Goal: Task Accomplishment & Management: Use online tool/utility

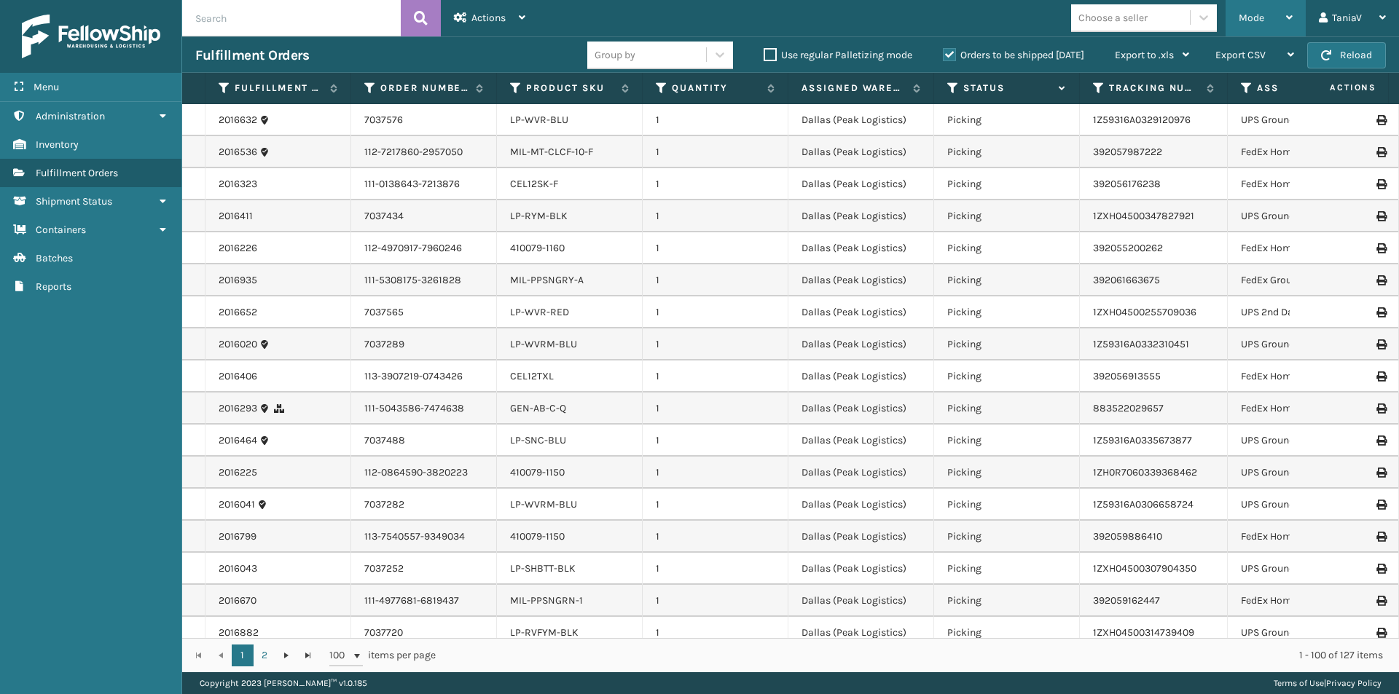
click at [1249, 19] on span "Mode" at bounding box center [1250, 18] width 25 height 12
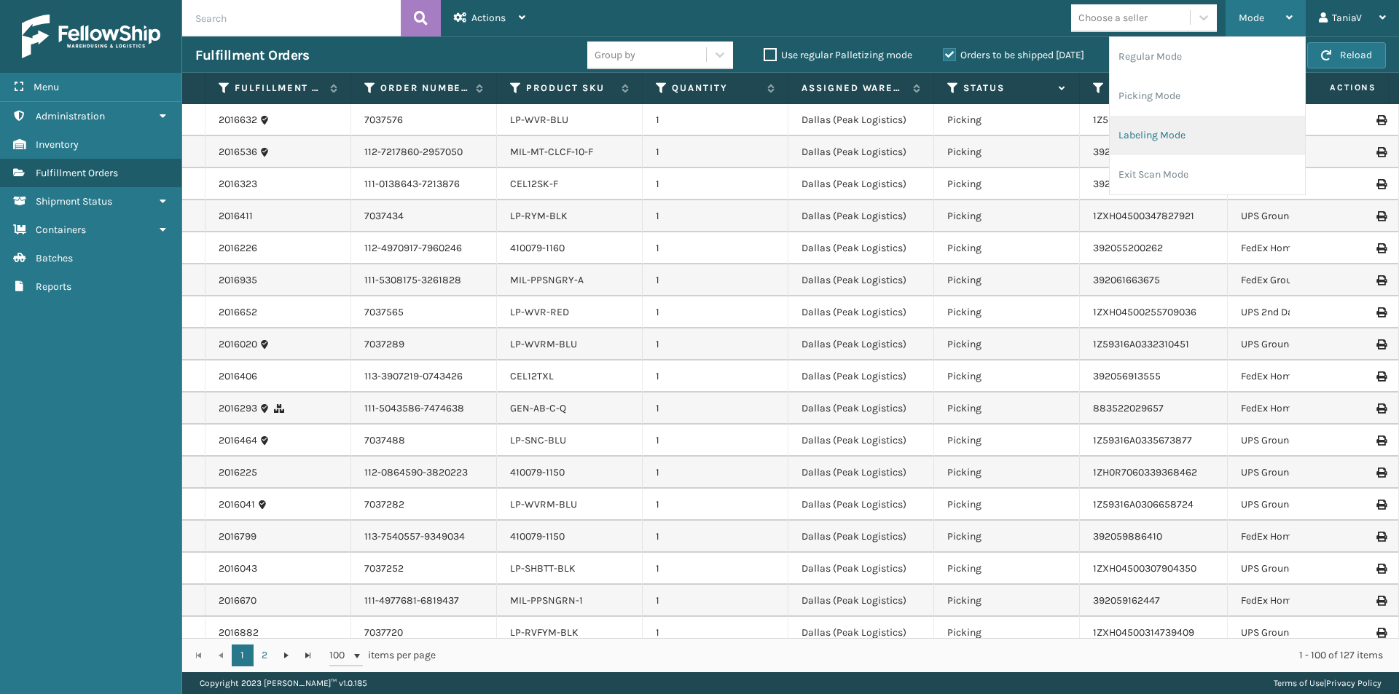
click at [1178, 138] on li "Labeling Mode" at bounding box center [1207, 135] width 195 height 39
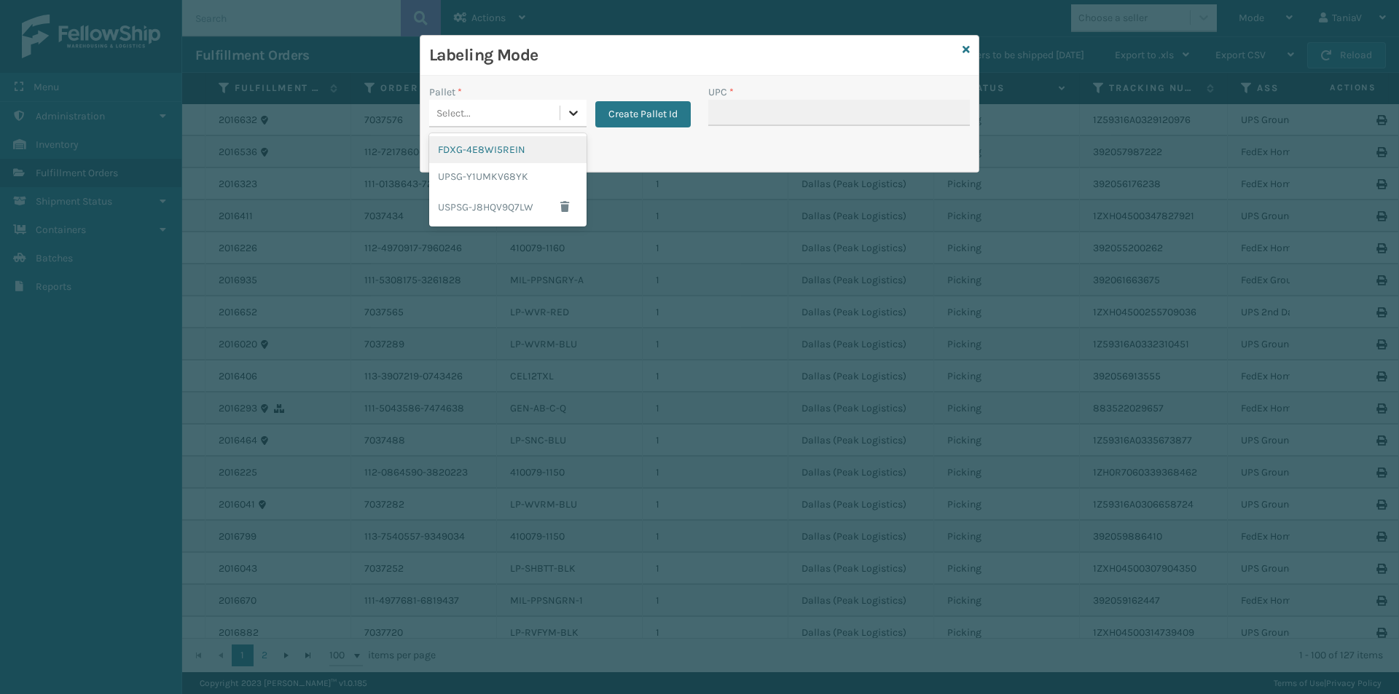
click at [576, 115] on icon at bounding box center [573, 113] width 15 height 15
click at [506, 180] on div "UPSG-Y1UMKV68YK" at bounding box center [507, 176] width 157 height 27
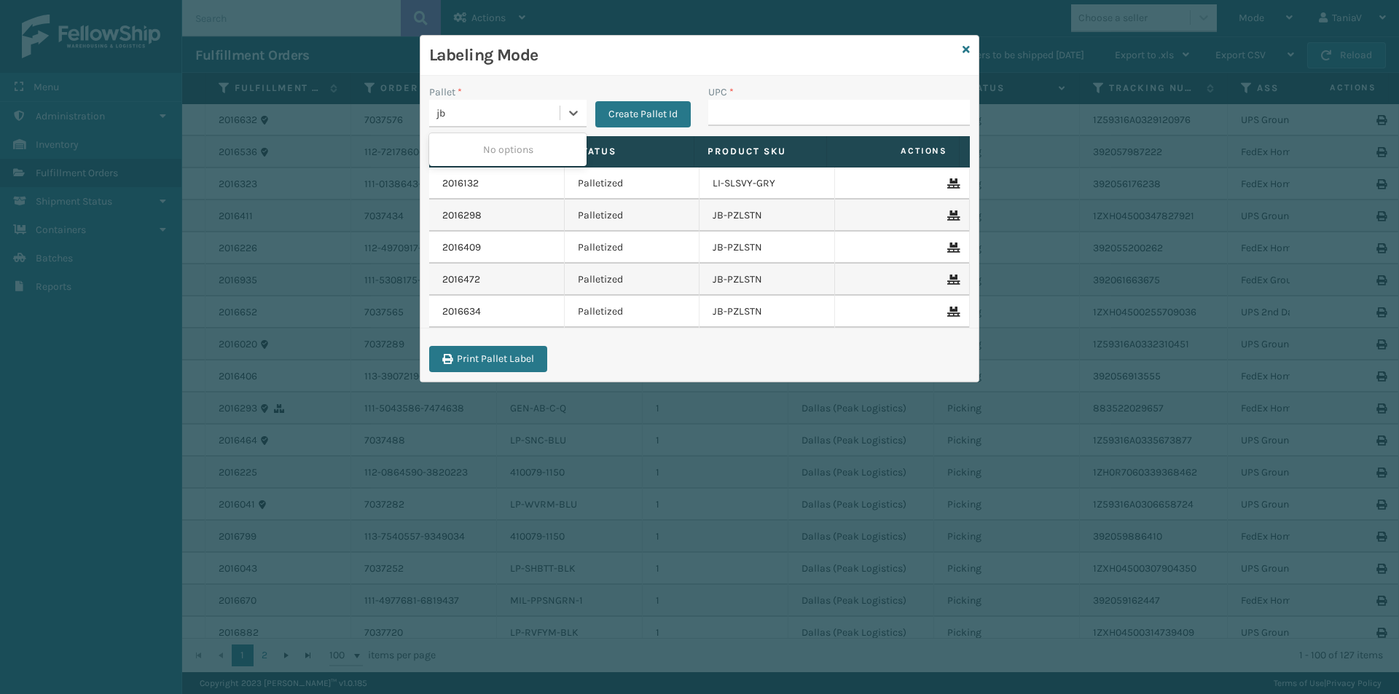
type input "j"
click at [745, 139] on th "Product SKU" at bounding box center [760, 151] width 133 height 31
click at [757, 109] on input "UPC *" at bounding box center [839, 113] width 262 height 26
type input "JB-PZLSTN-GRN"
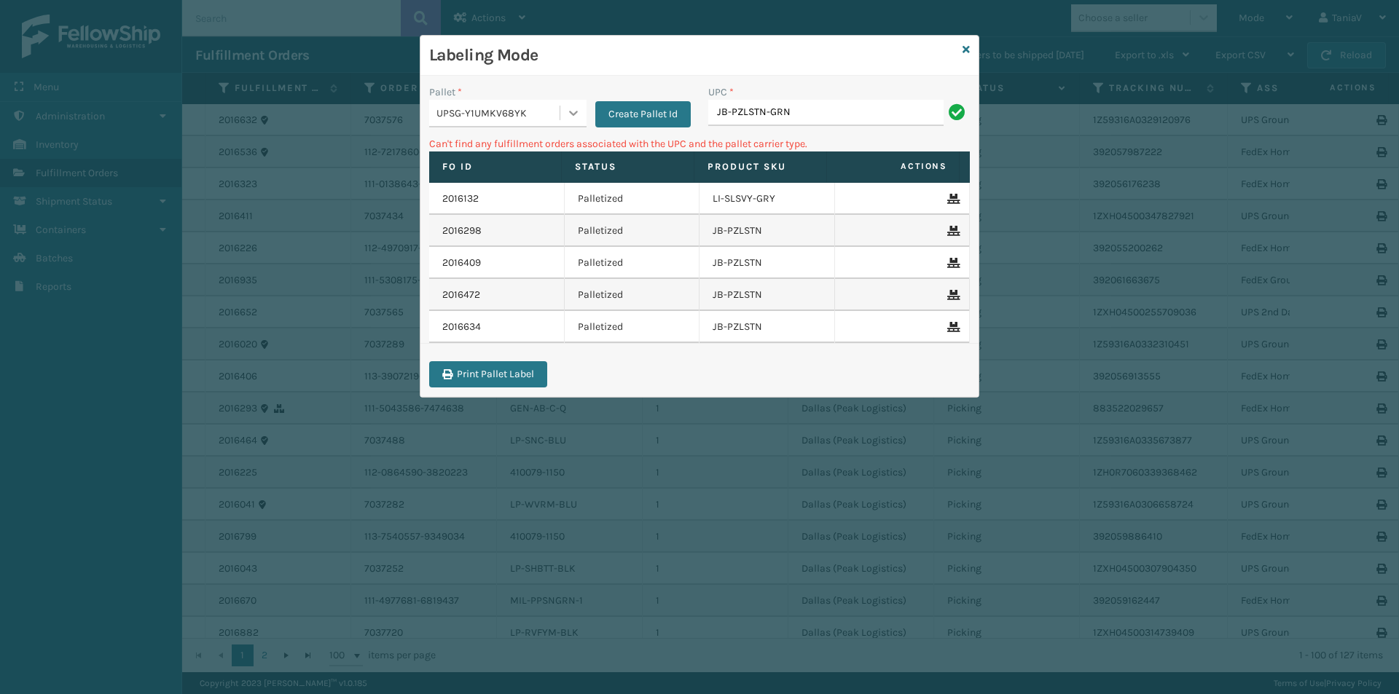
click at [576, 113] on icon at bounding box center [573, 113] width 9 height 5
click at [484, 154] on div "FDXG-4E8WI5REIN" at bounding box center [507, 149] width 157 height 27
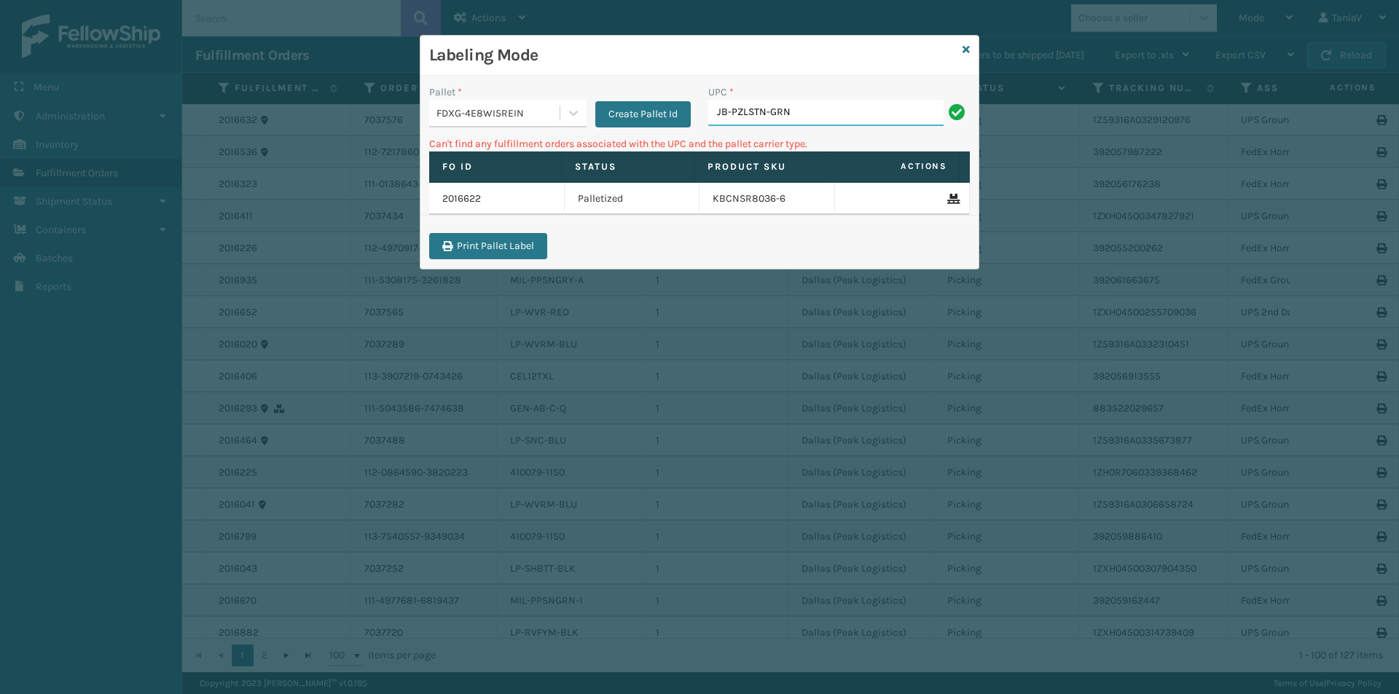
click at [843, 116] on input "JB-PZLSTN-GRN" at bounding box center [825, 113] width 235 height 26
type input "J"
type input "850040381405"
click at [569, 109] on icon at bounding box center [573, 113] width 15 height 15
click at [520, 183] on div "UPSG-Y1UMKV68YK" at bounding box center [507, 176] width 157 height 27
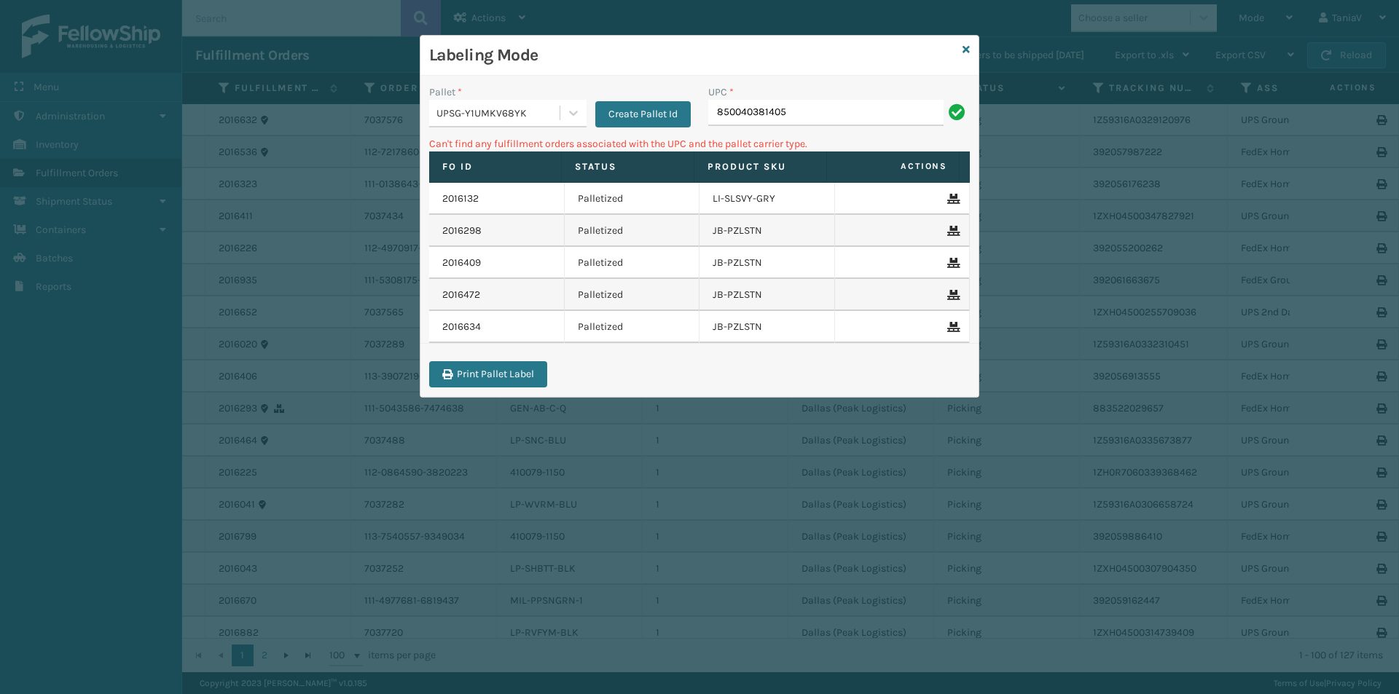
click at [857, 127] on div "UPC * 850040381405" at bounding box center [838, 111] width 279 height 52
click at [852, 113] on input "850040381405" at bounding box center [825, 113] width 235 height 26
click at [967, 54] on icon at bounding box center [965, 49] width 7 height 10
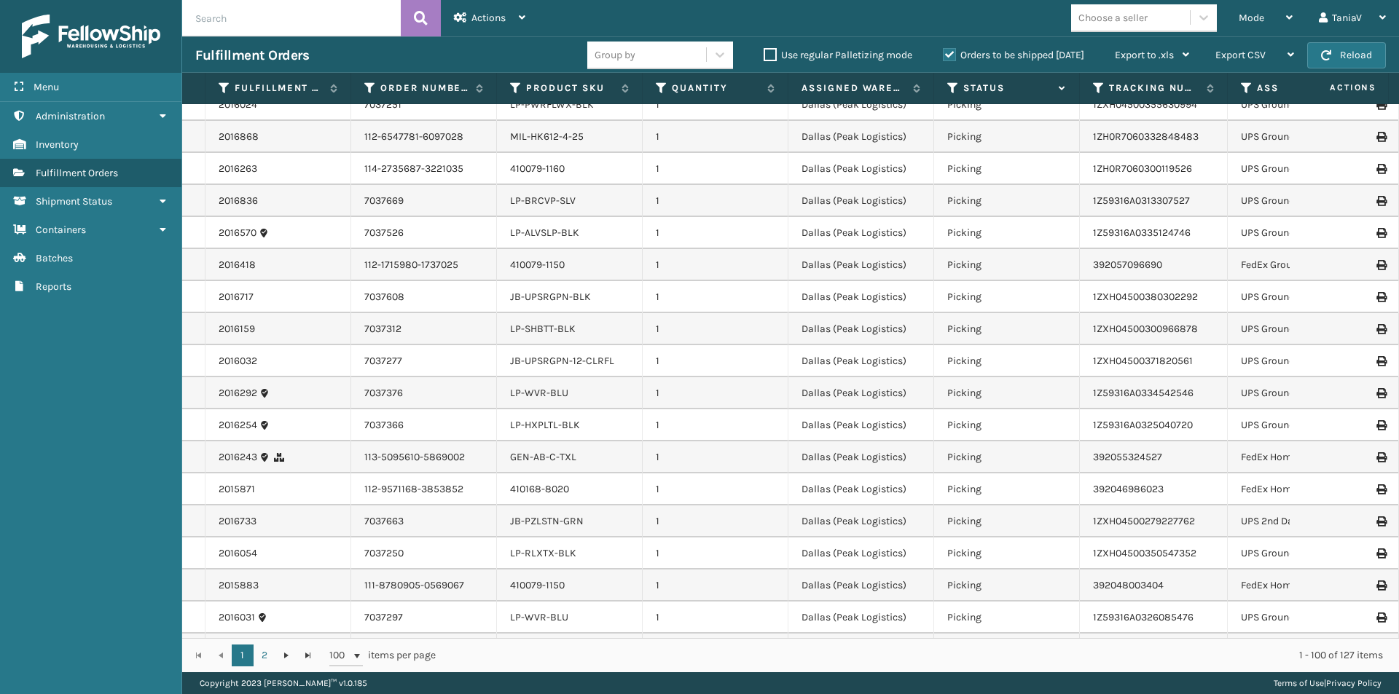
scroll to position [729, 0]
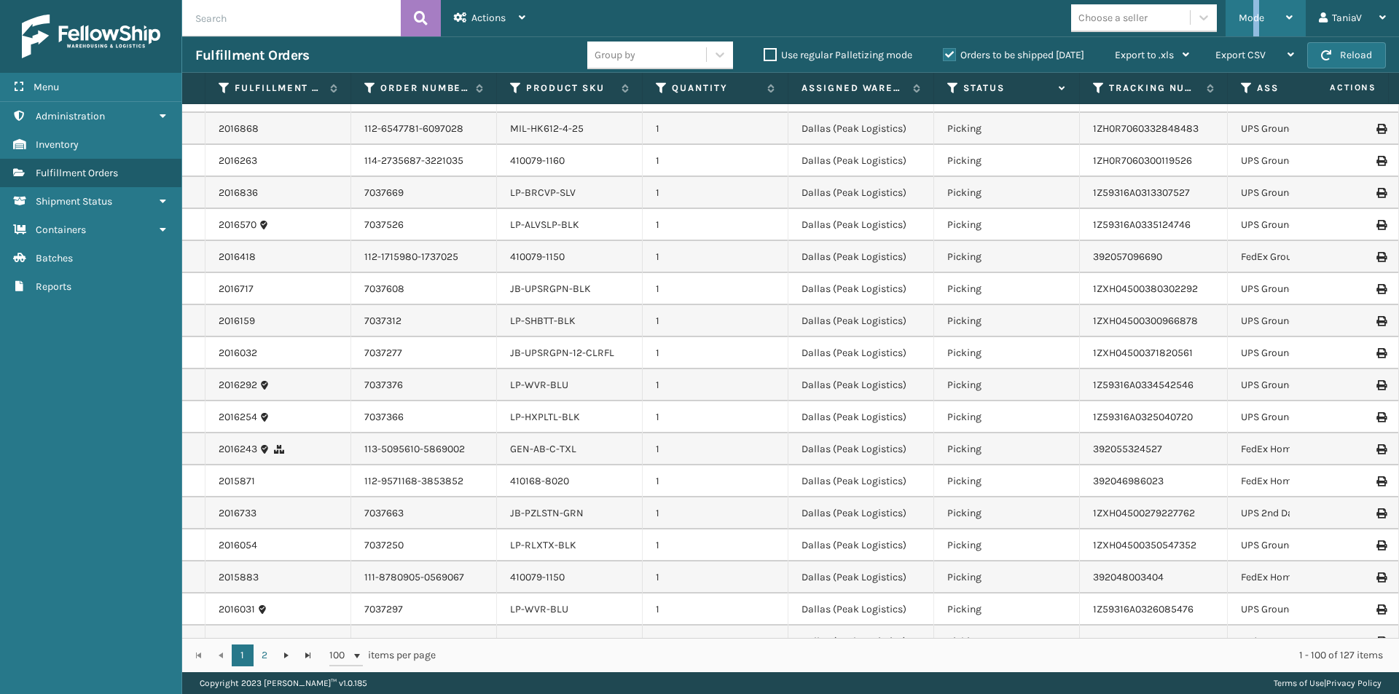
click at [1256, 19] on span "Mode" at bounding box center [1250, 18] width 25 height 12
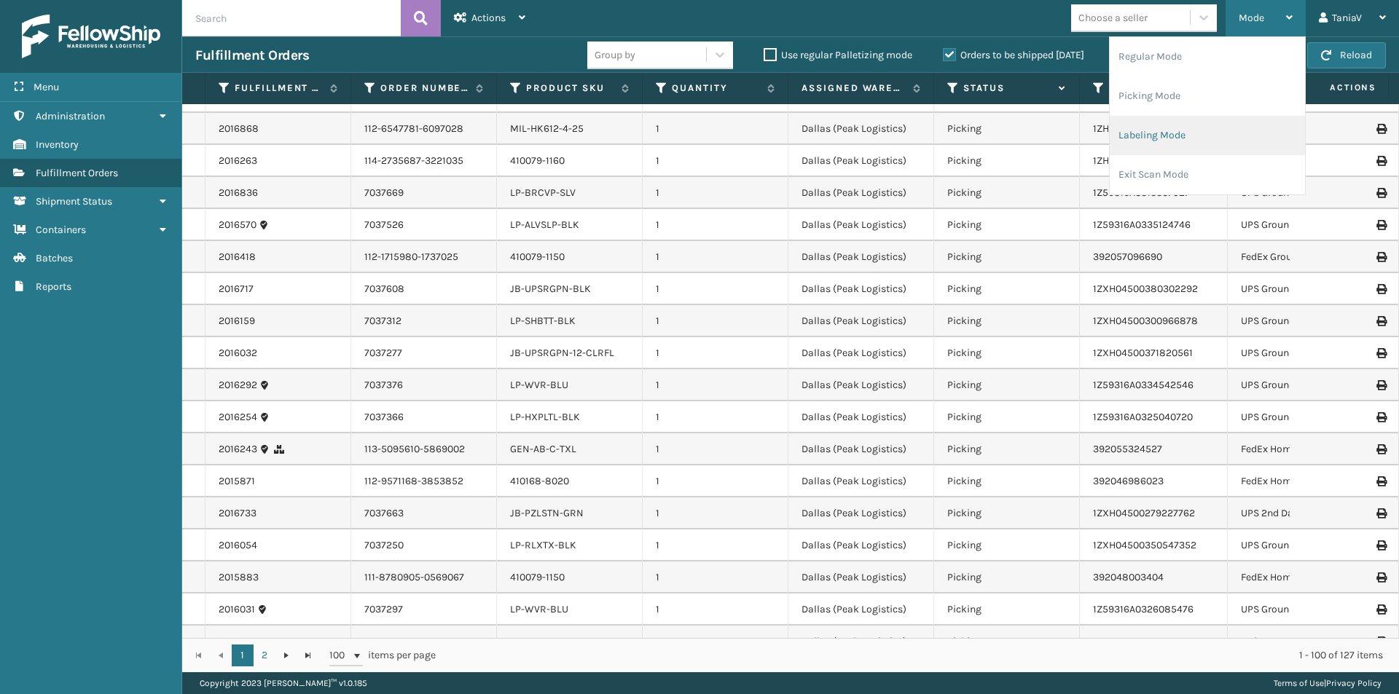
click at [1157, 139] on li "Labeling Mode" at bounding box center [1207, 135] width 195 height 39
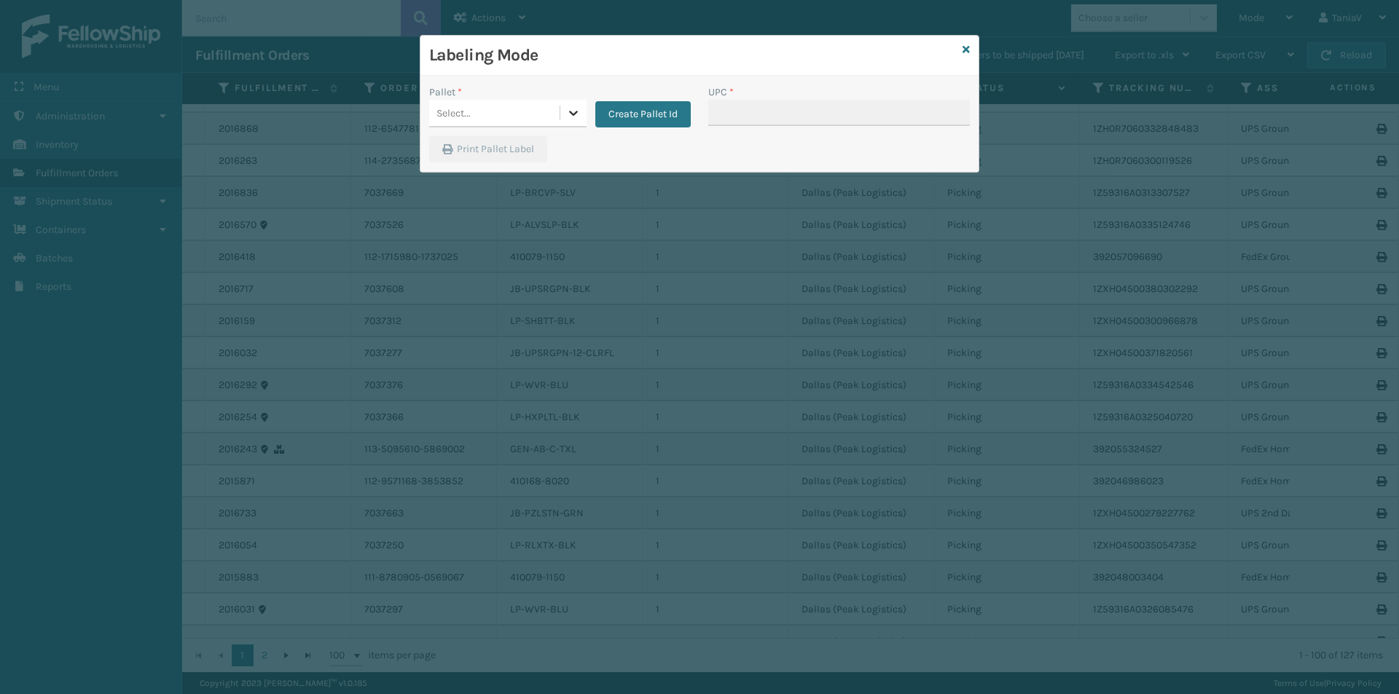
click at [566, 113] on icon at bounding box center [573, 113] width 15 height 15
click at [660, 112] on button "Create Pallet Id" at bounding box center [642, 114] width 95 height 26
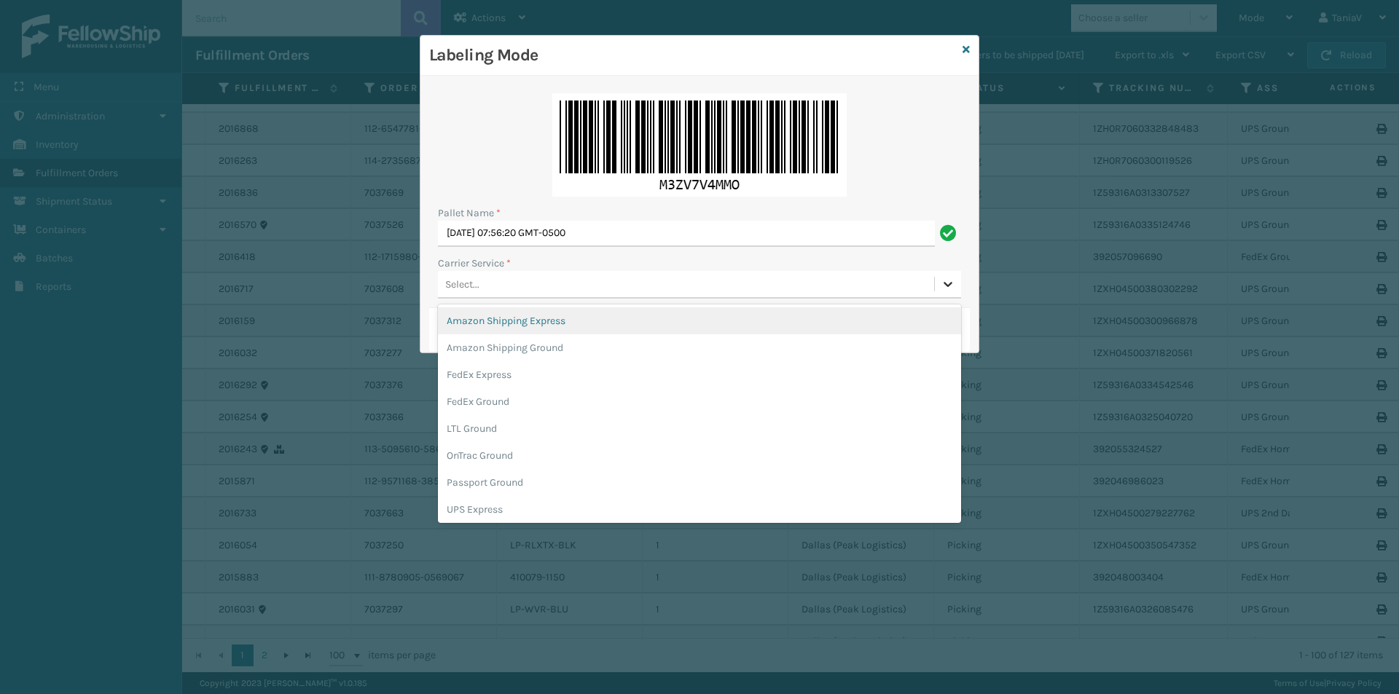
click at [947, 283] on icon at bounding box center [948, 284] width 15 height 15
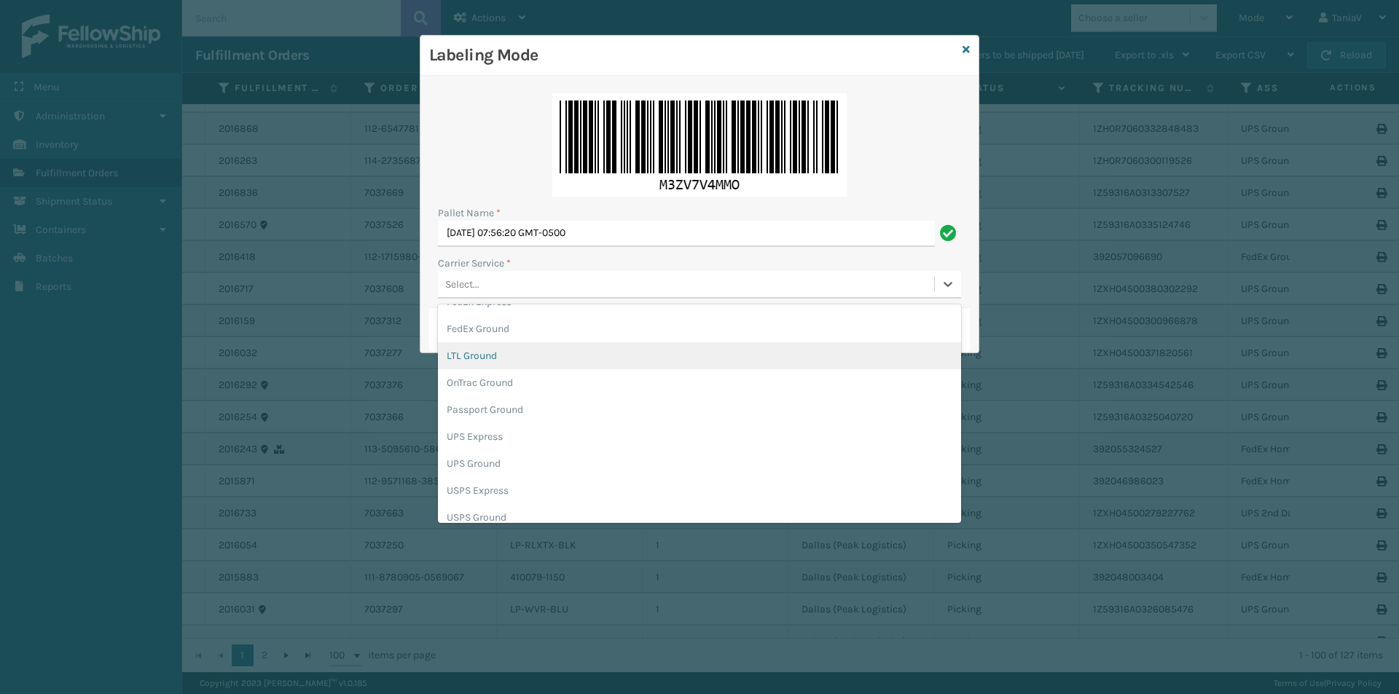
scroll to position [84, 0]
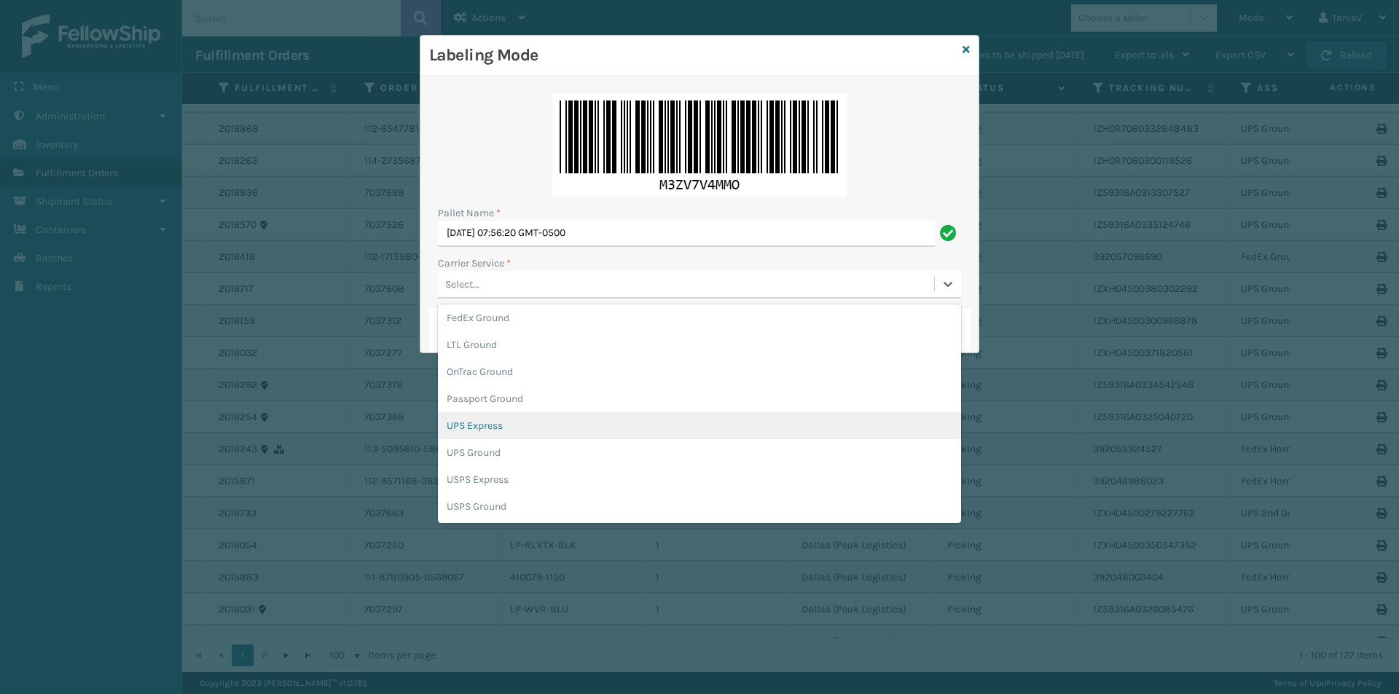
click at [489, 425] on div "UPS Express" at bounding box center [699, 425] width 523 height 27
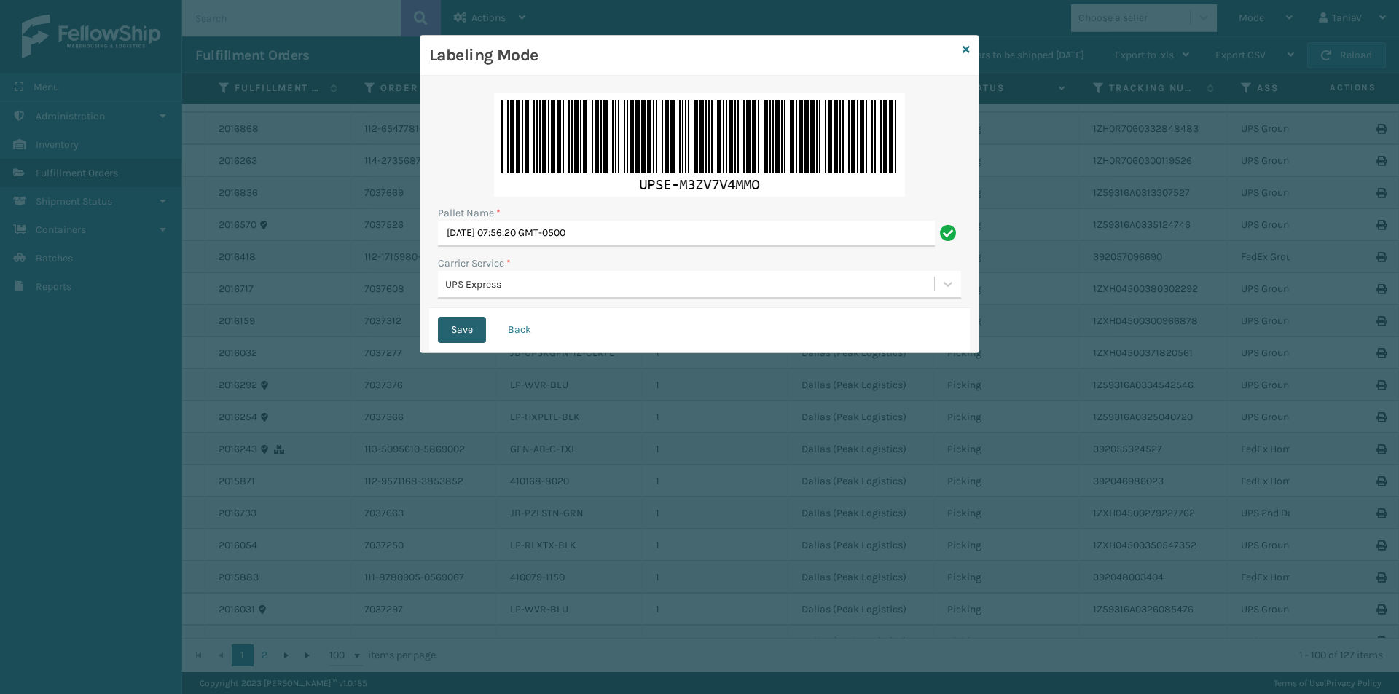
click at [468, 328] on button "Save" at bounding box center [462, 330] width 48 height 26
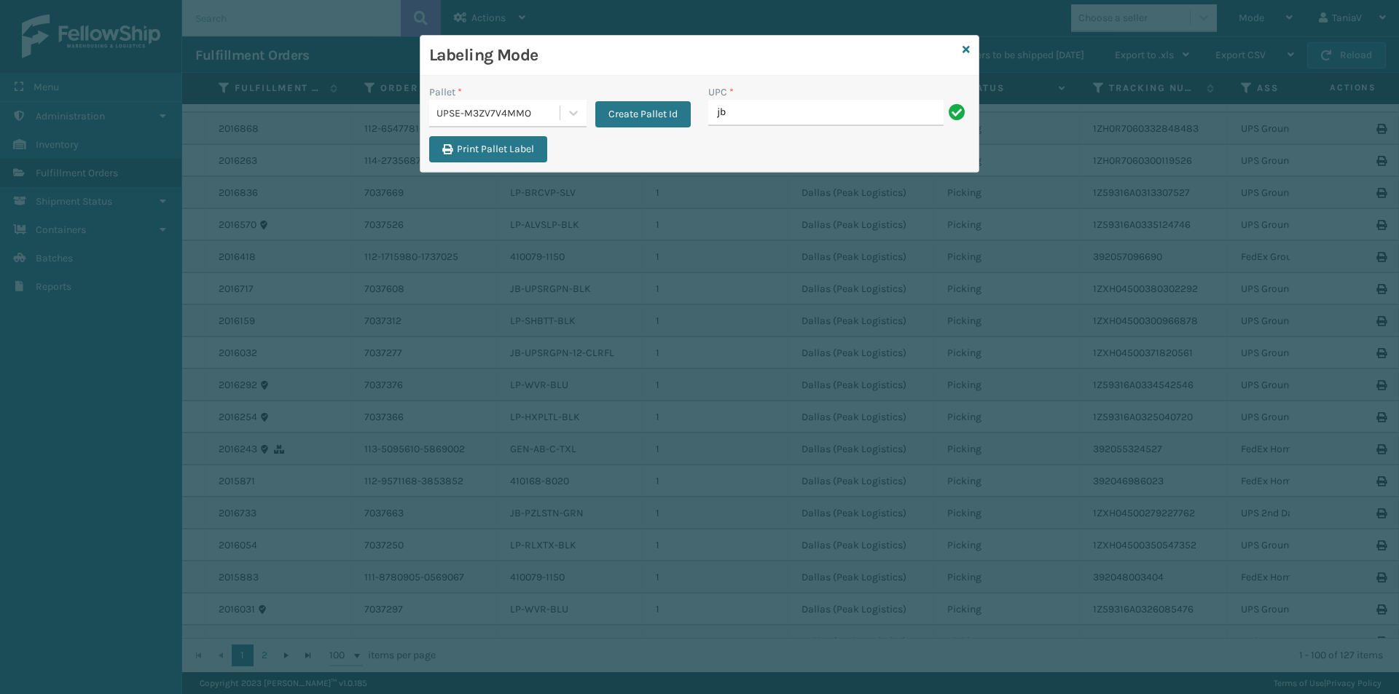
type input "JB-PZLSTN-GRN"
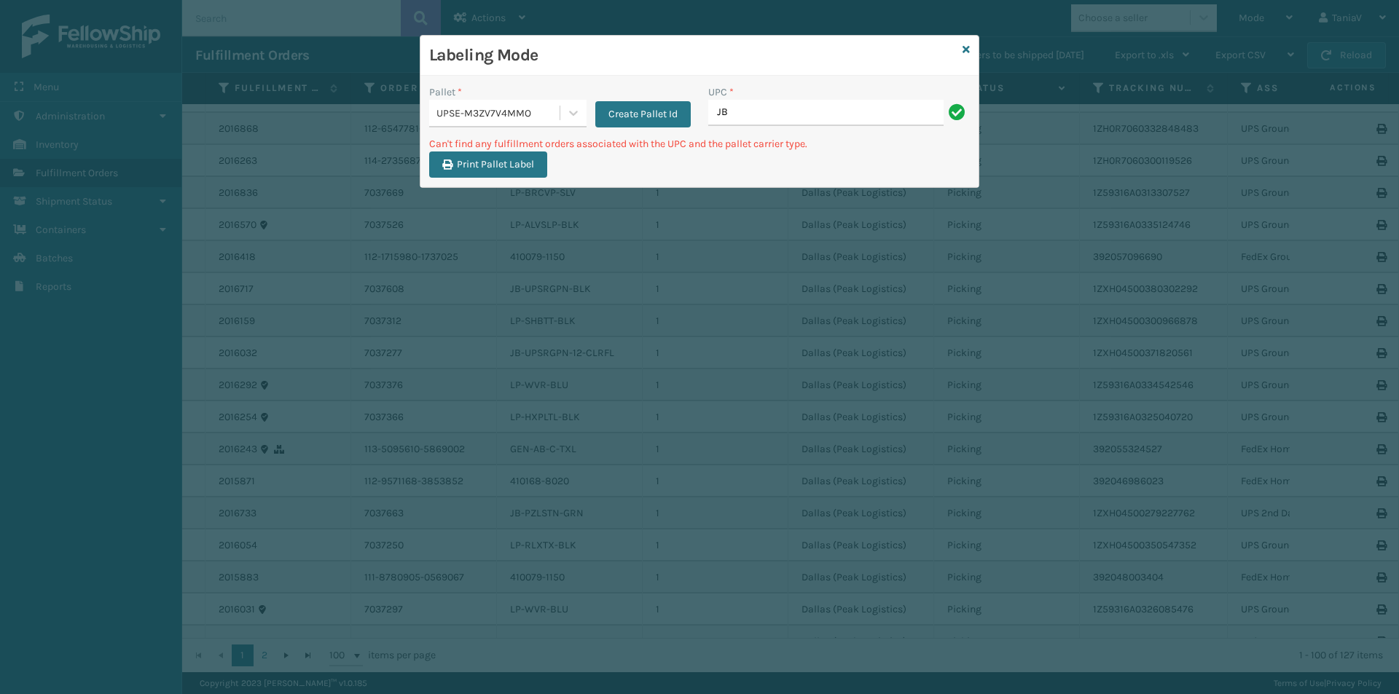
type input "J"
type input "850040381405"
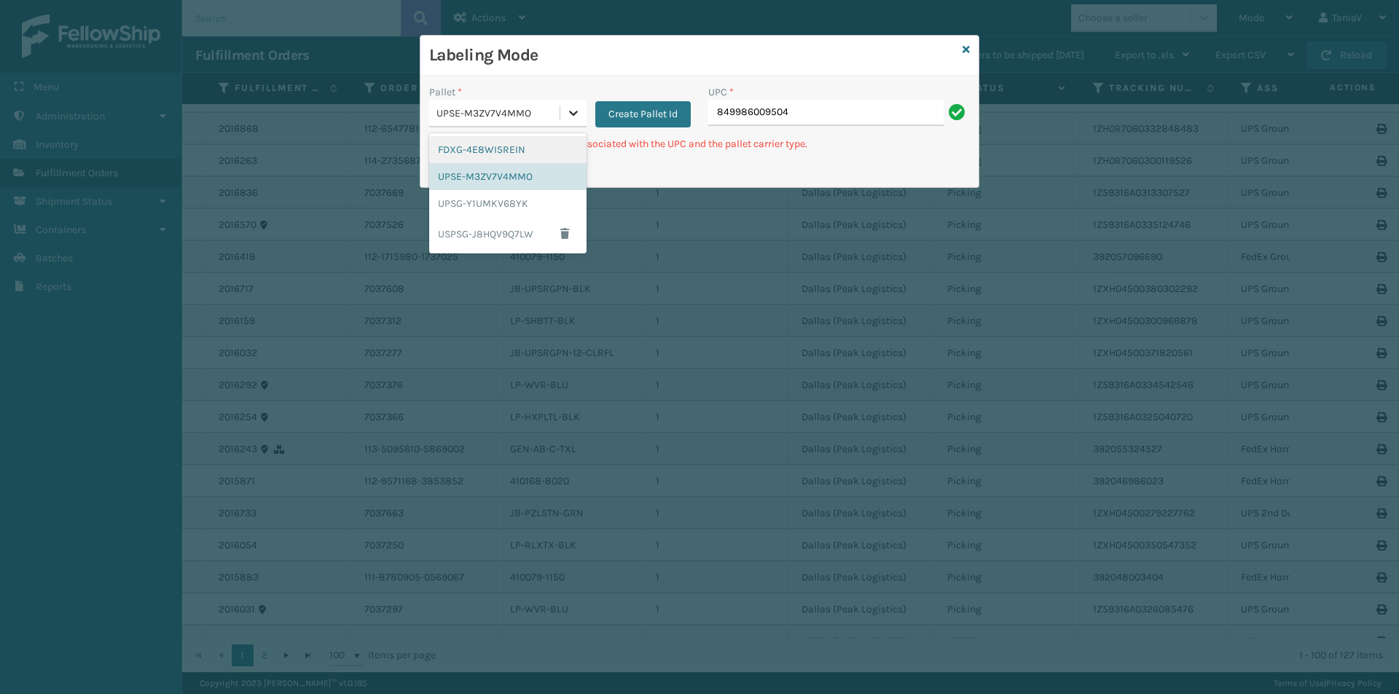
click at [568, 107] on icon at bounding box center [573, 113] width 15 height 15
click at [517, 142] on div "FDXG-4E8WI5REIN" at bounding box center [507, 149] width 157 height 27
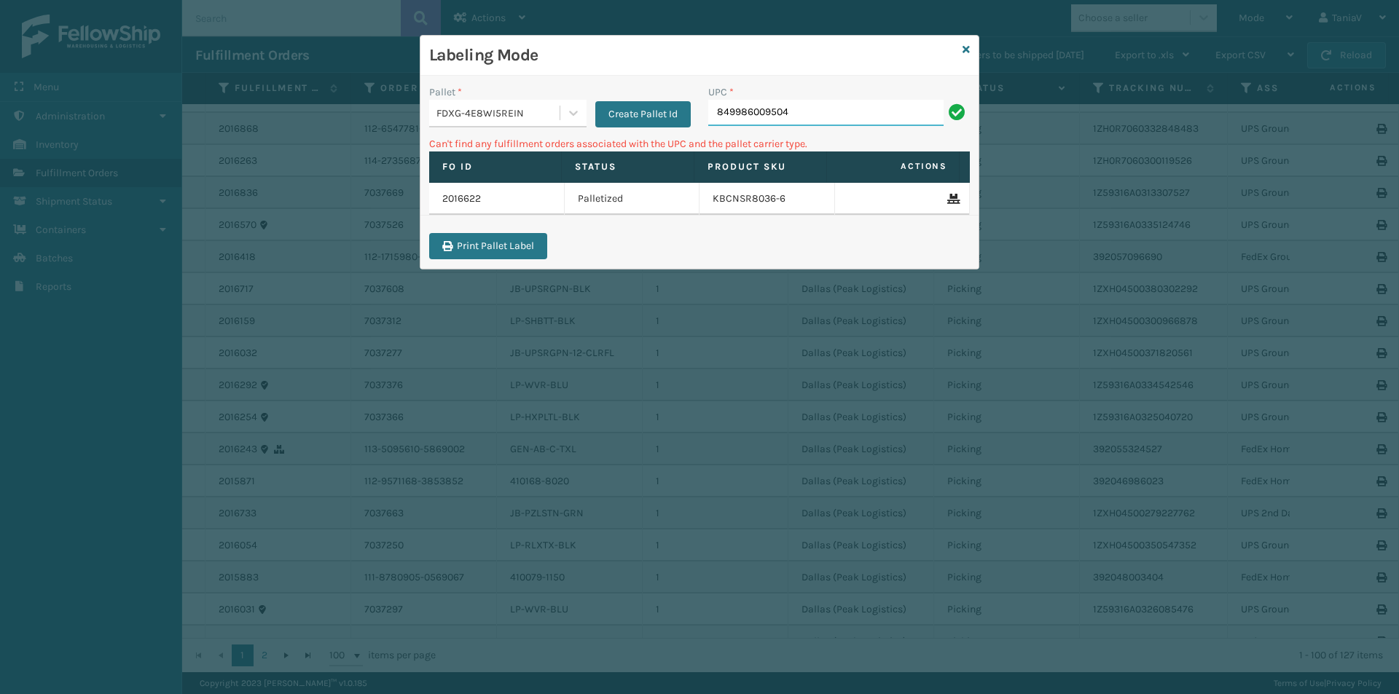
click at [823, 103] on input "849986009504" at bounding box center [825, 113] width 235 height 26
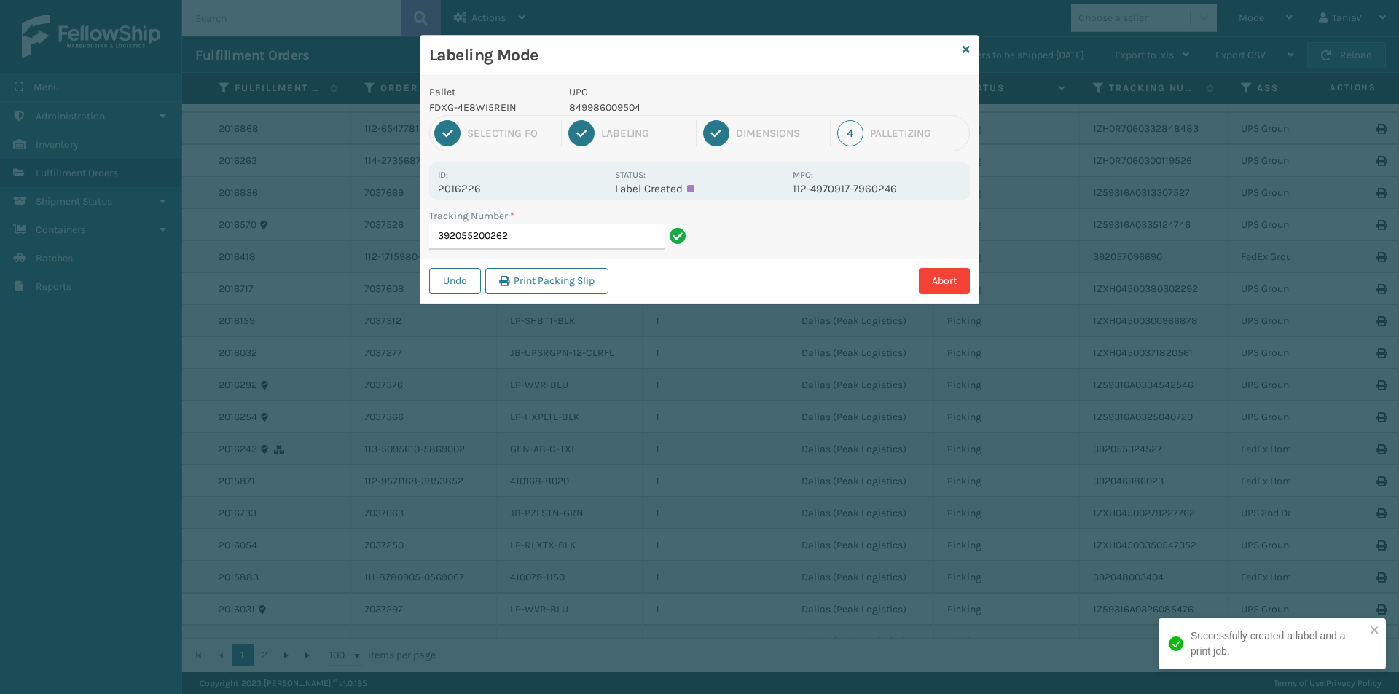
click at [610, 110] on p "849986009504" at bounding box center [676, 107] width 215 height 15
copy p "849986009504"
click at [549, 237] on input "392055200262" at bounding box center [546, 237] width 235 height 26
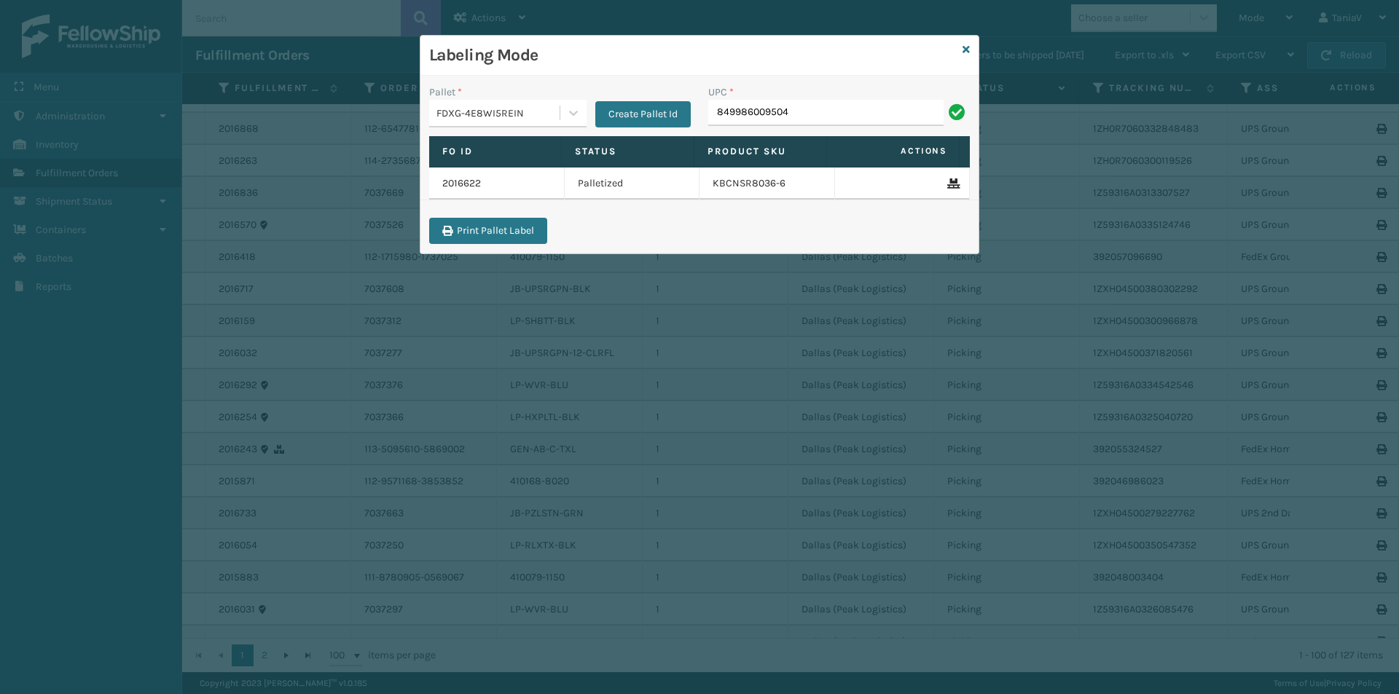
type input "849986009504"
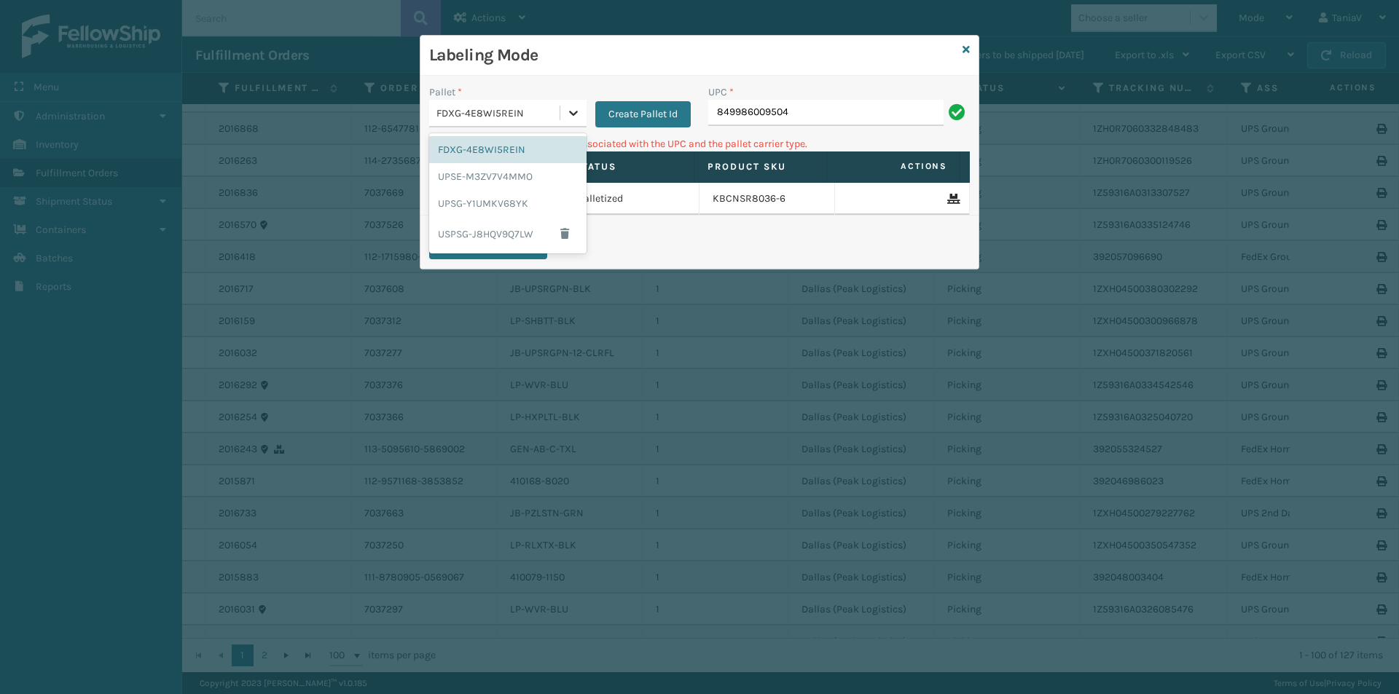
click at [573, 119] on icon at bounding box center [573, 113] width 15 height 15
click at [490, 203] on div "UPSG-Y1UMKV68YK" at bounding box center [507, 203] width 157 height 27
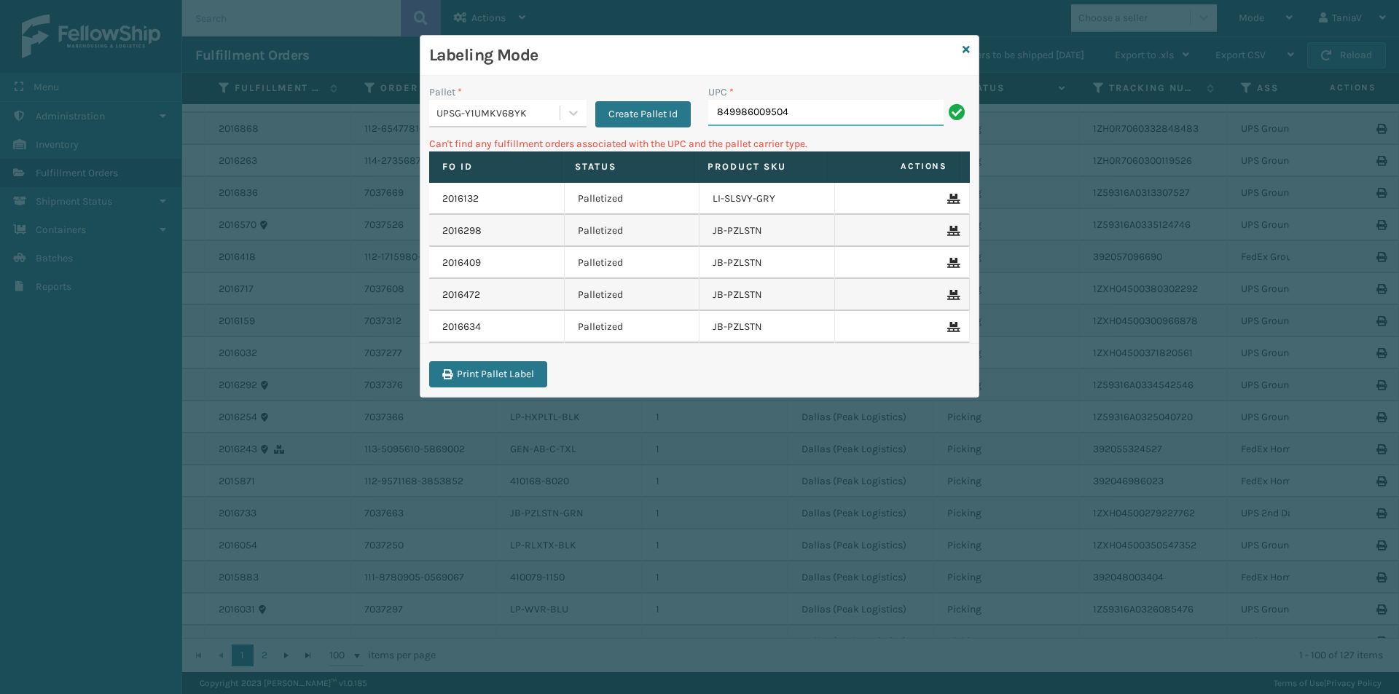
click at [814, 117] on input "849986009504" at bounding box center [825, 113] width 235 height 26
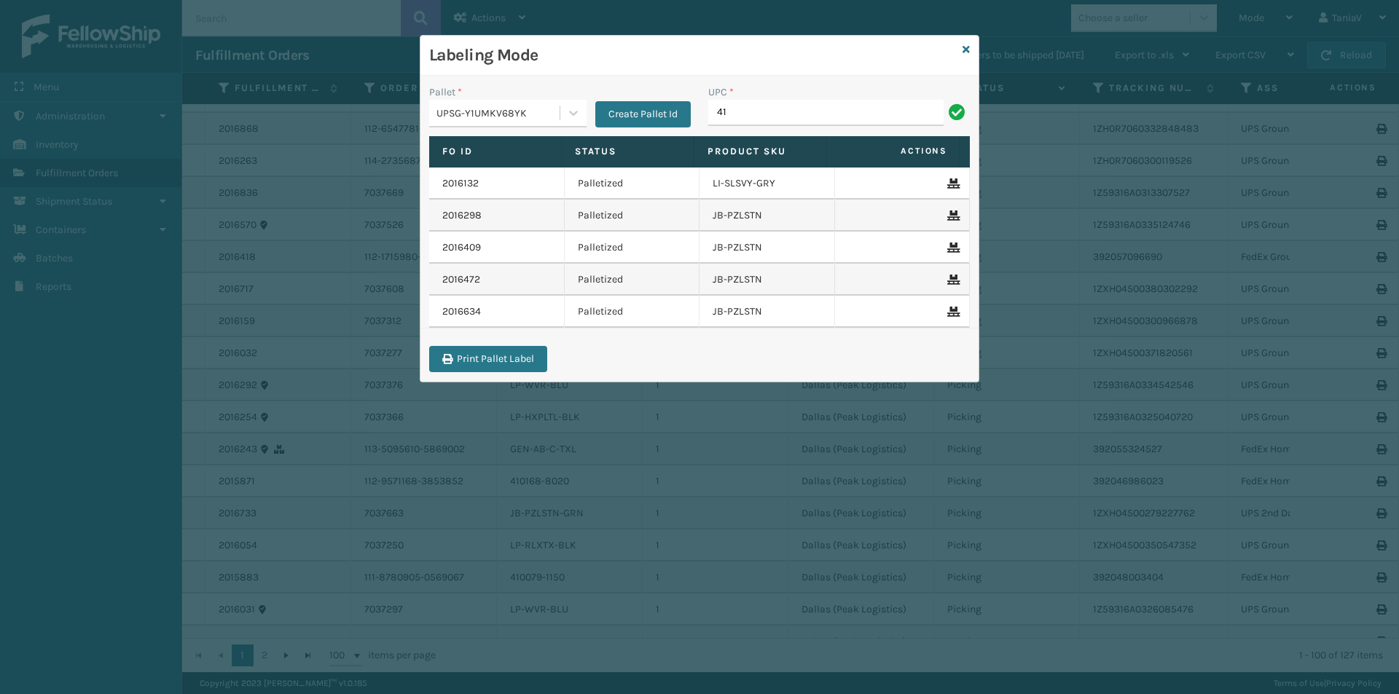
type input "4"
type input "840985124939"
type input "840985124595"
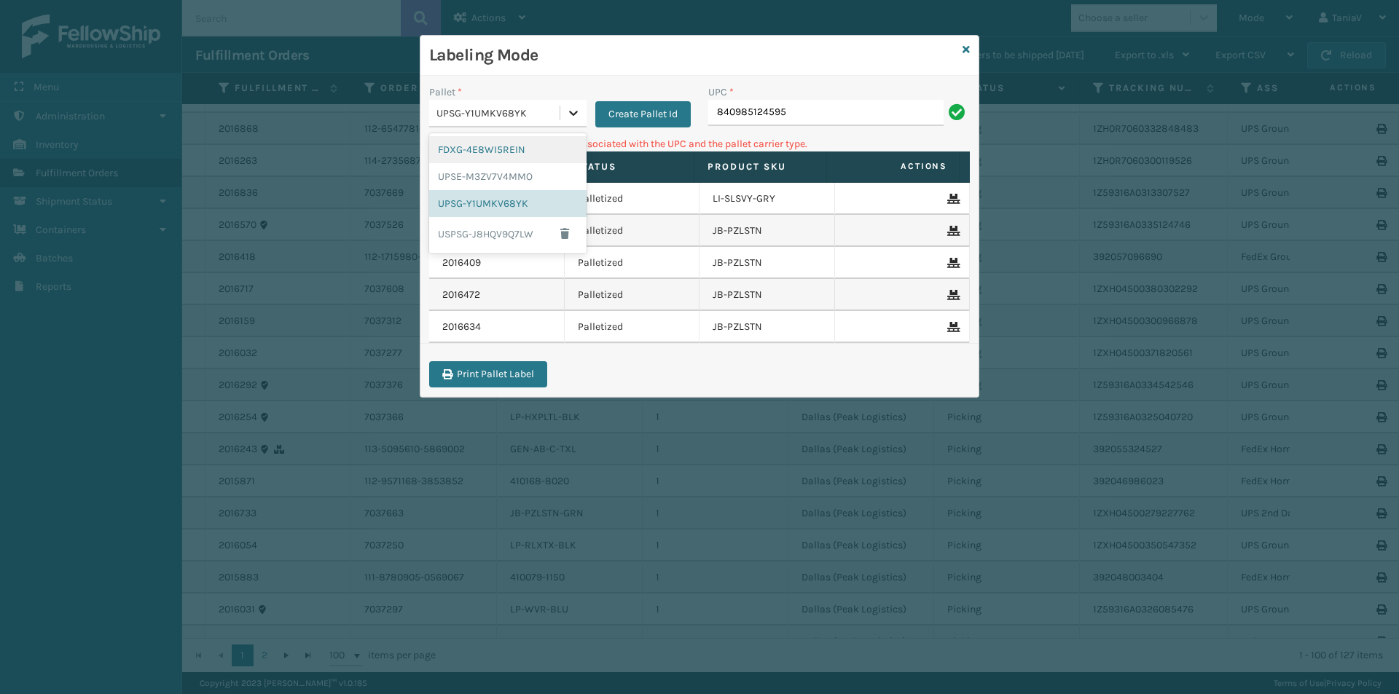
click at [575, 113] on icon at bounding box center [573, 113] width 9 height 5
drag, startPoint x: 500, startPoint y: 145, endPoint x: 532, endPoint y: 136, distance: 32.7
click at [501, 145] on div "FDXG-4E8WI5REIN" at bounding box center [507, 149] width 157 height 27
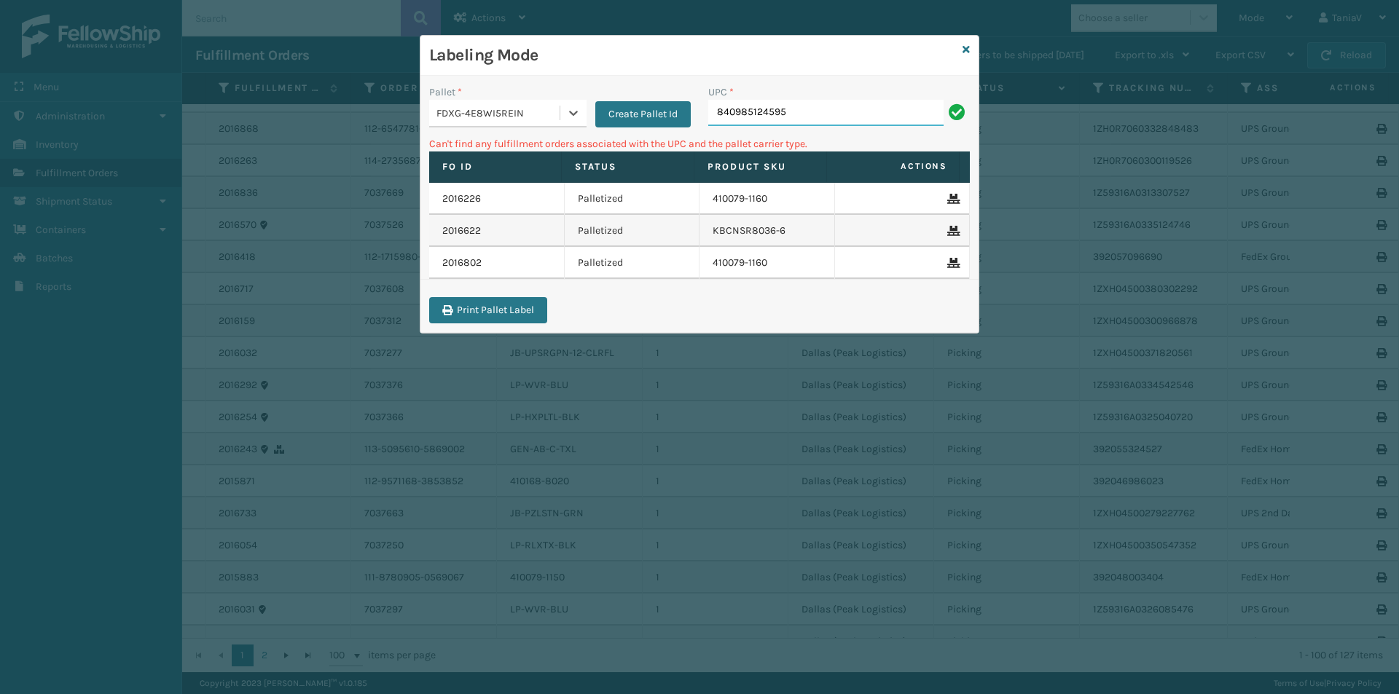
click at [855, 122] on input "840985124595" at bounding box center [825, 113] width 235 height 26
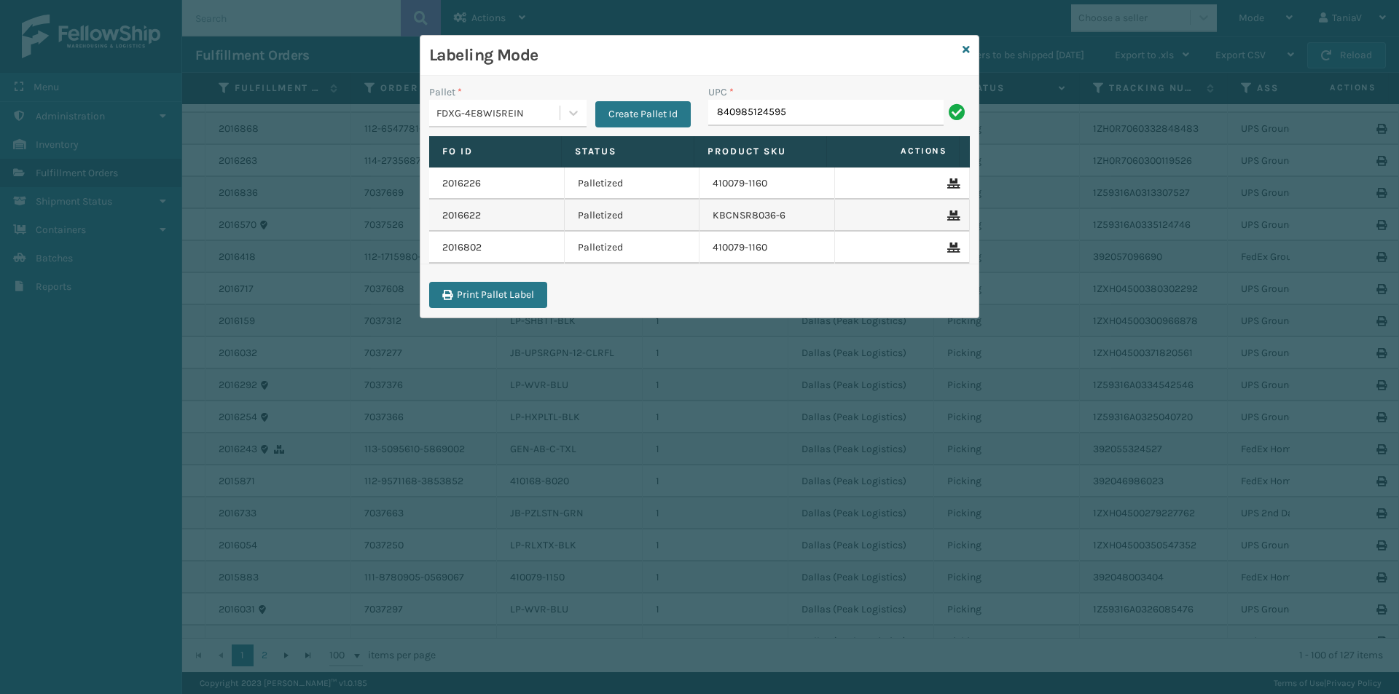
type input "840985124595"
type input "840985121280"
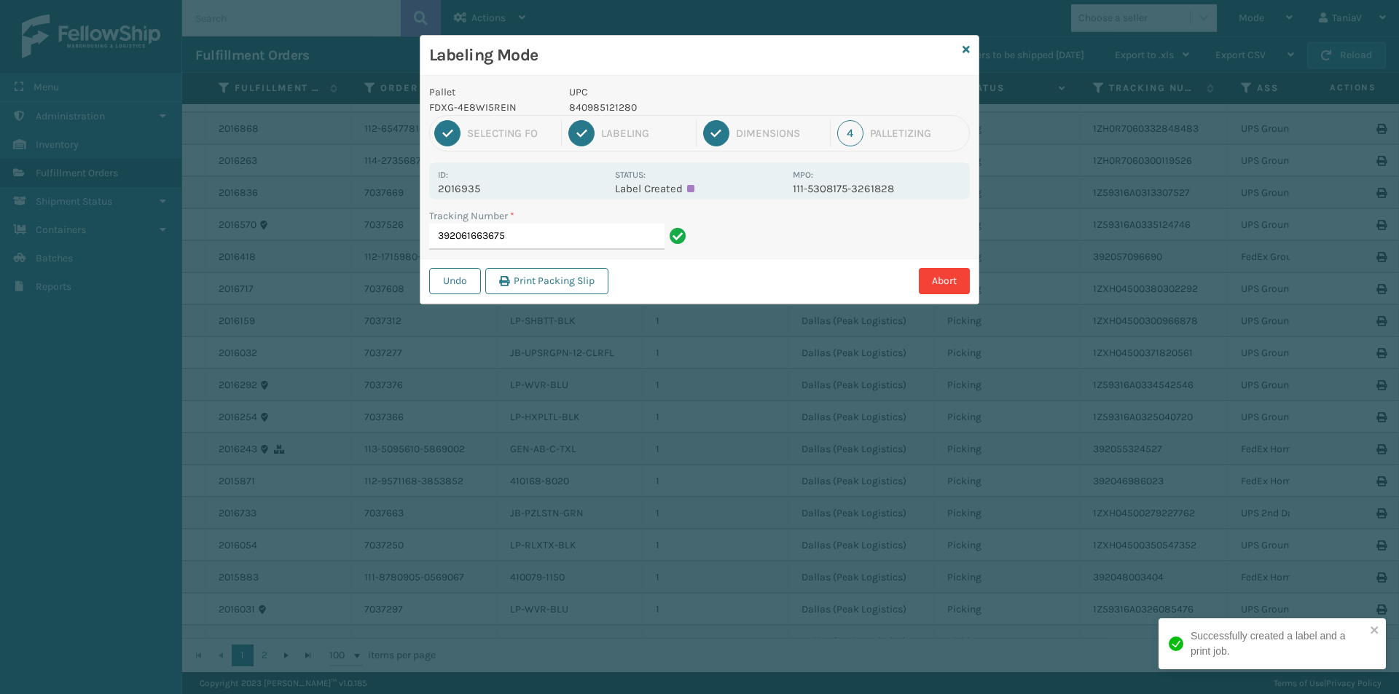
click at [613, 111] on p "840985121280" at bounding box center [676, 107] width 215 height 15
copy p "840985121280"
click at [561, 231] on input "392061663675" at bounding box center [546, 237] width 235 height 26
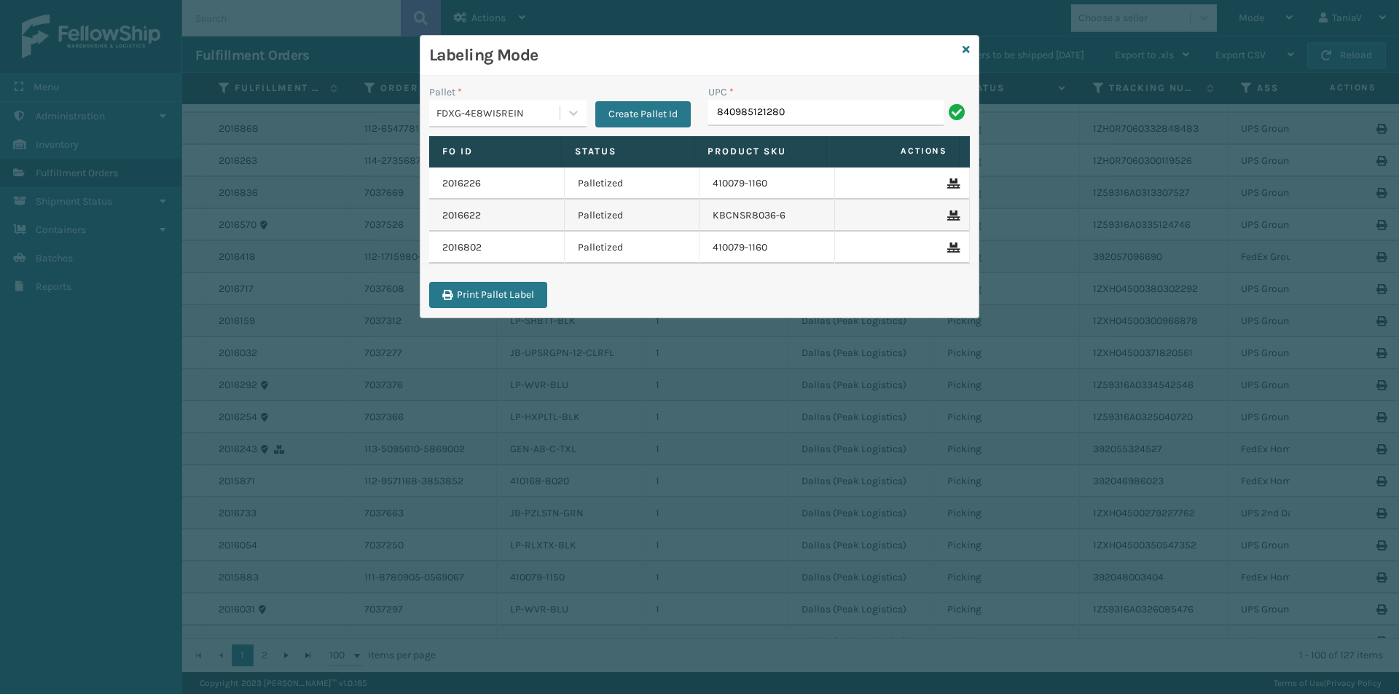
type input "840985121280"
type input "840985125684"
type input "840985126315"
type input "840985124564"
type input "8"
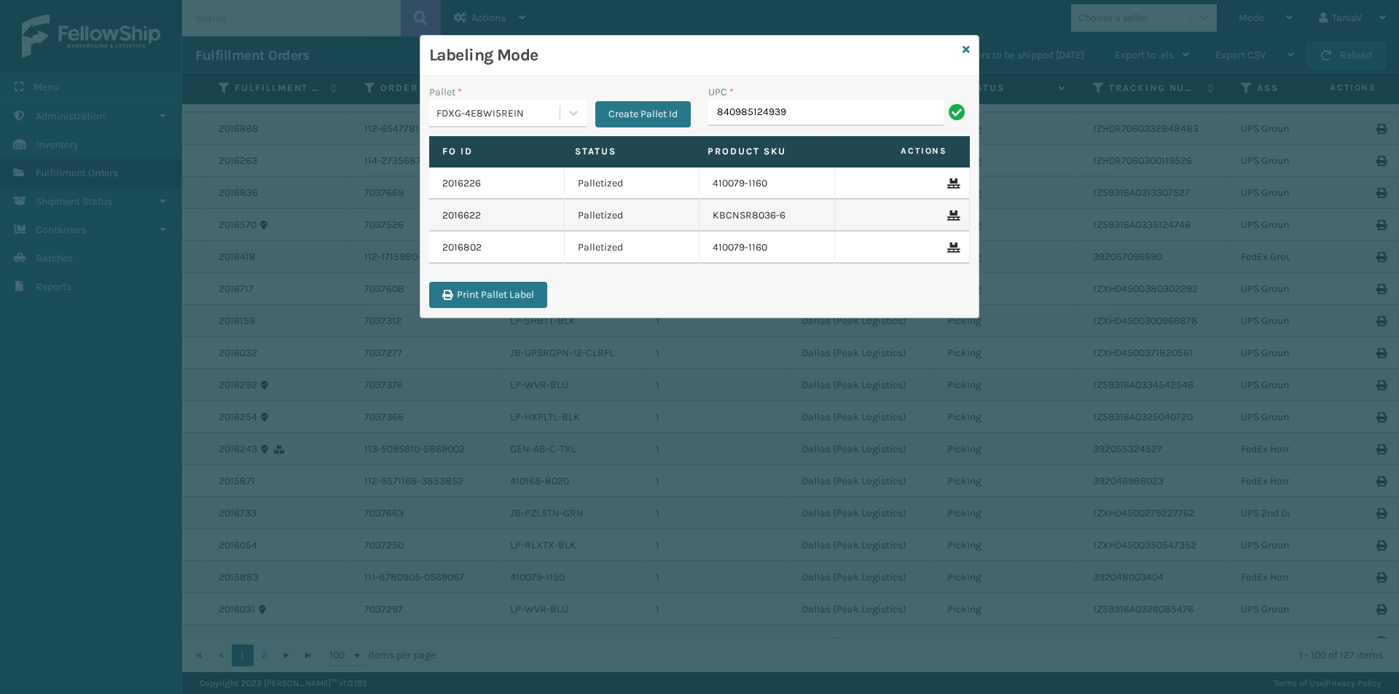
type input "840985124939"
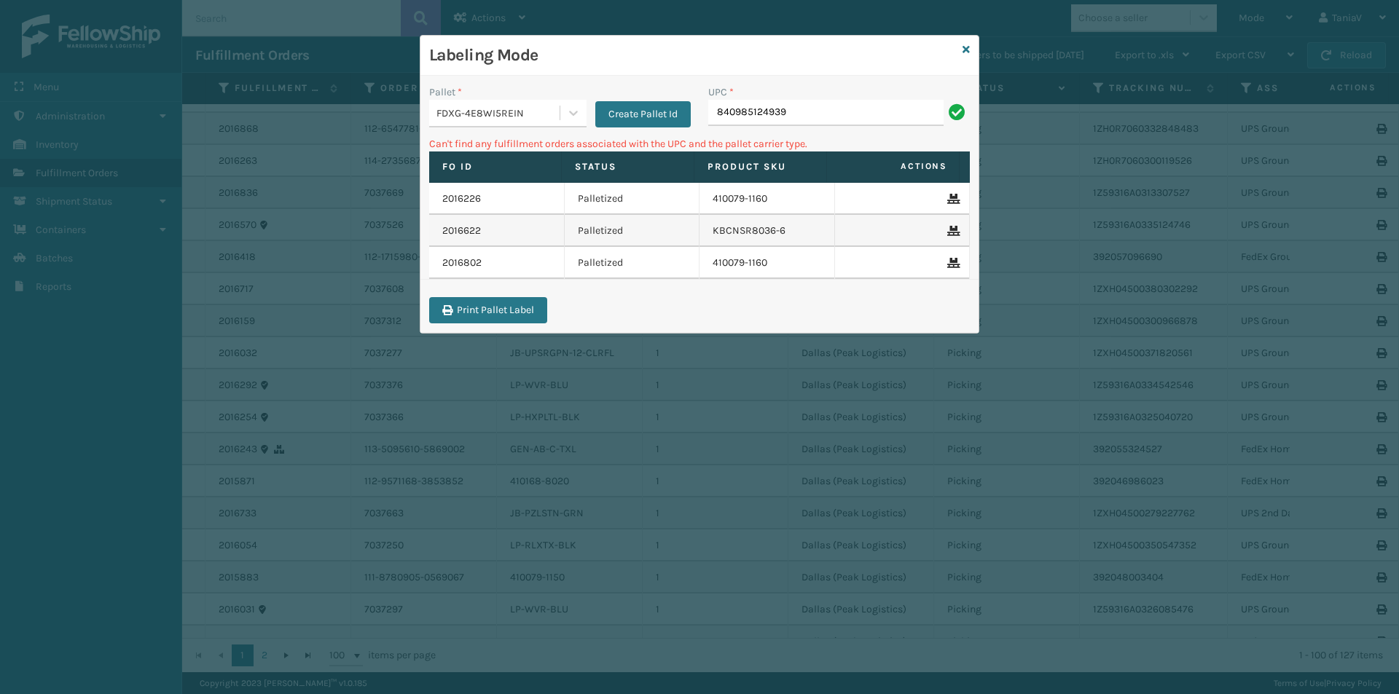
drag, startPoint x: 573, startPoint y: 117, endPoint x: 572, endPoint y: 127, distance: 9.6
click at [572, 127] on div "FDXG-4E8WI5REIN" at bounding box center [507, 114] width 157 height 28
click at [507, 208] on div "UPSG-Y1UMKV68YK" at bounding box center [507, 203] width 157 height 27
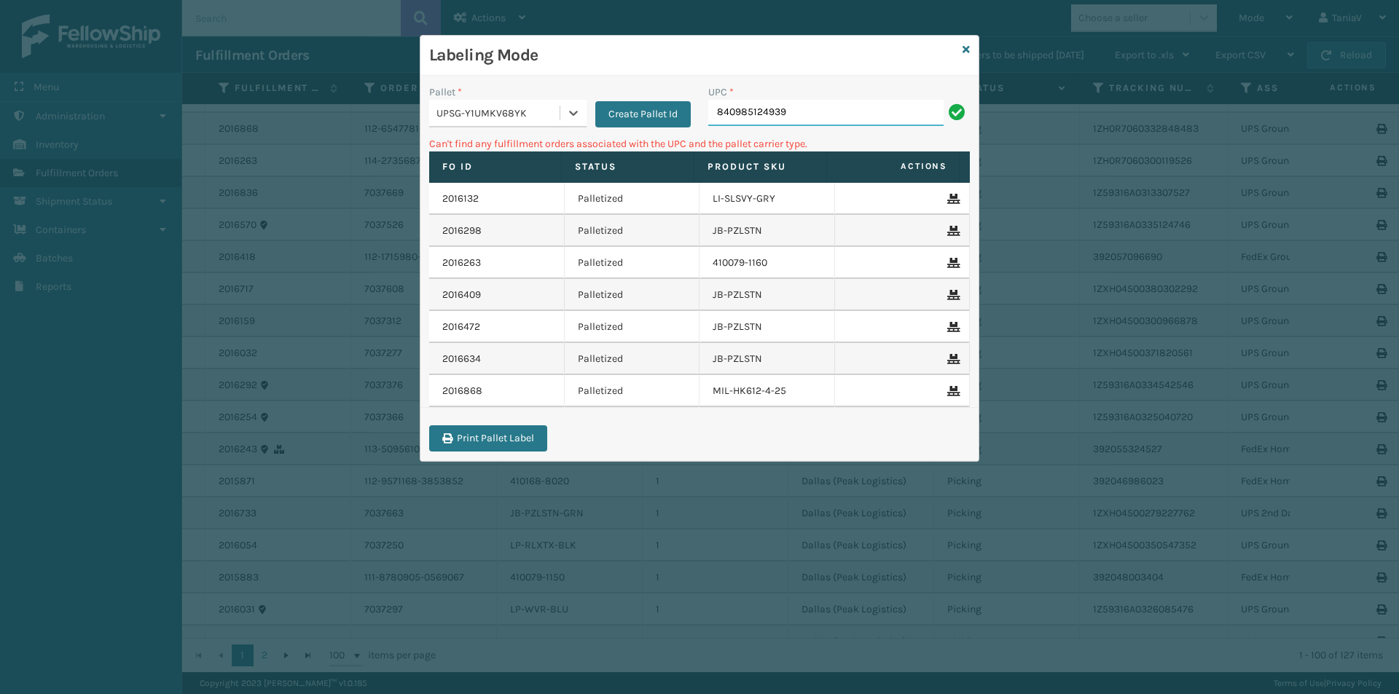
click at [849, 121] on input "840985124939" at bounding box center [825, 113] width 235 height 26
click at [572, 120] on div at bounding box center [573, 113] width 26 height 26
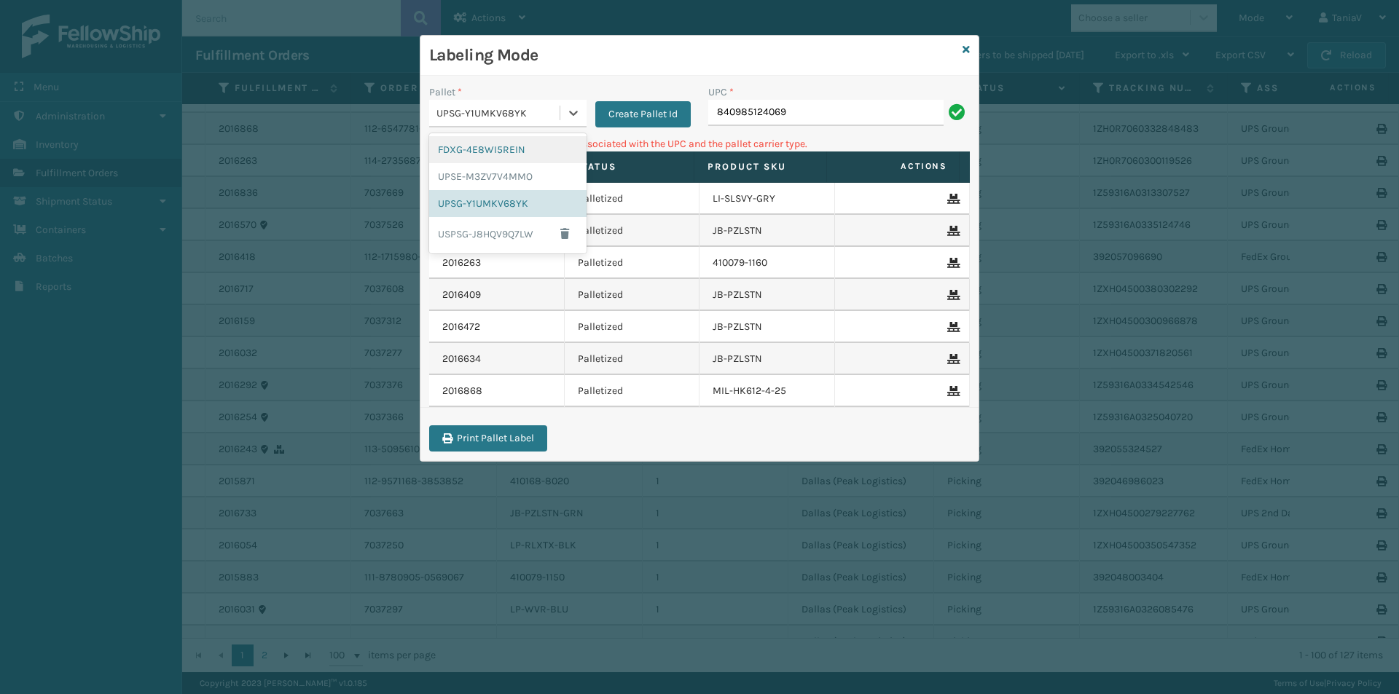
click at [503, 149] on div "FDXG-4E8WI5REIN" at bounding box center [507, 149] width 157 height 27
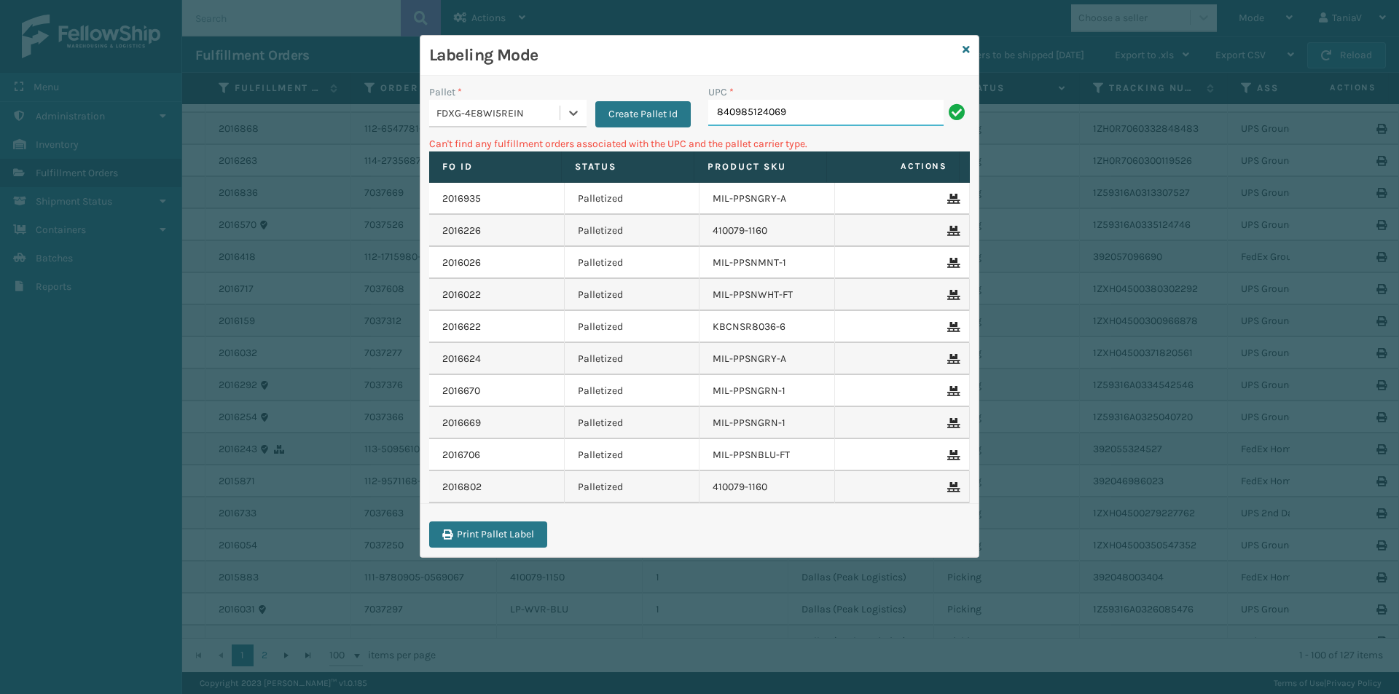
click at [857, 116] on input "840985124069" at bounding box center [825, 113] width 235 height 26
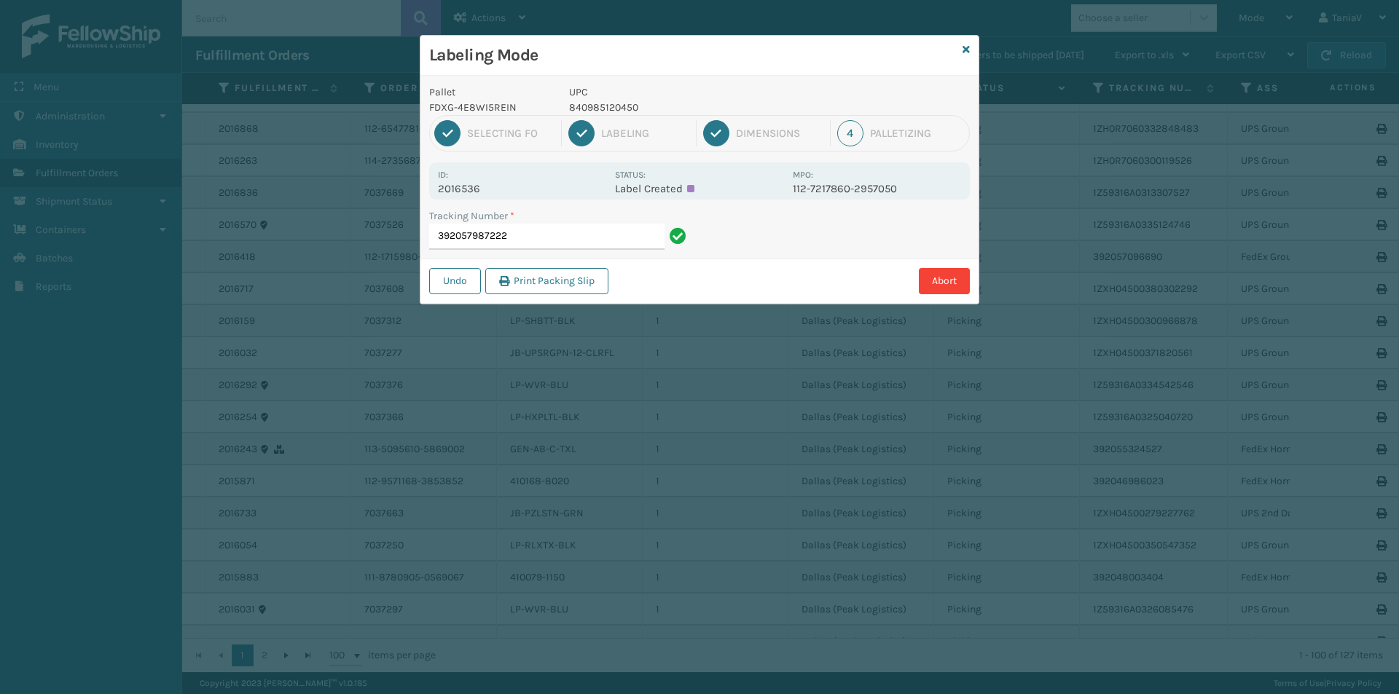
click at [621, 111] on p "840985120450" at bounding box center [676, 107] width 215 height 15
copy p "840985120450"
click at [554, 240] on input "392057987222" at bounding box center [546, 237] width 235 height 26
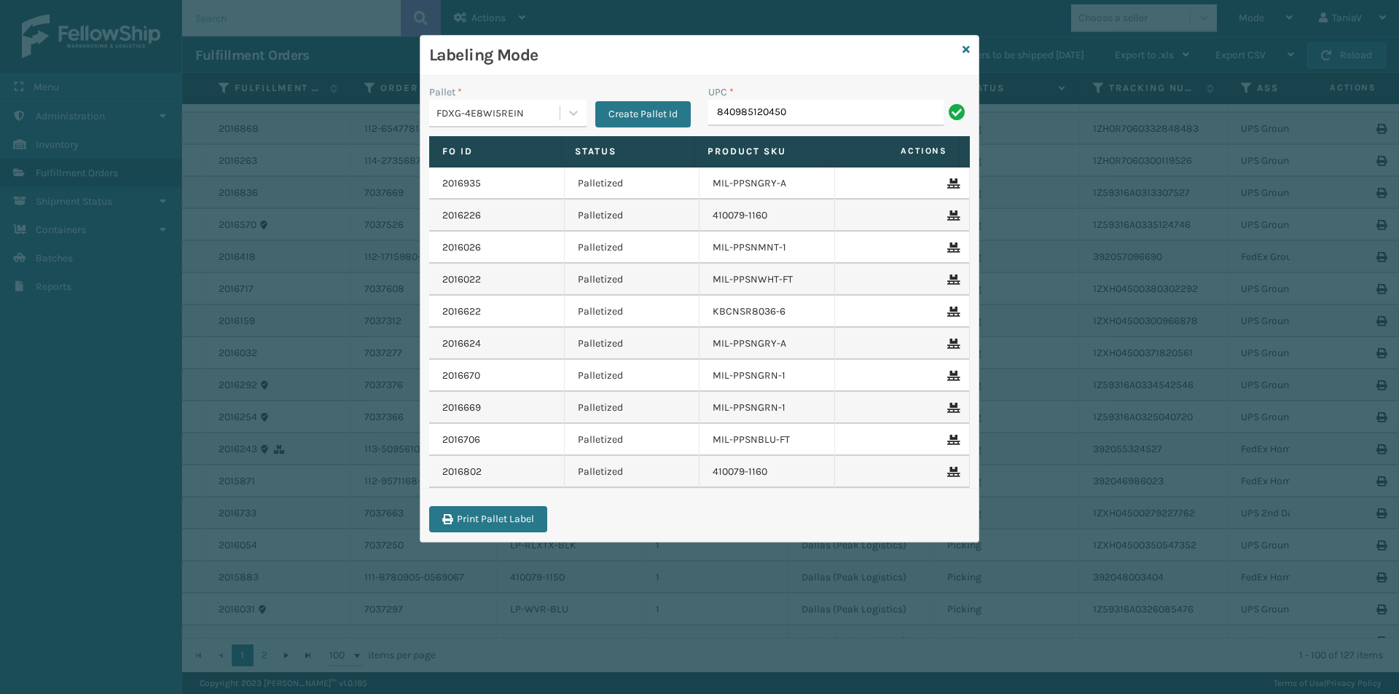
type input "840985120450"
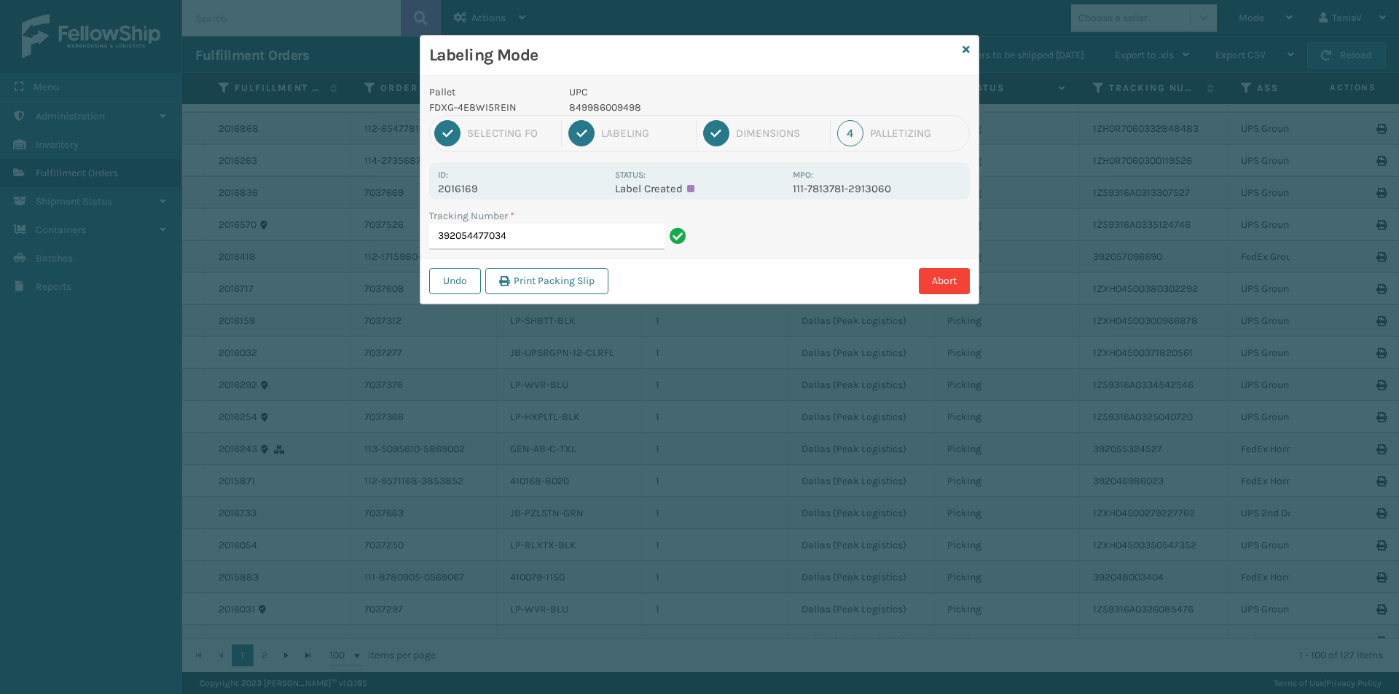
click at [596, 105] on p "849986009498" at bounding box center [676, 107] width 215 height 15
copy p "849986009498"
drag, startPoint x: 527, startPoint y: 240, endPoint x: 534, endPoint y: 234, distance: 9.3
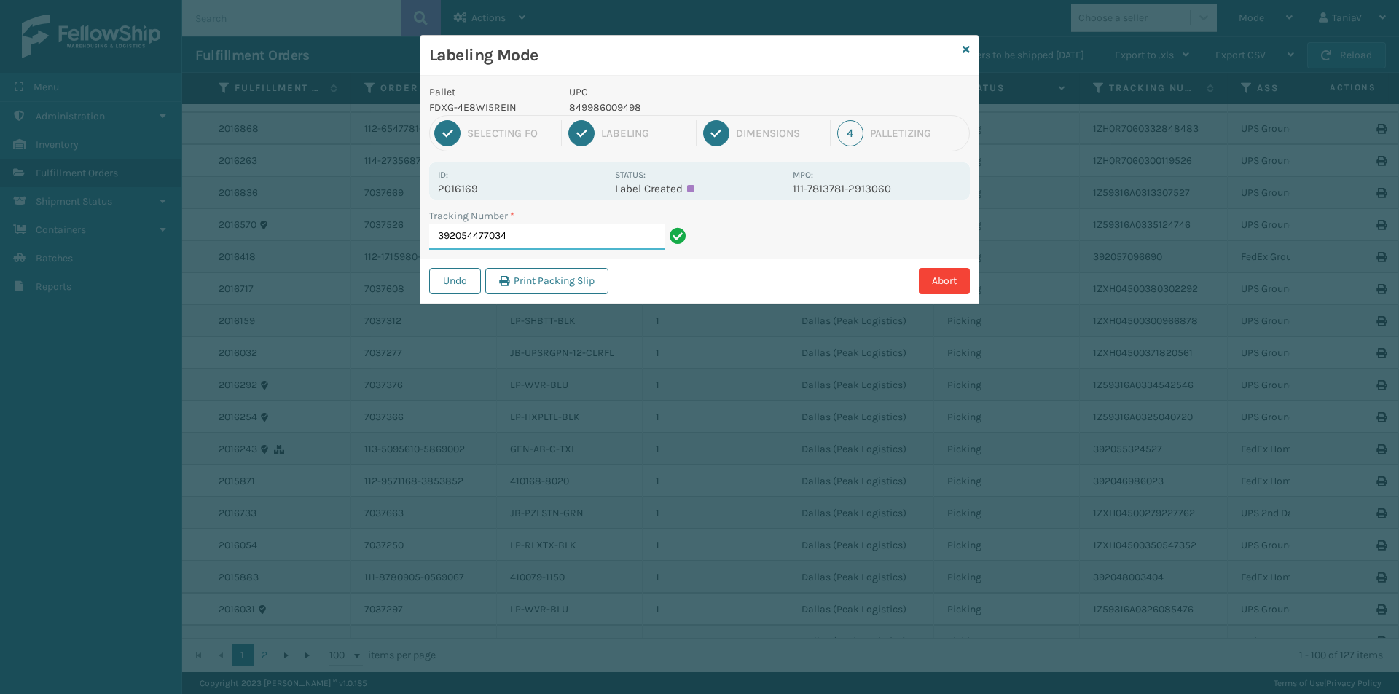
click at [529, 240] on input "392054477034" at bounding box center [546, 237] width 235 height 26
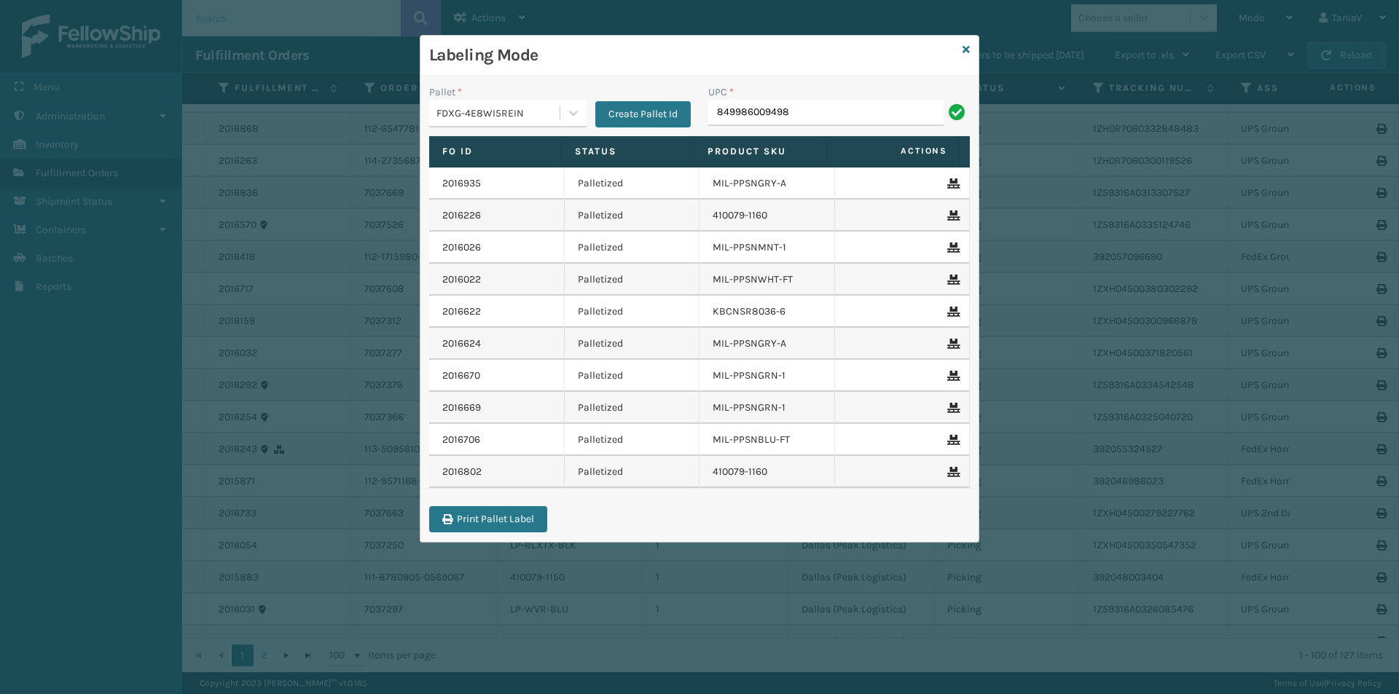
type input "849986009498"
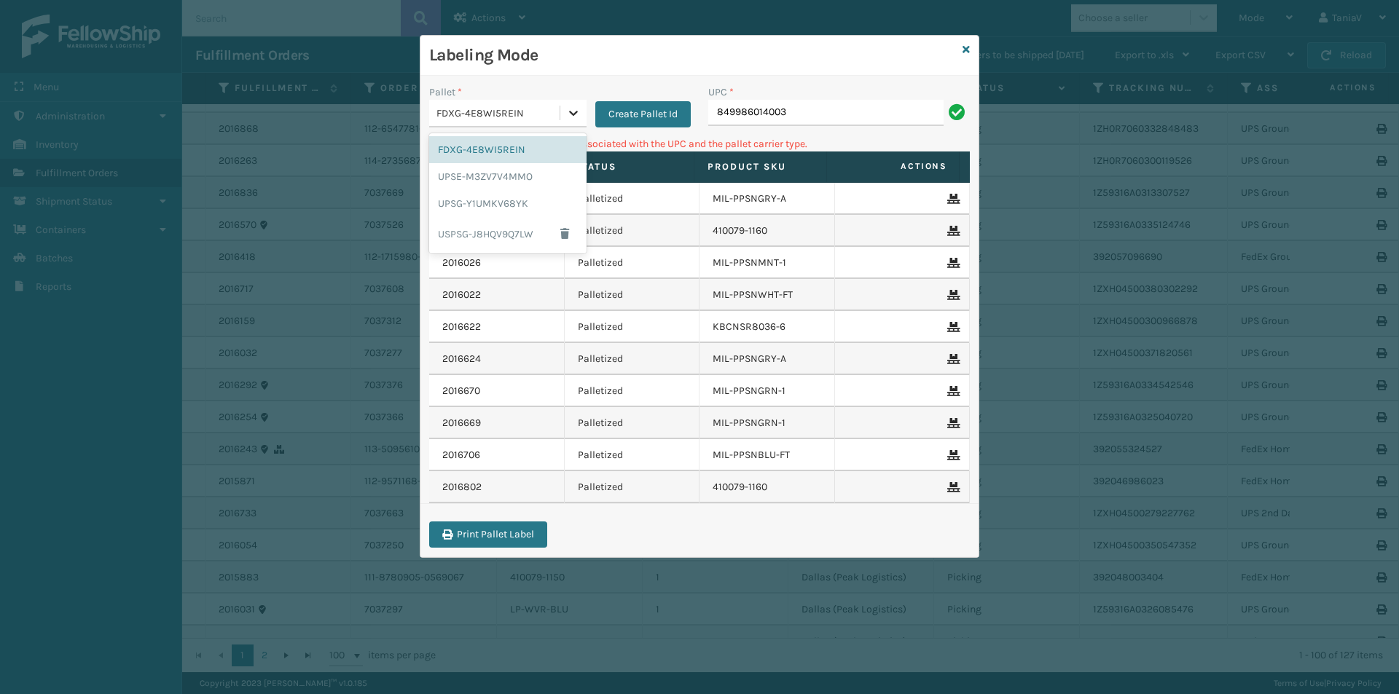
click at [568, 123] on div at bounding box center [573, 113] width 26 height 26
click at [511, 207] on div "UPSG-Y1UMKV68YK" at bounding box center [507, 203] width 157 height 27
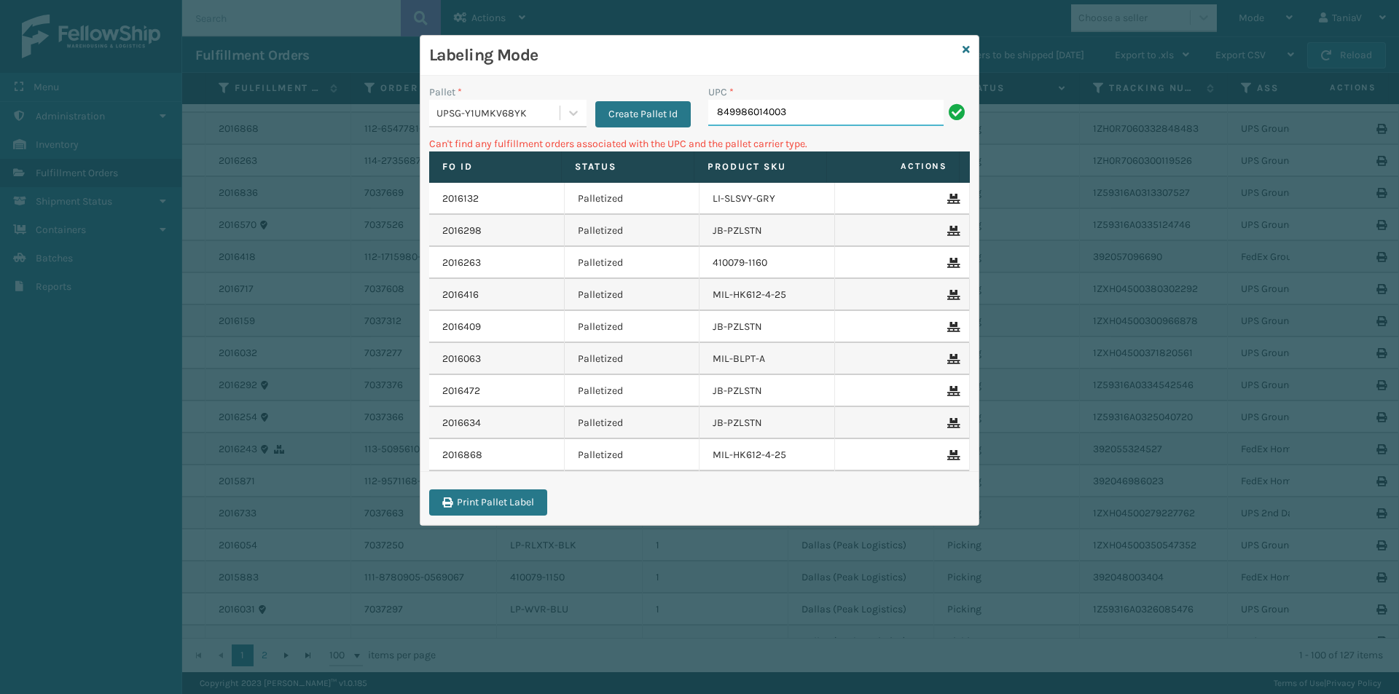
click at [828, 109] on input "849986014003" at bounding box center [825, 113] width 235 height 26
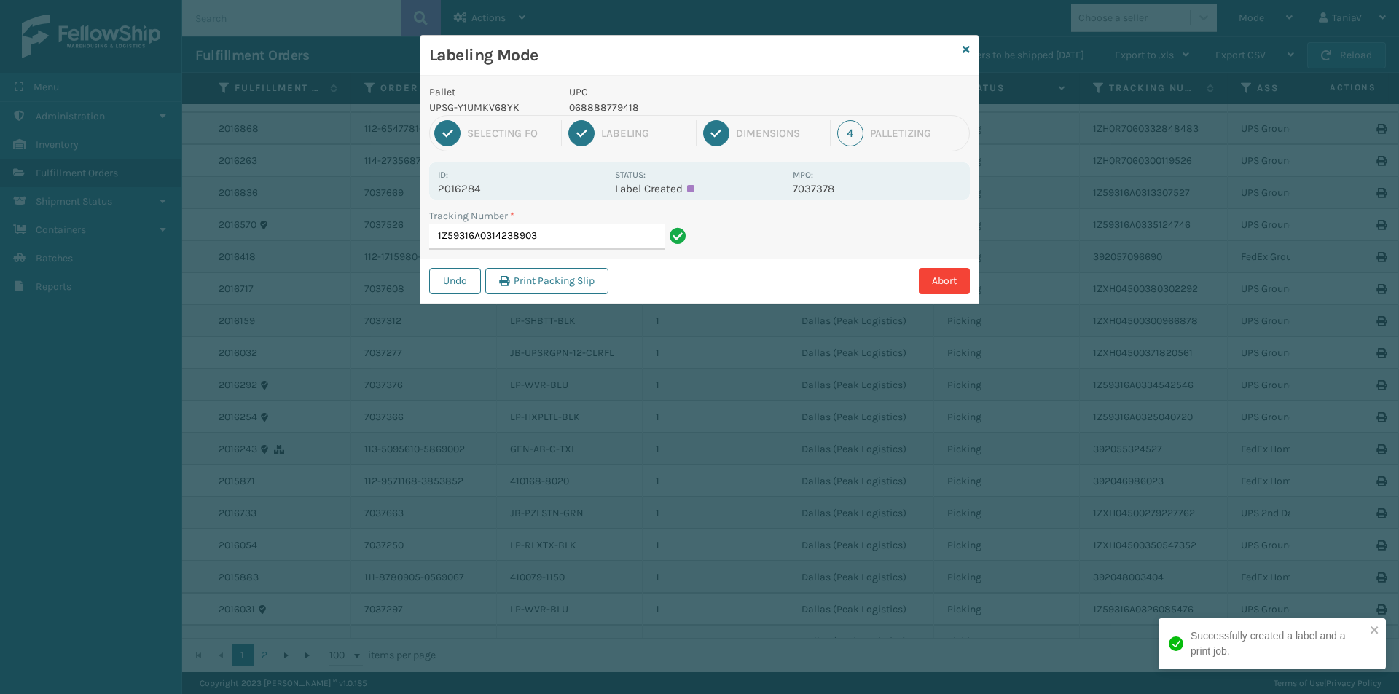
click at [601, 109] on p "068888779418" at bounding box center [676, 107] width 215 height 15
copy p "068888779418"
click at [576, 235] on input "1Z59316A0314238903" at bounding box center [546, 237] width 235 height 26
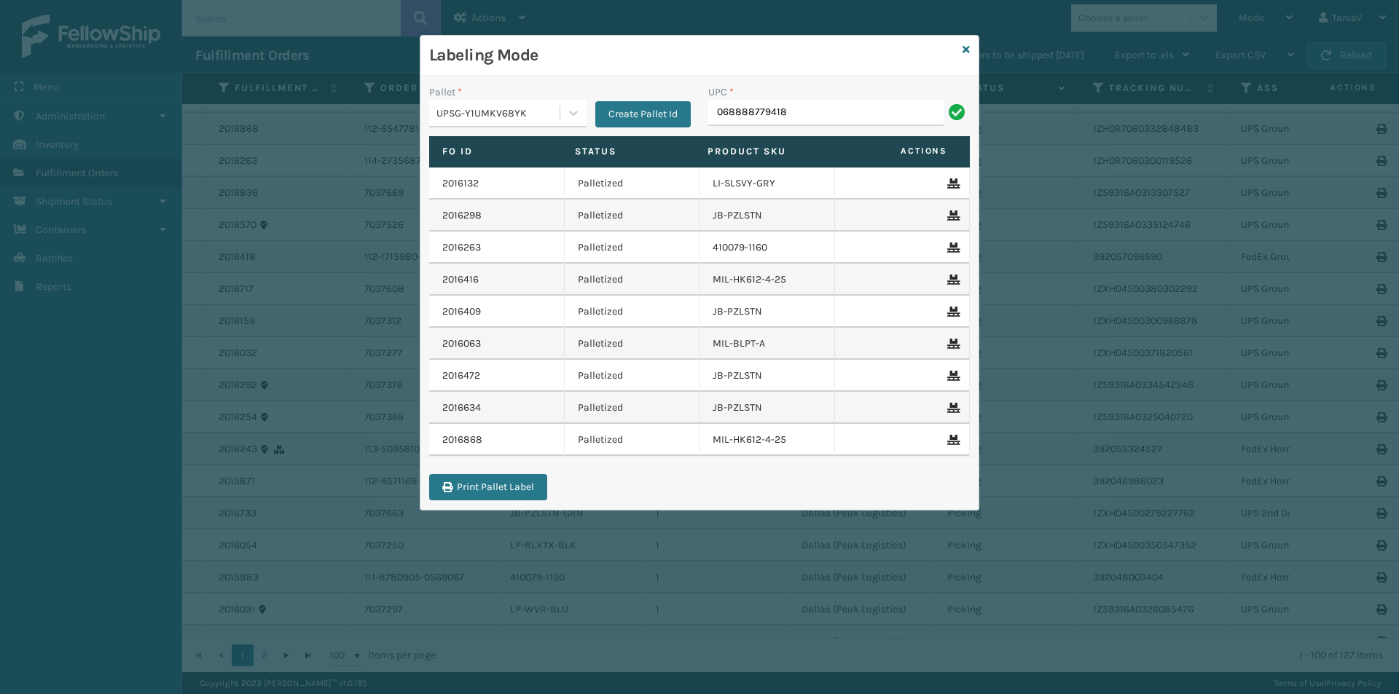
type input "068888779418"
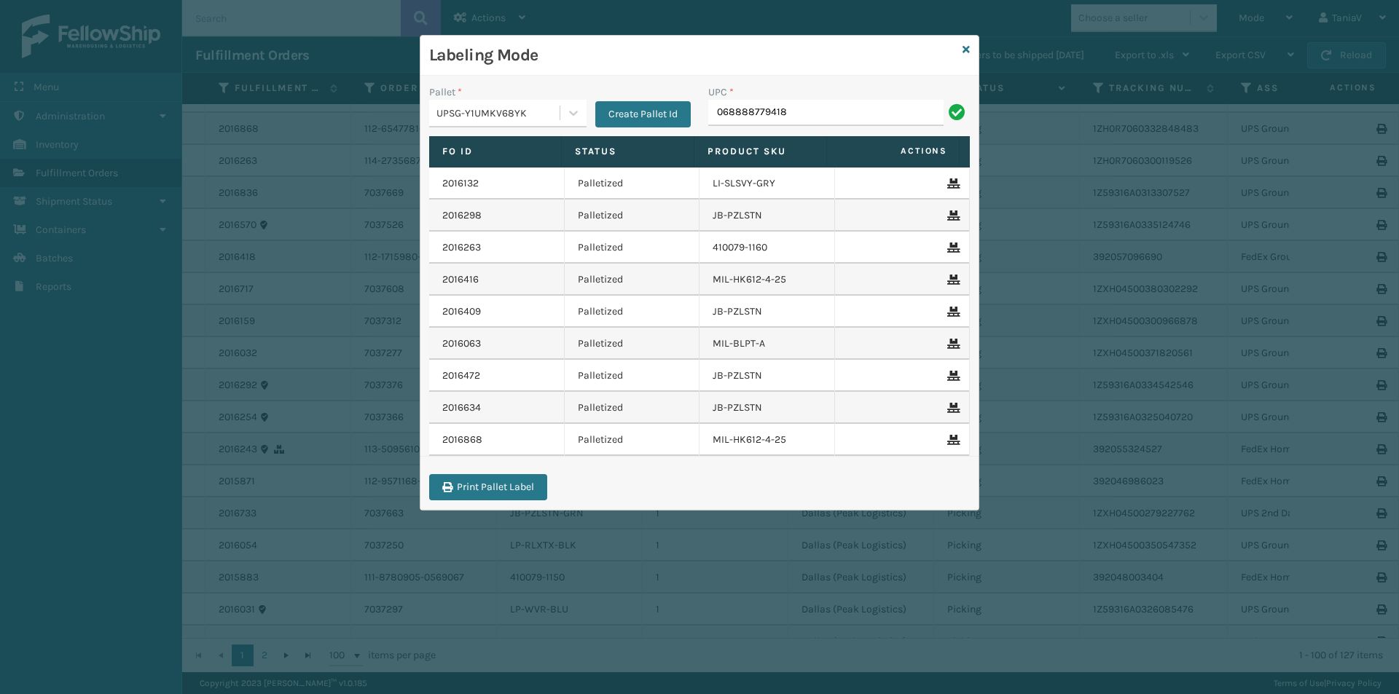
type input "068888779418"
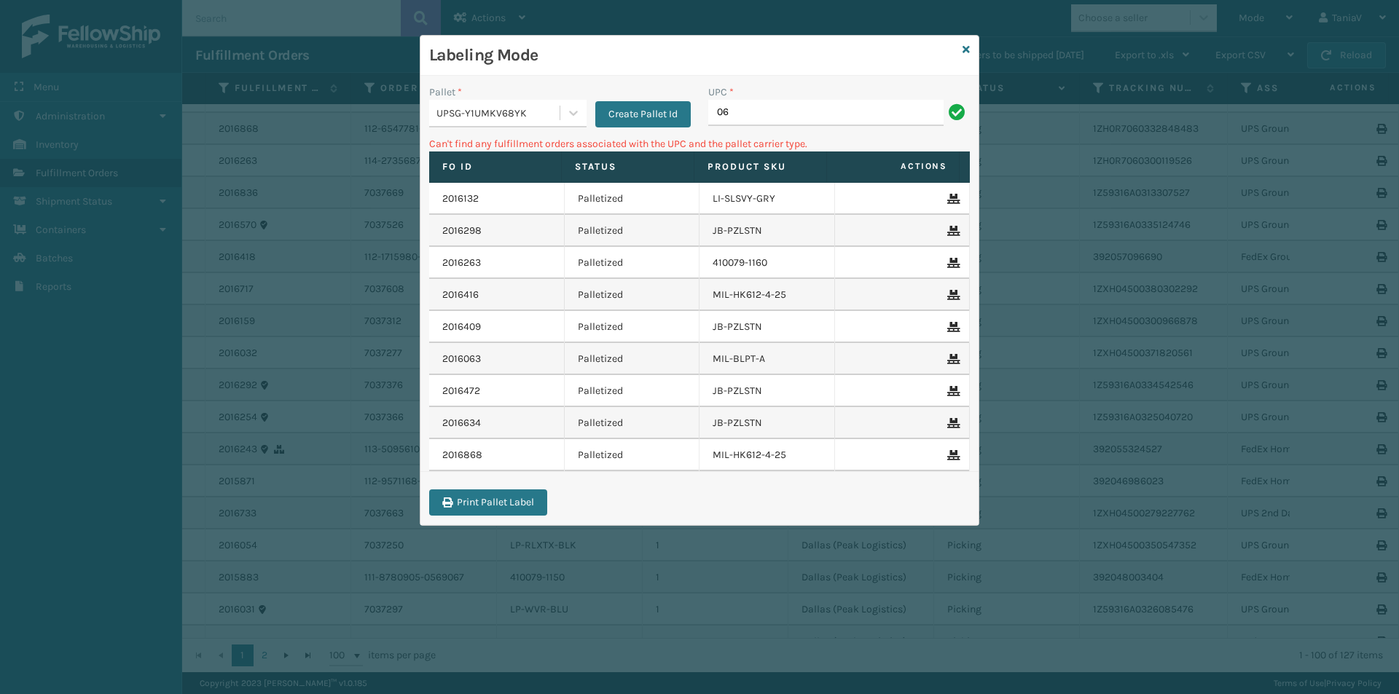
type input "0"
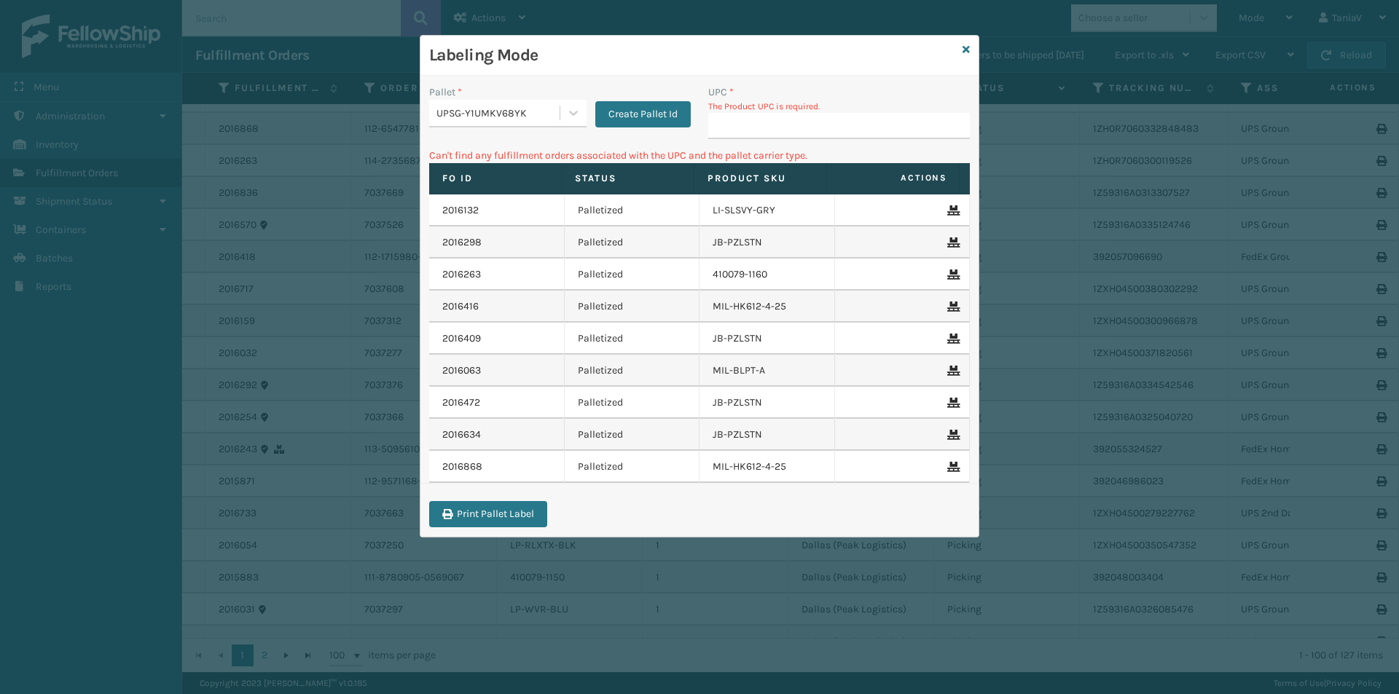
type input "068888779418"
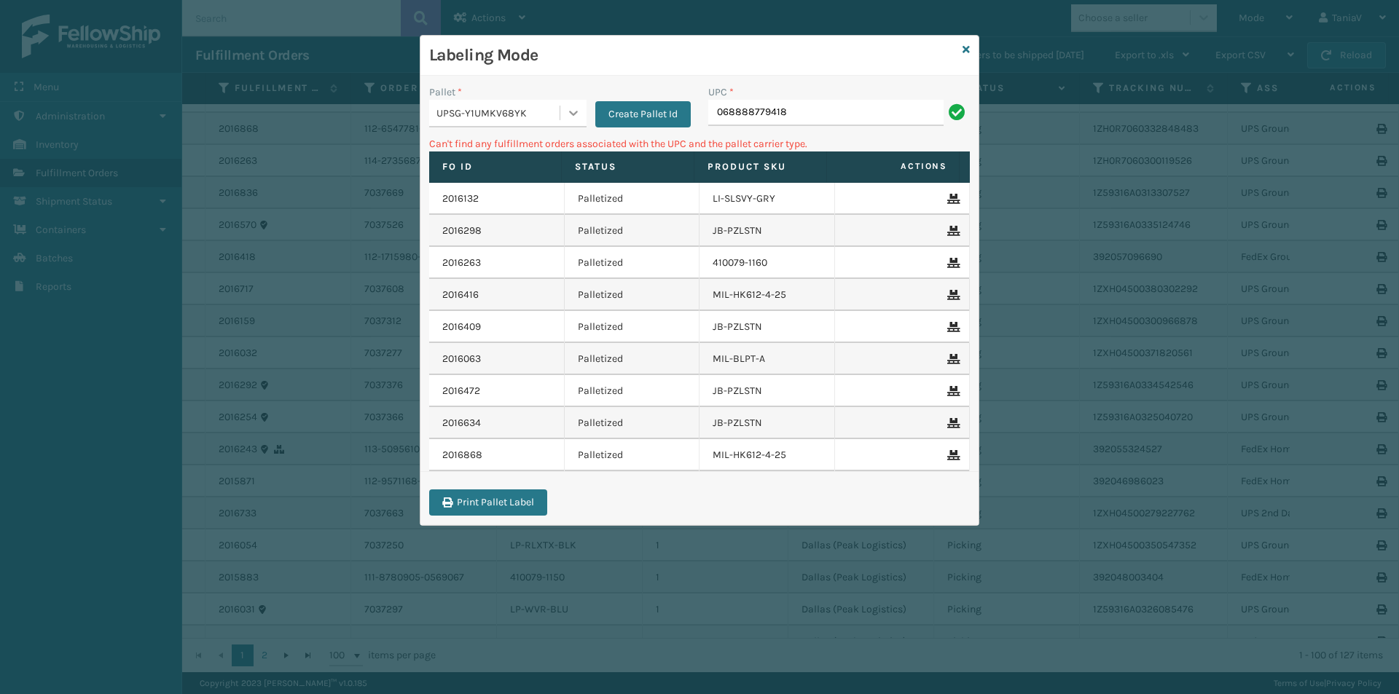
click at [580, 117] on icon at bounding box center [573, 113] width 15 height 15
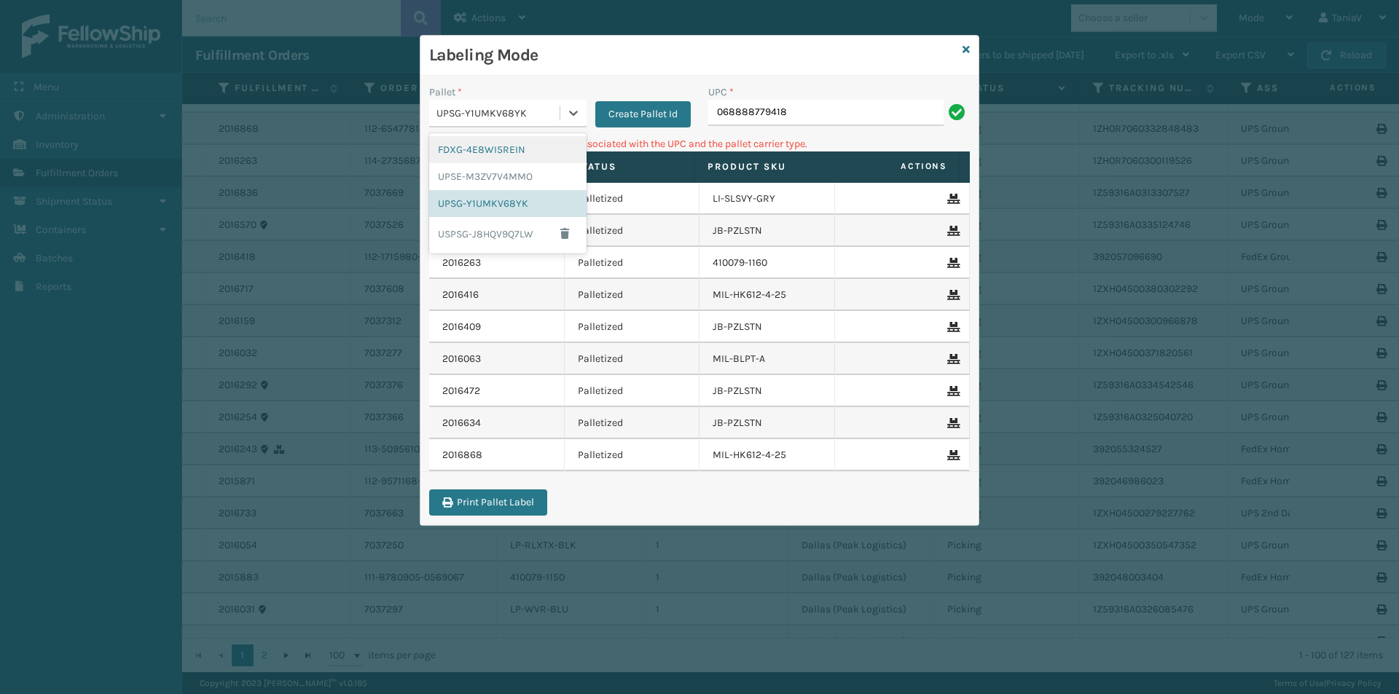
click at [530, 158] on div "FDXG-4E8WI5REIN" at bounding box center [507, 149] width 157 height 27
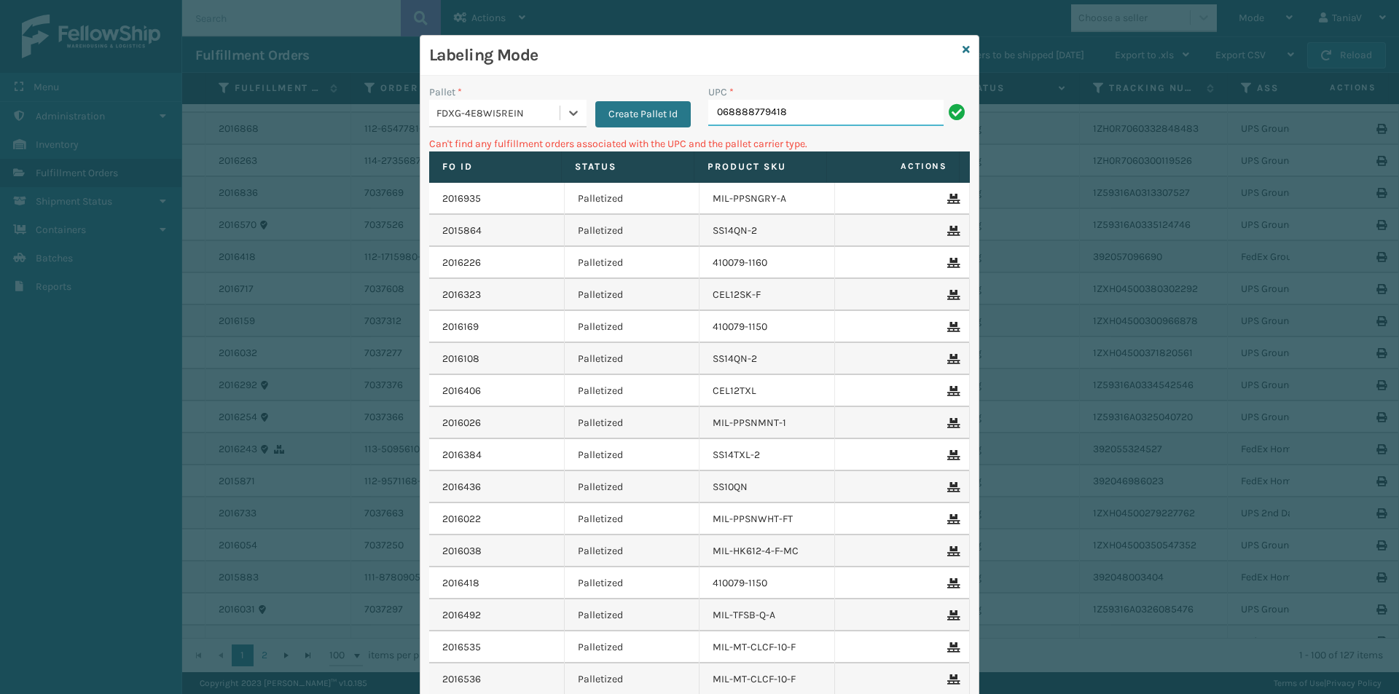
click at [806, 111] on input "068888779418" at bounding box center [825, 113] width 235 height 26
type input "0"
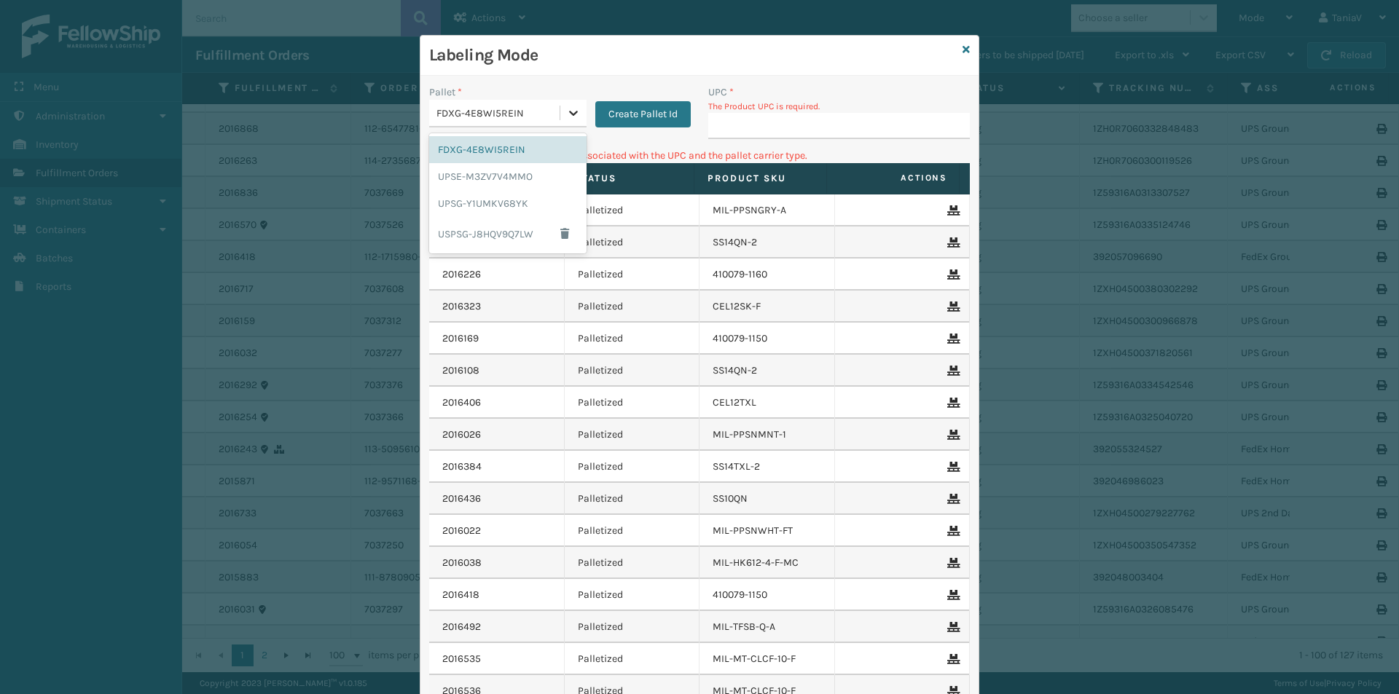
click at [569, 113] on icon at bounding box center [573, 113] width 15 height 15
click at [474, 206] on div "UPSG-Y1UMKV68YK" at bounding box center [507, 203] width 157 height 27
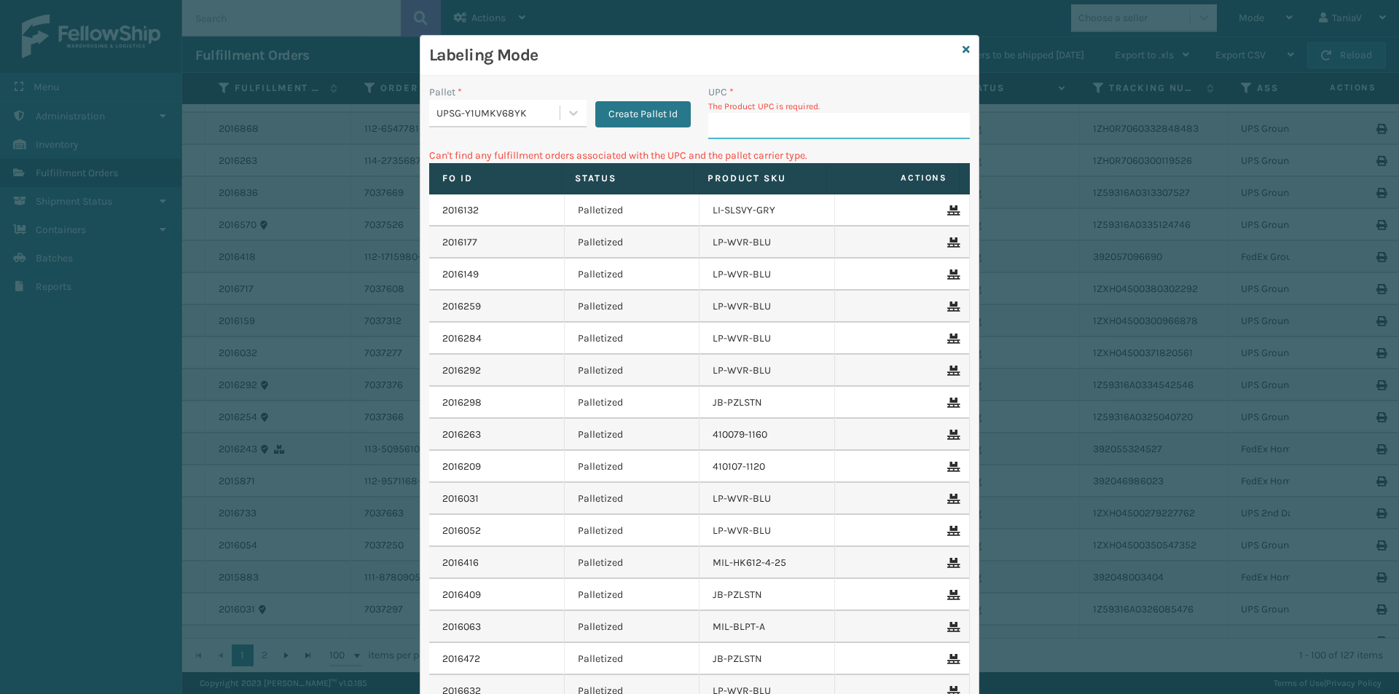
click at [743, 122] on input "UPC *" at bounding box center [839, 126] width 262 height 26
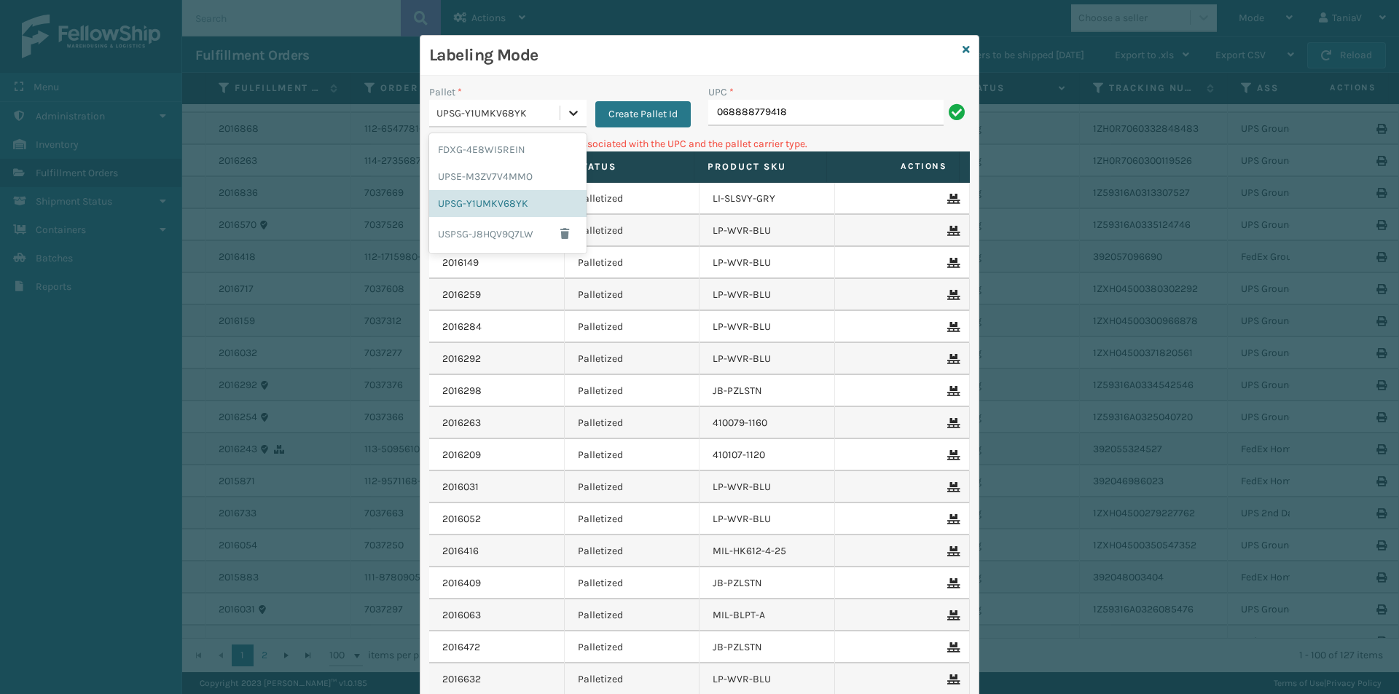
click at [576, 111] on div at bounding box center [573, 113] width 26 height 26
drag, startPoint x: 492, startPoint y: 179, endPoint x: 500, endPoint y: 175, distance: 8.5
click at [495, 179] on div "UPSE-M3ZV7V4MMO" at bounding box center [507, 176] width 157 height 27
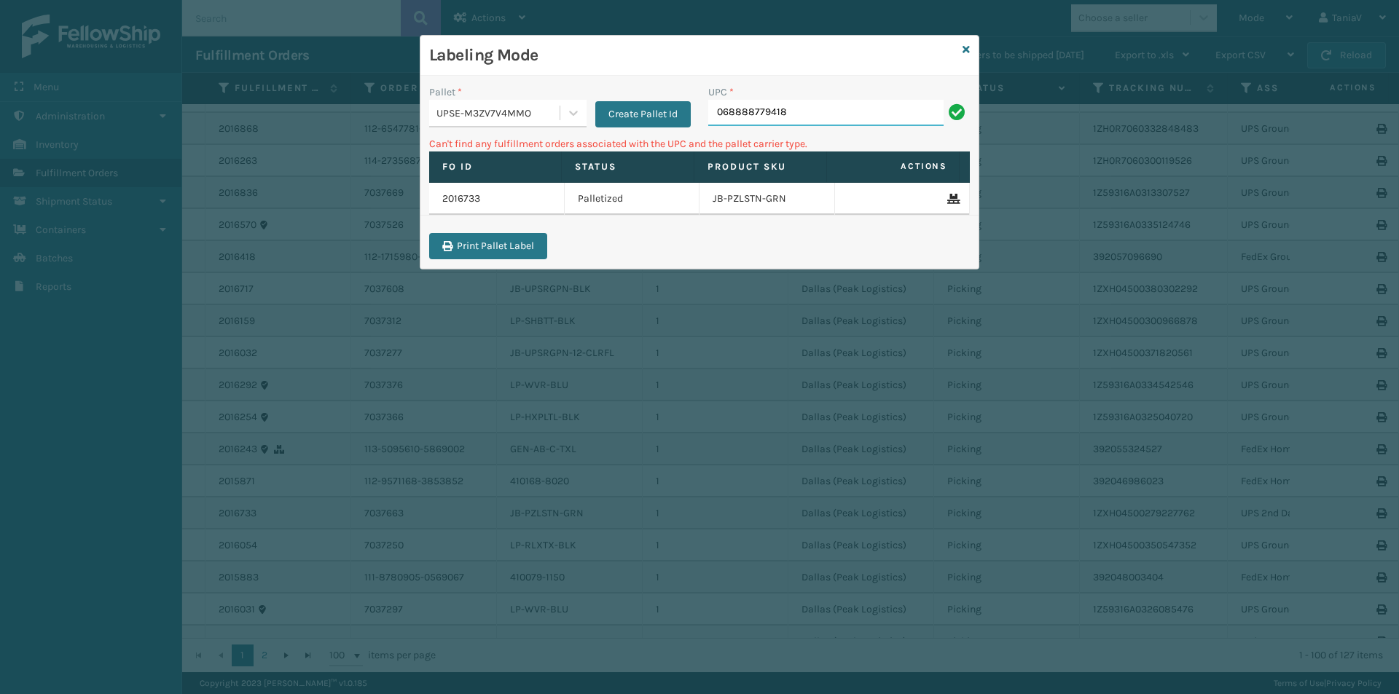
click at [822, 124] on input "068888779418" at bounding box center [825, 113] width 235 height 26
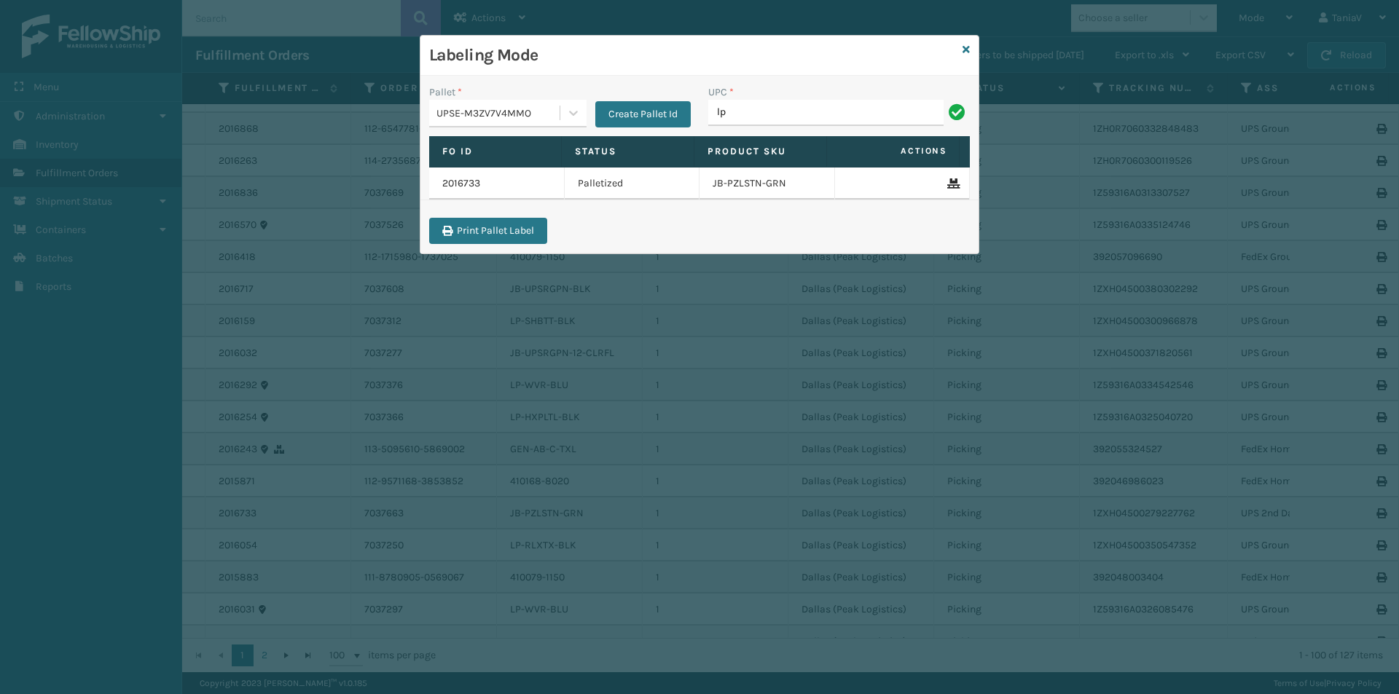
type input "LP-RMXPLS-BLK"
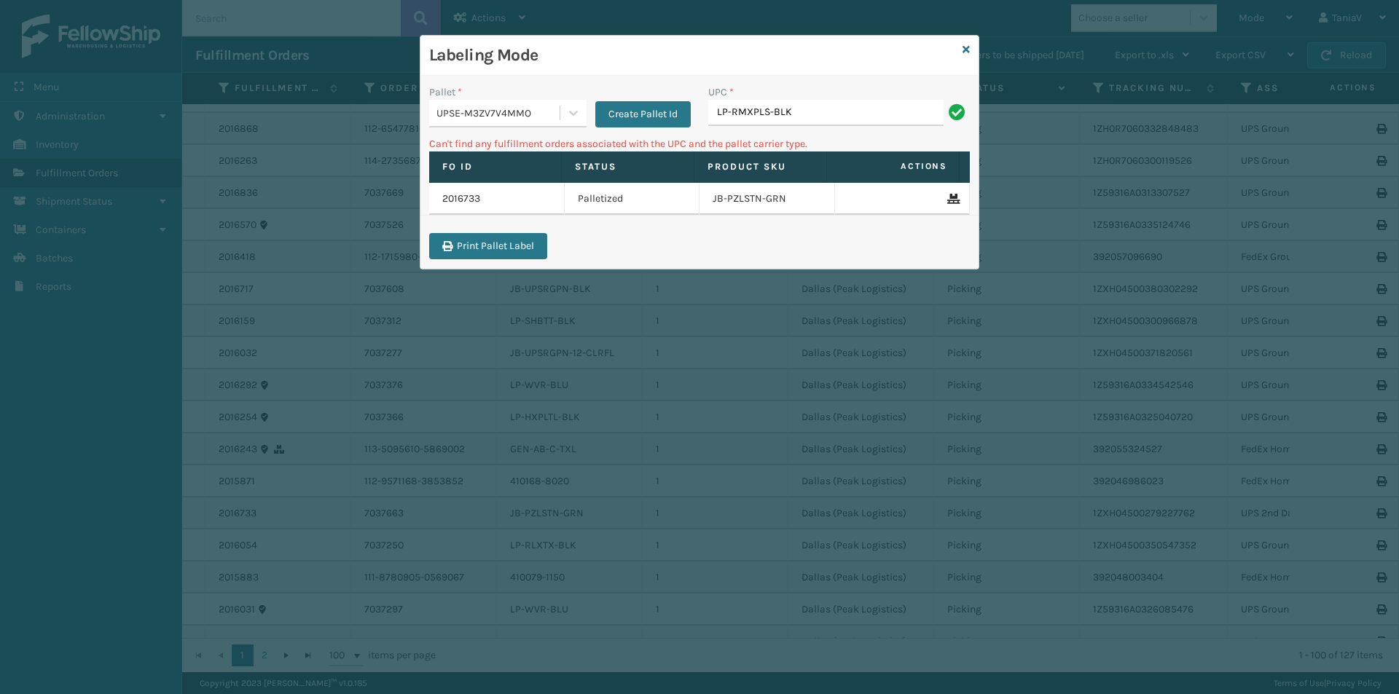
drag, startPoint x: 569, startPoint y: 118, endPoint x: 557, endPoint y: 126, distance: 14.8
click at [569, 119] on icon at bounding box center [573, 113] width 15 height 15
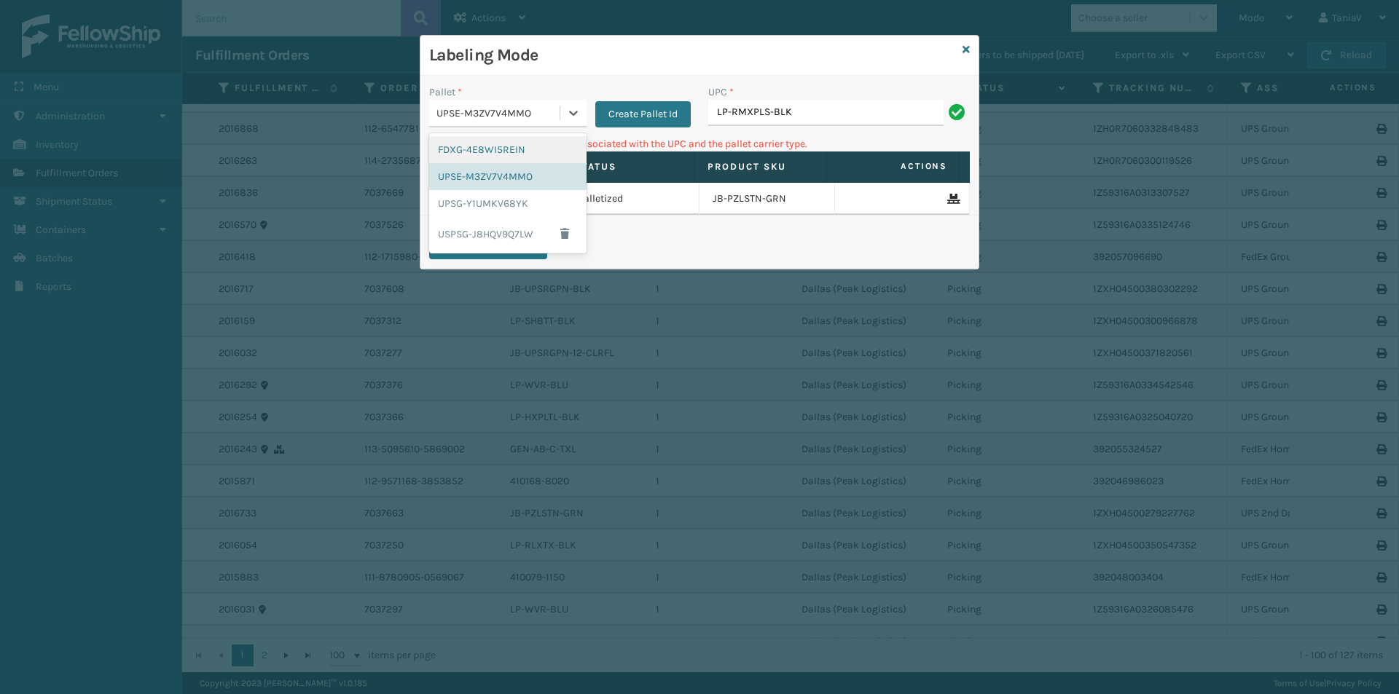
click at [473, 157] on div "FDXG-4E8WI5REIN" at bounding box center [507, 149] width 157 height 27
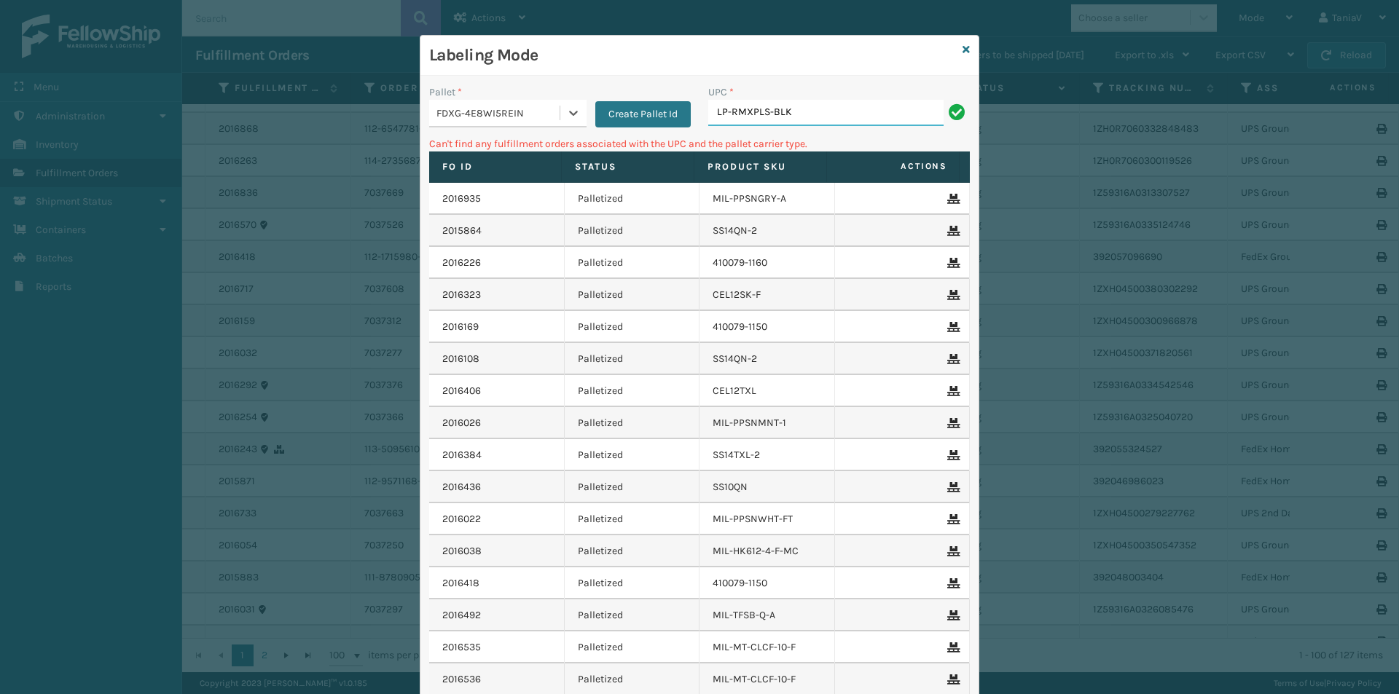
click at [811, 117] on input "LP-RMXPLS-BLK" at bounding box center [825, 113] width 235 height 26
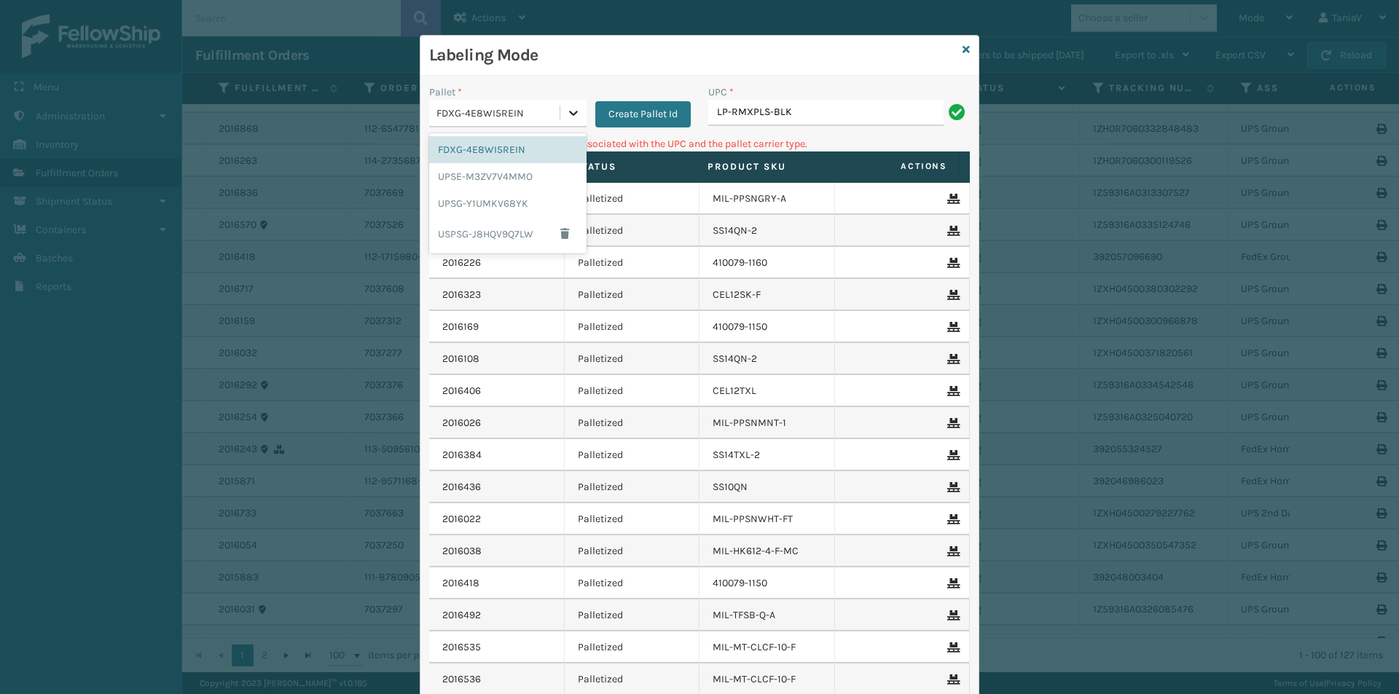
click at [567, 117] on icon at bounding box center [573, 113] width 15 height 15
click at [499, 179] on div "UPSE-M3ZV7V4MMO" at bounding box center [507, 176] width 157 height 27
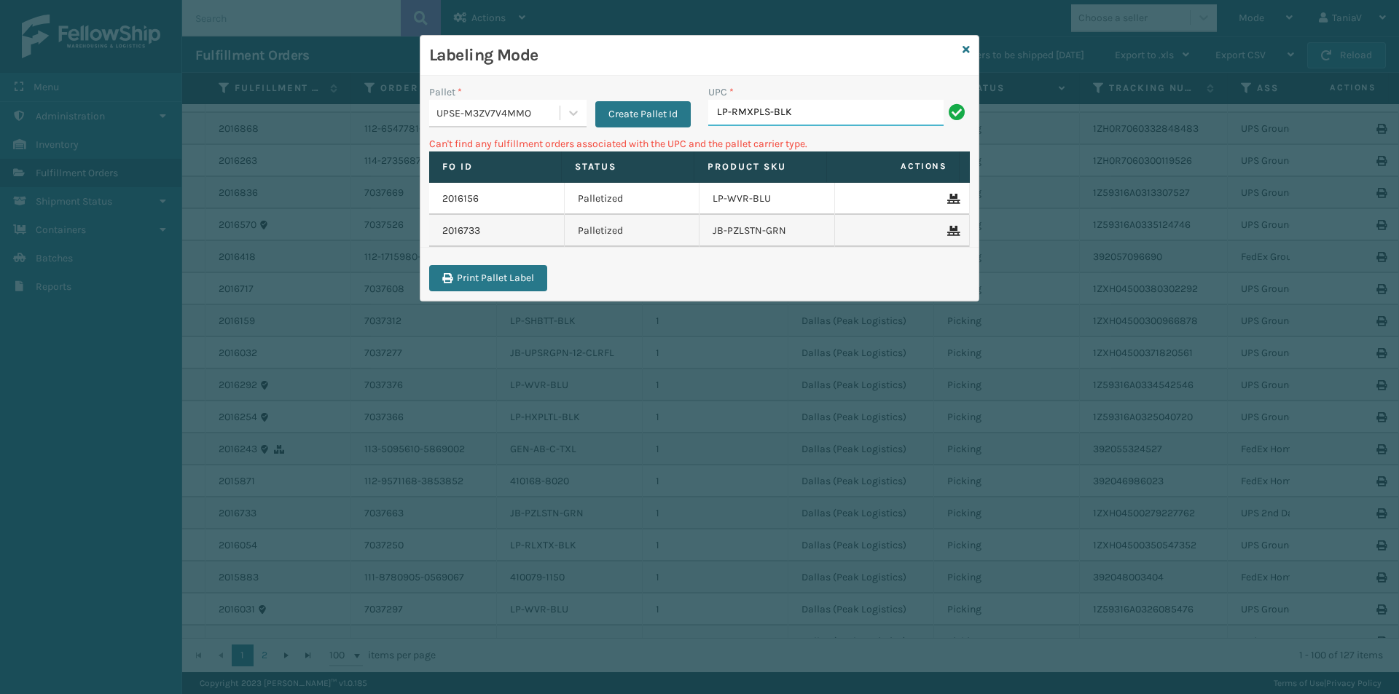
click at [823, 110] on input "LP-RMXPLS-BLK" at bounding box center [825, 113] width 235 height 26
click at [969, 49] on icon at bounding box center [965, 49] width 7 height 10
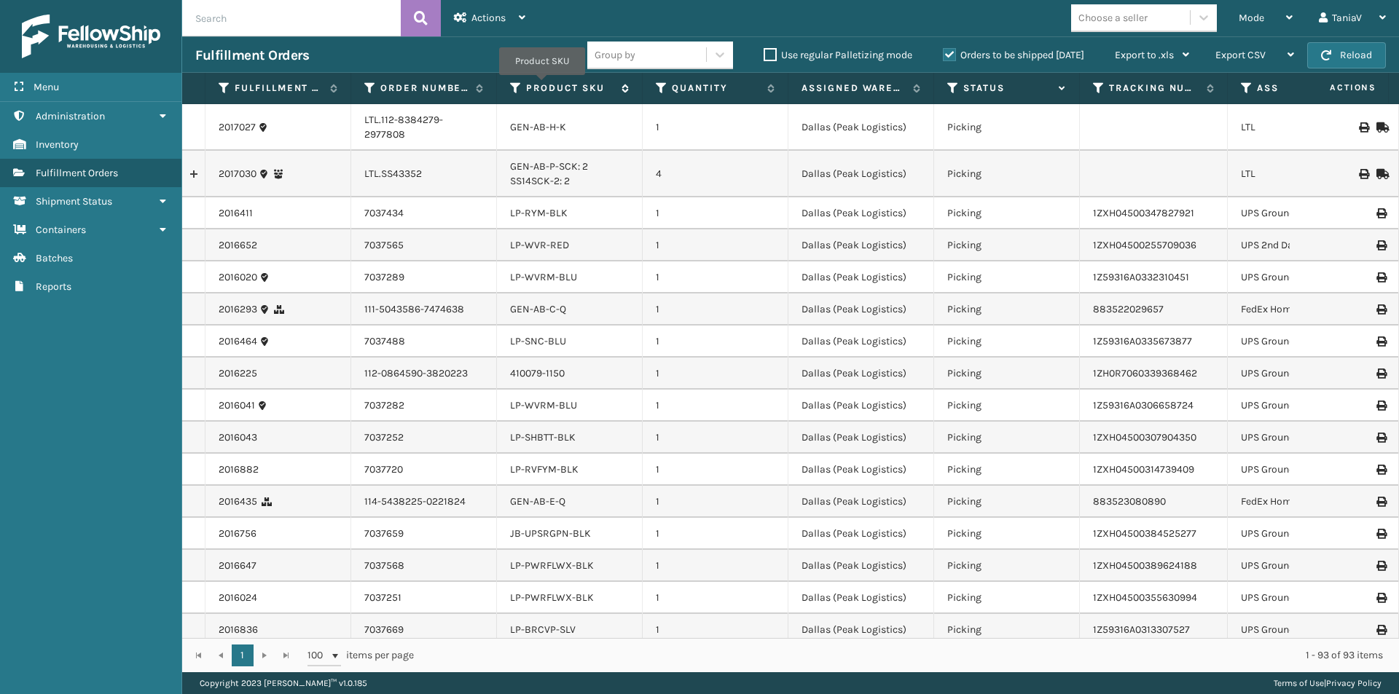
click at [542, 87] on label "Product SKU" at bounding box center [570, 88] width 88 height 13
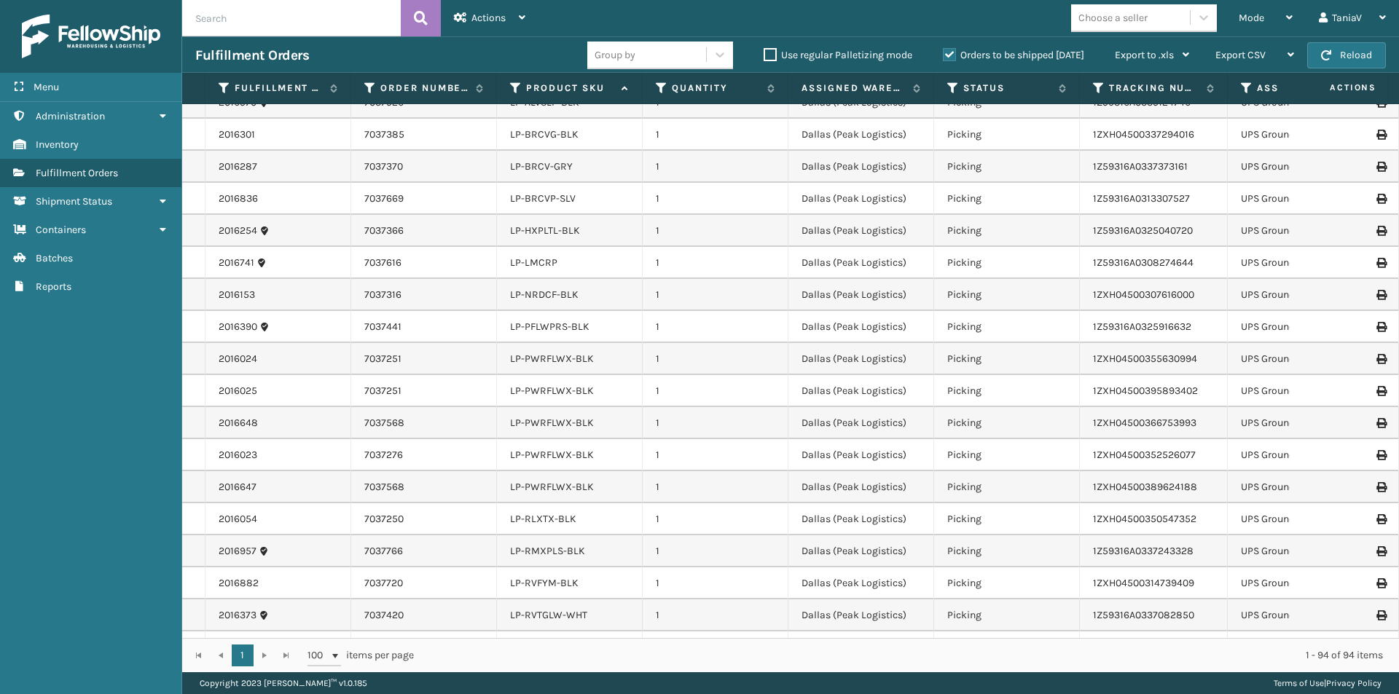
scroll to position [1384, 0]
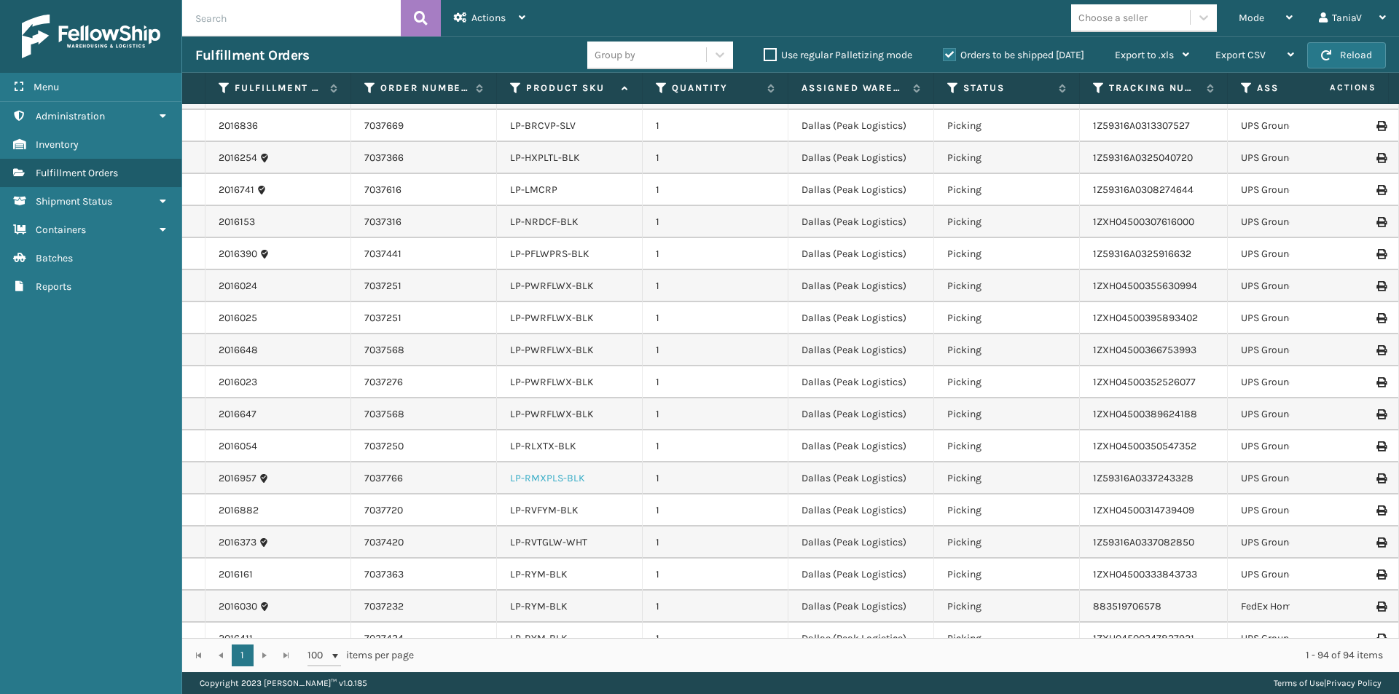
click at [549, 472] on link "LP-RMXPLS-BLK" at bounding box center [547, 478] width 75 height 12
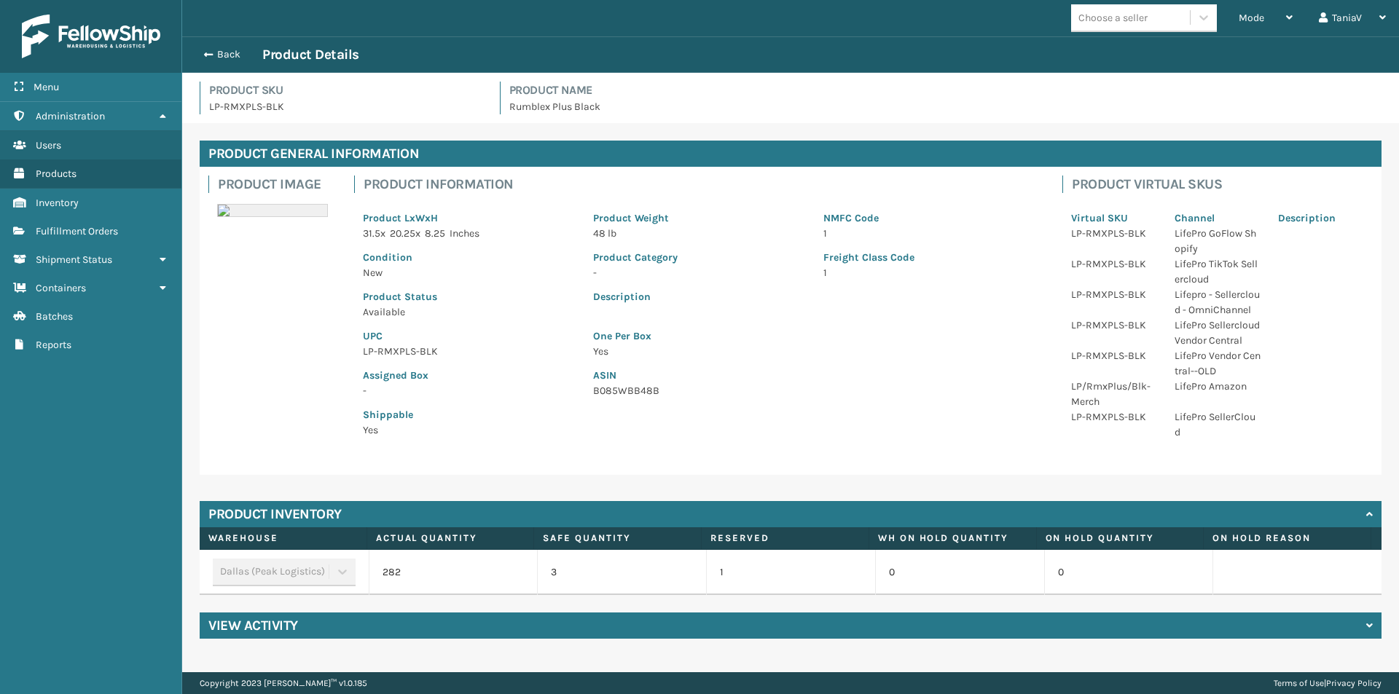
click at [407, 353] on p "LP-RMXPLS-BLK" at bounding box center [469, 351] width 213 height 15
copy p "LP-RMXPLS-BLK"
click at [228, 47] on div "Back Product Details" at bounding box center [790, 54] width 1217 height 36
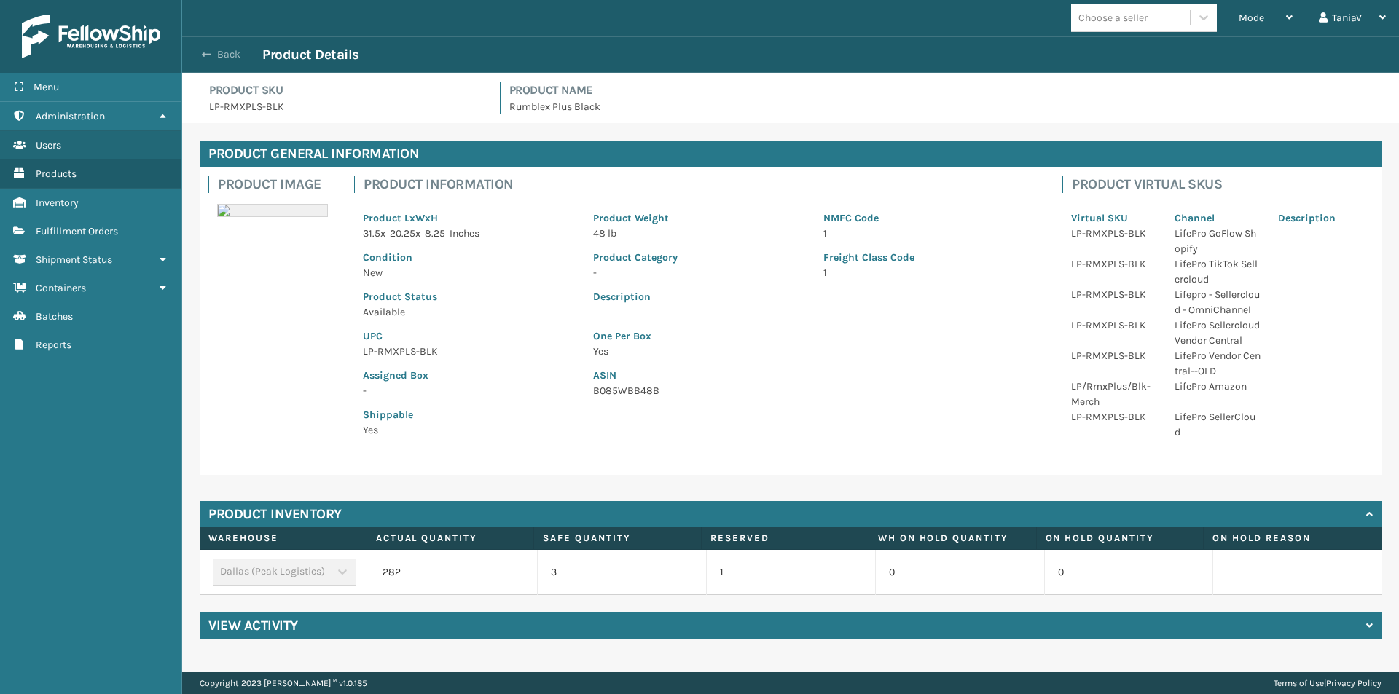
click at [229, 52] on button "Back" at bounding box center [228, 54] width 67 height 13
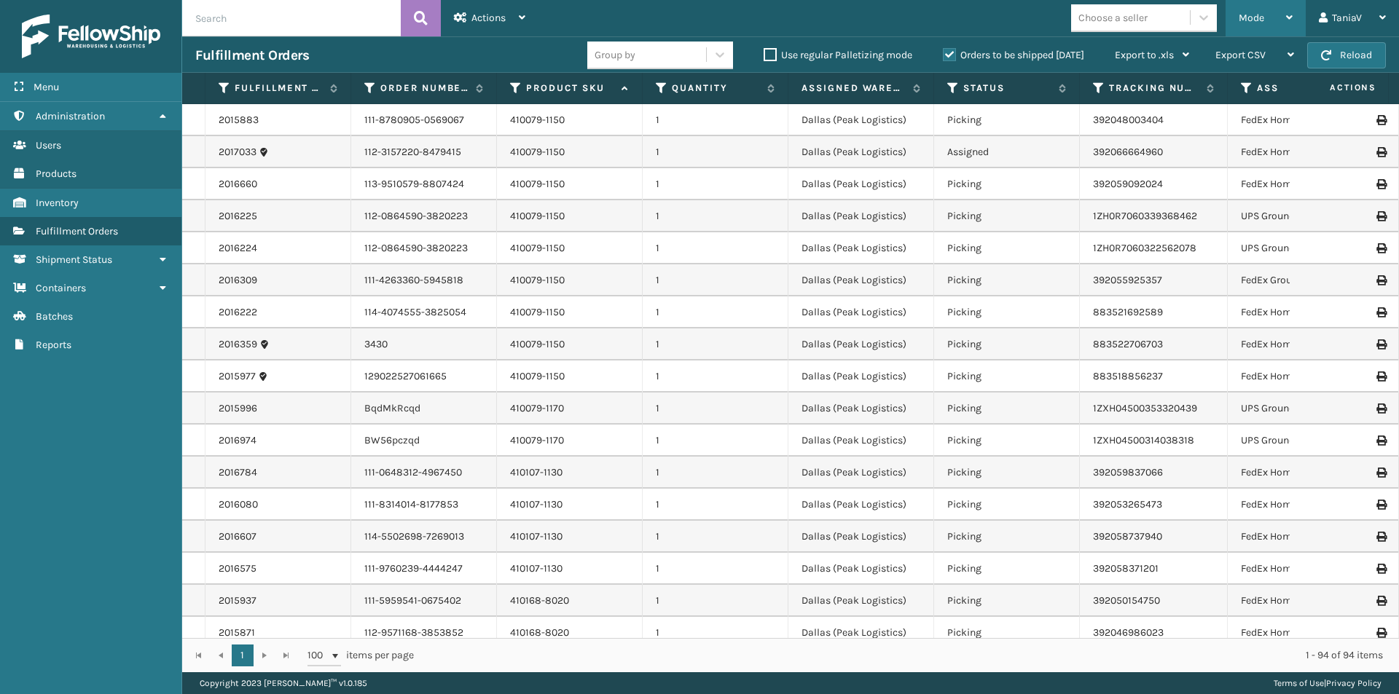
click at [1290, 15] on icon at bounding box center [1289, 17] width 7 height 10
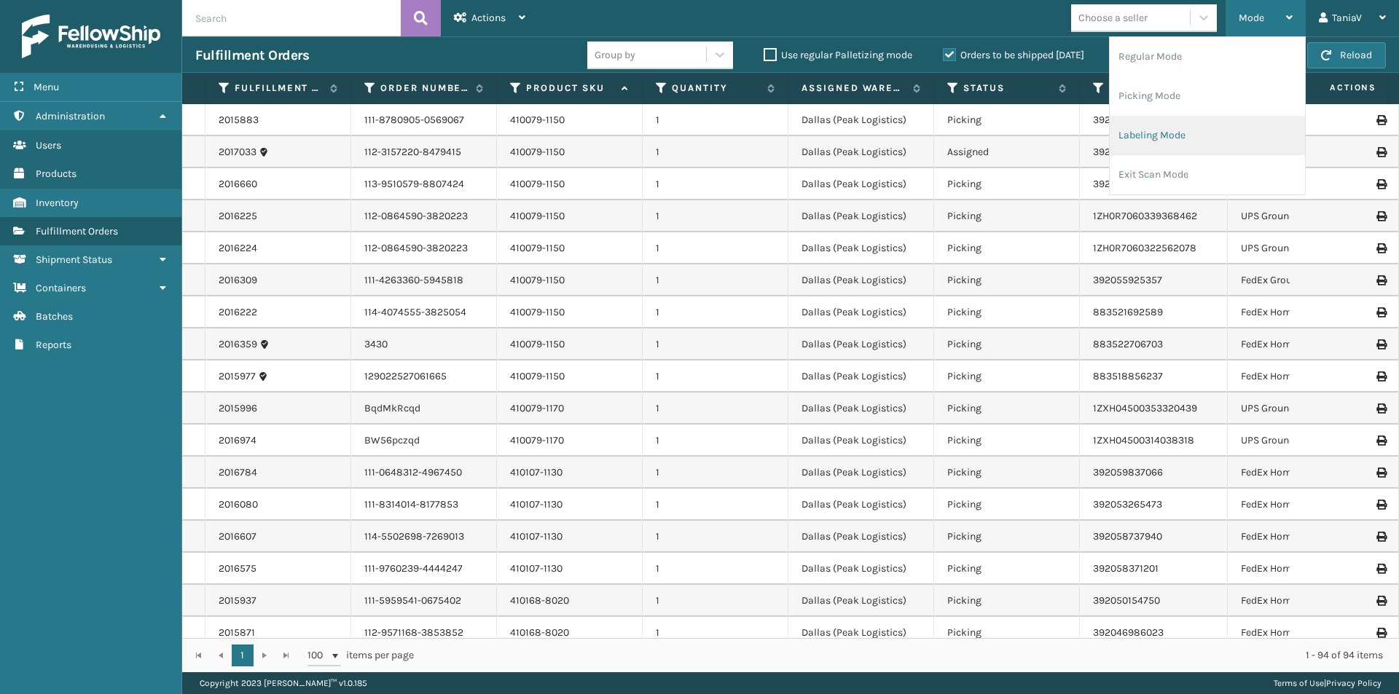
click at [1167, 136] on li "Labeling Mode" at bounding box center [1207, 135] width 195 height 39
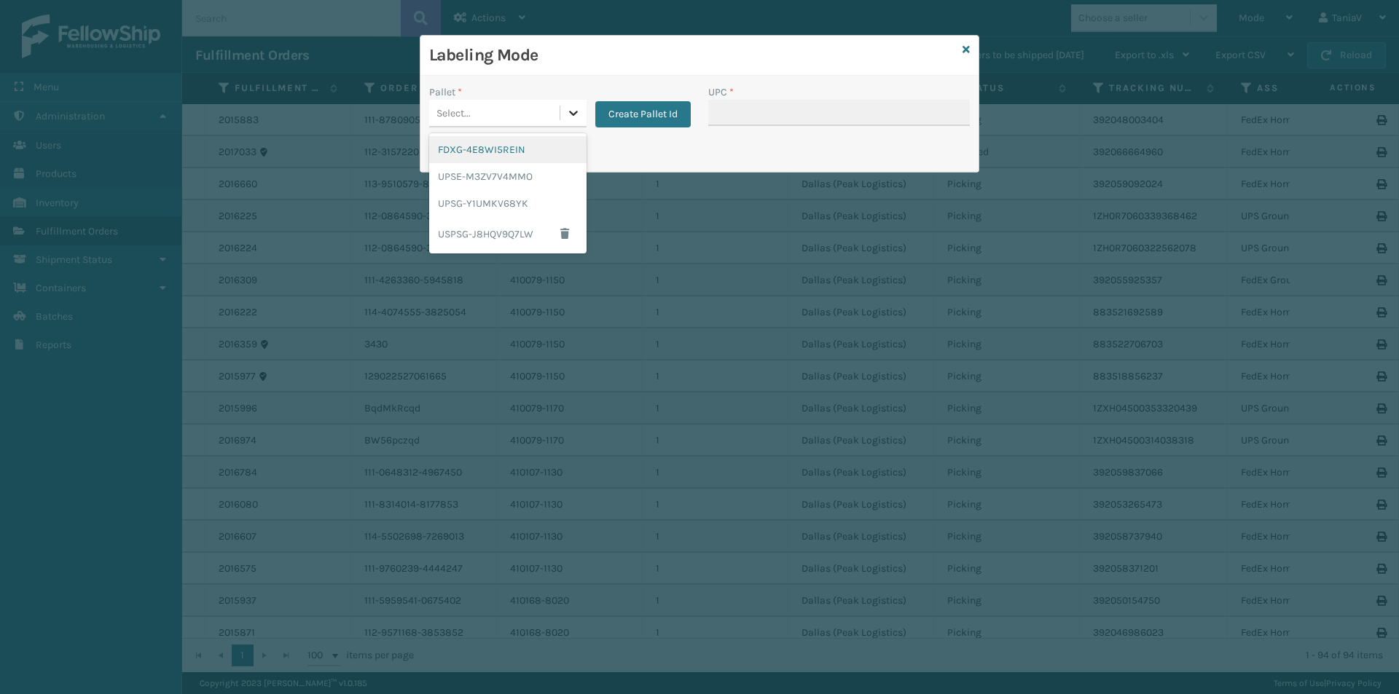
click at [574, 114] on icon at bounding box center [573, 113] width 9 height 5
click at [490, 200] on div "UPSG-Y1UMKV68YK" at bounding box center [507, 203] width 157 height 27
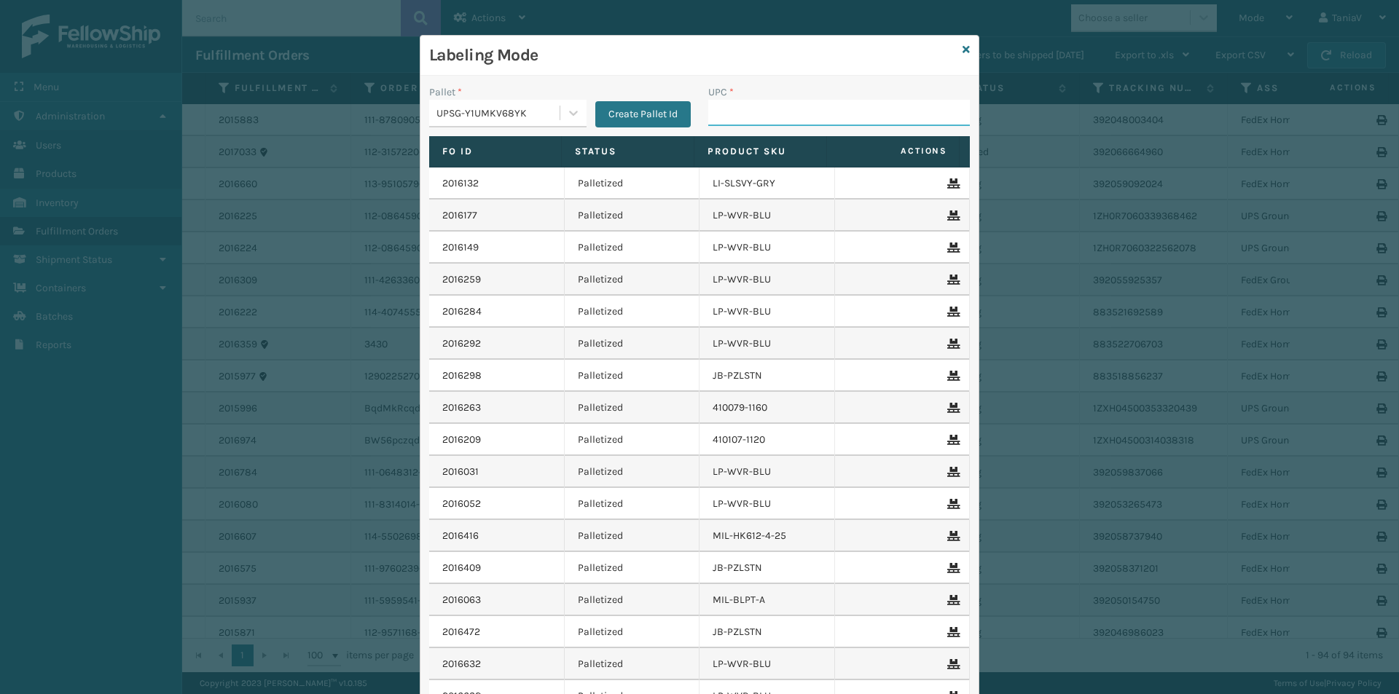
click at [723, 109] on input "UPC *" at bounding box center [839, 113] width 262 height 26
paste input "LP-RMXPLS-BLK"
type input "LP-RMXPLS-BLK"
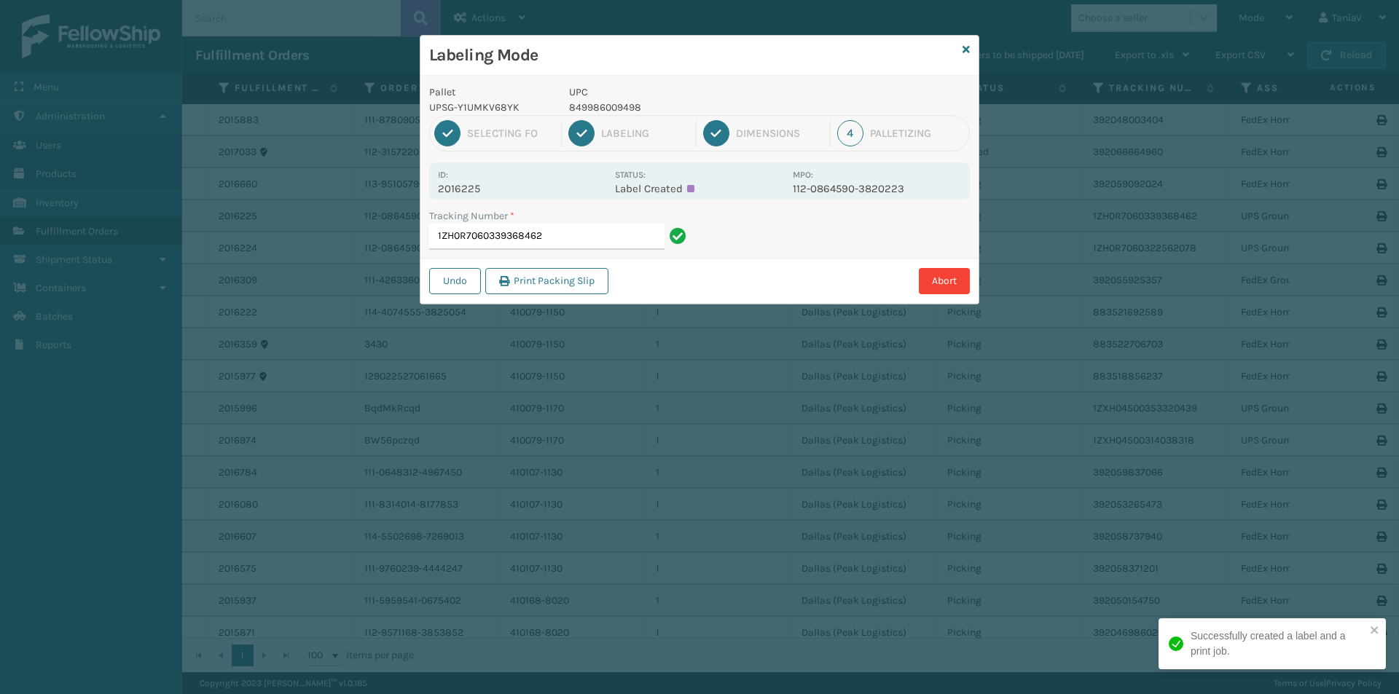
click at [606, 107] on p "849986009498" at bounding box center [676, 107] width 215 height 15
copy p "849986009498"
click at [589, 234] on input "1ZH0R7060339368462" at bounding box center [546, 237] width 235 height 26
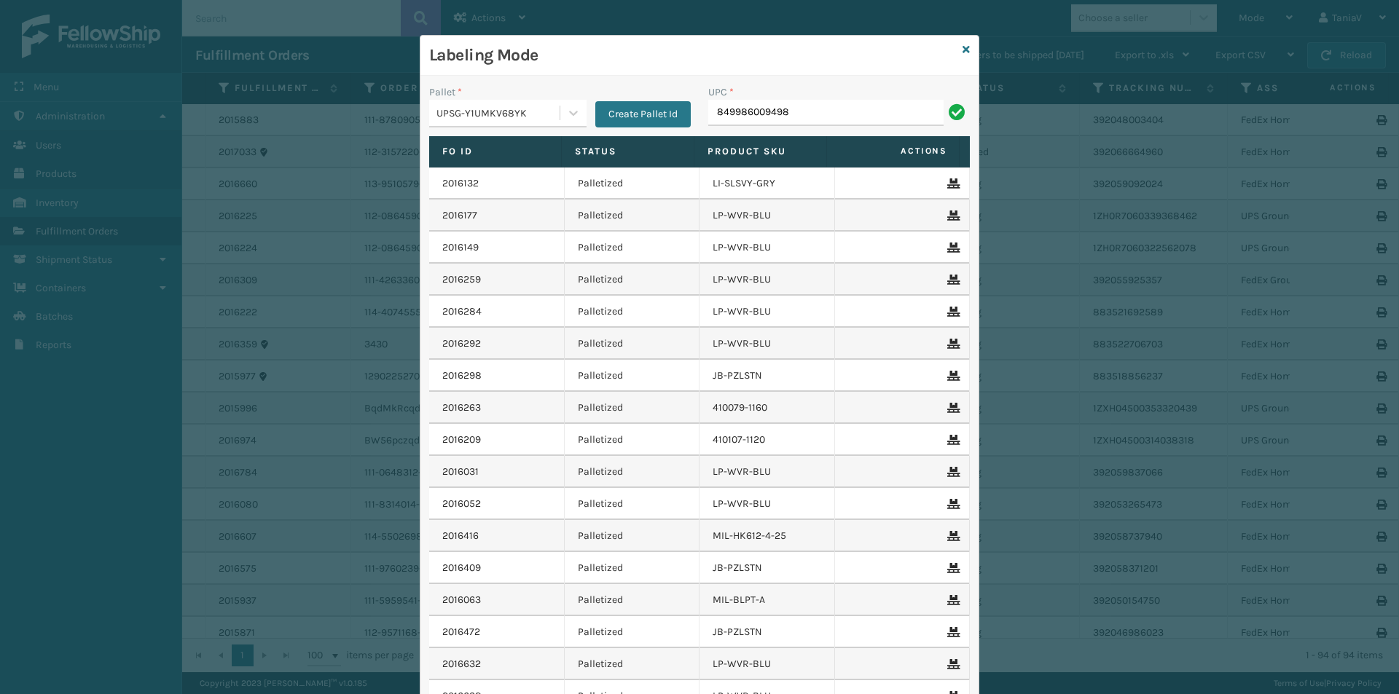
type input "849986009498"
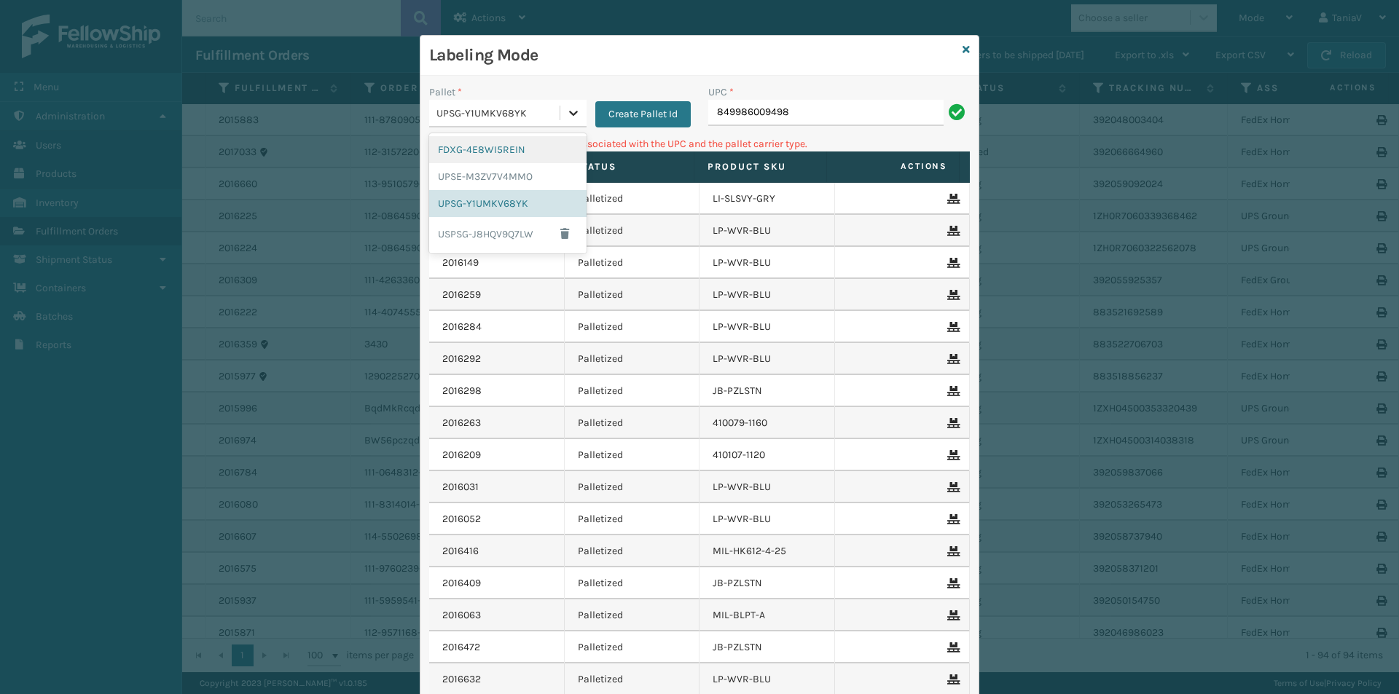
click at [568, 118] on icon at bounding box center [573, 113] width 15 height 15
click at [506, 144] on div "FDXG-4E8WI5REIN" at bounding box center [507, 149] width 157 height 27
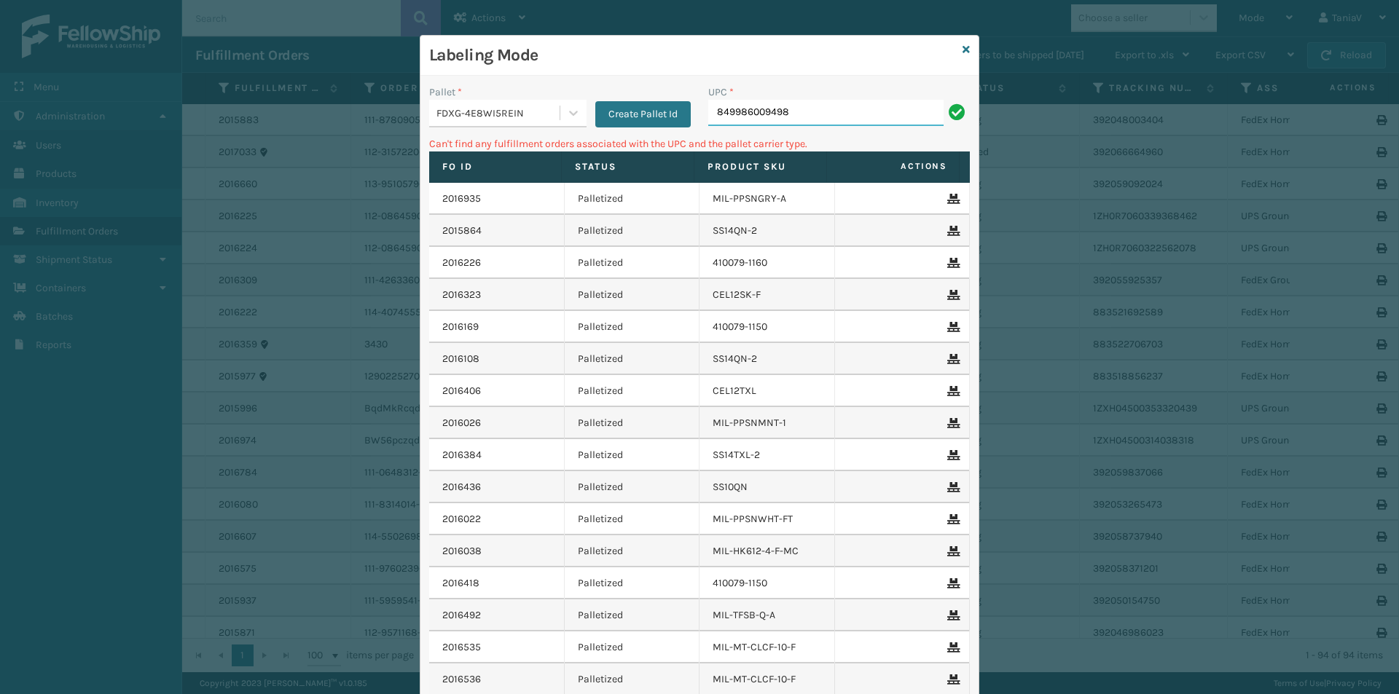
click at [823, 101] on input "849986009498" at bounding box center [825, 113] width 235 height 26
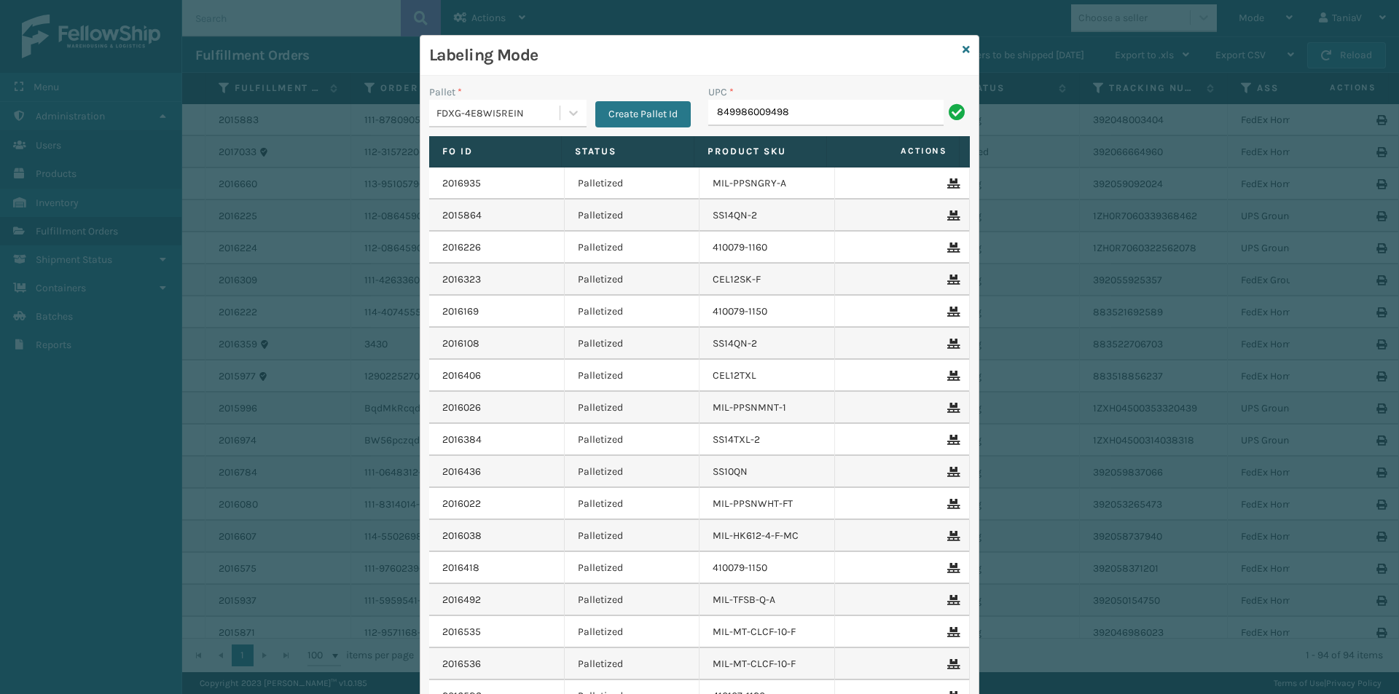
type input "849986009498"
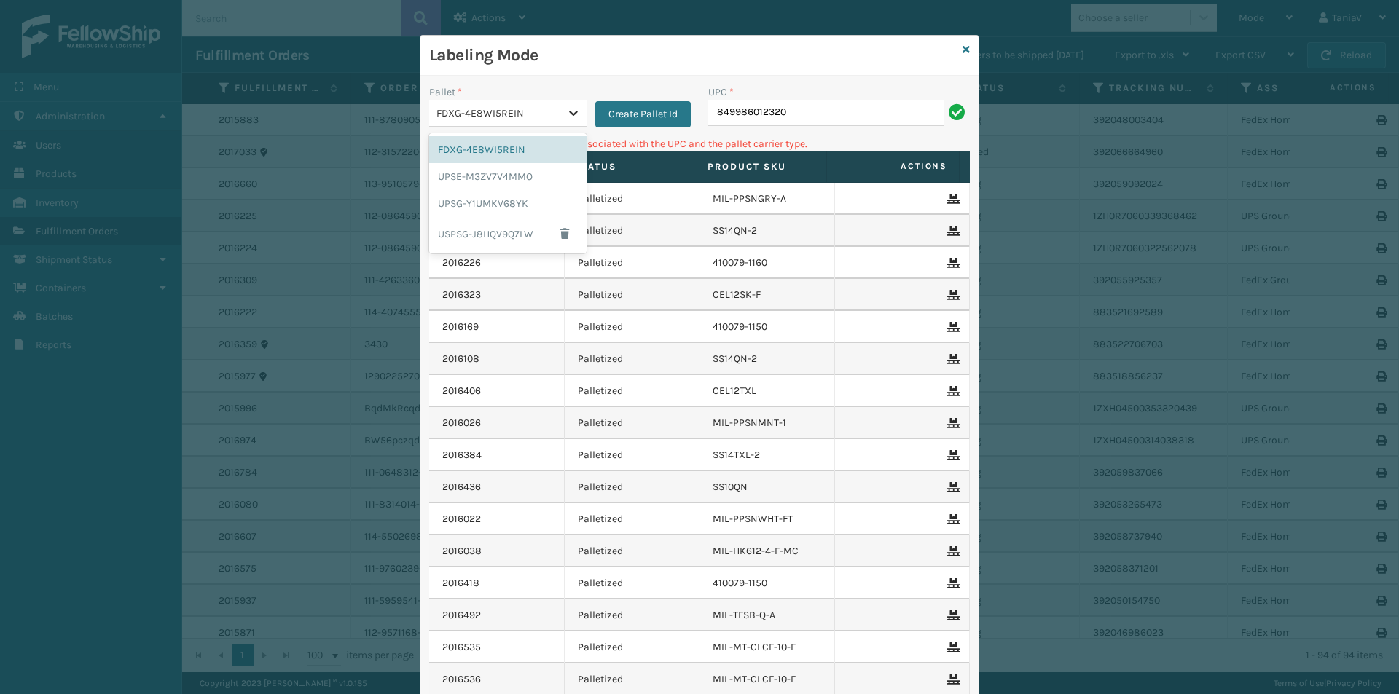
click at [578, 112] on div at bounding box center [573, 113] width 26 height 26
click at [490, 197] on div "UPSG-Y1UMKV68YK" at bounding box center [507, 203] width 157 height 27
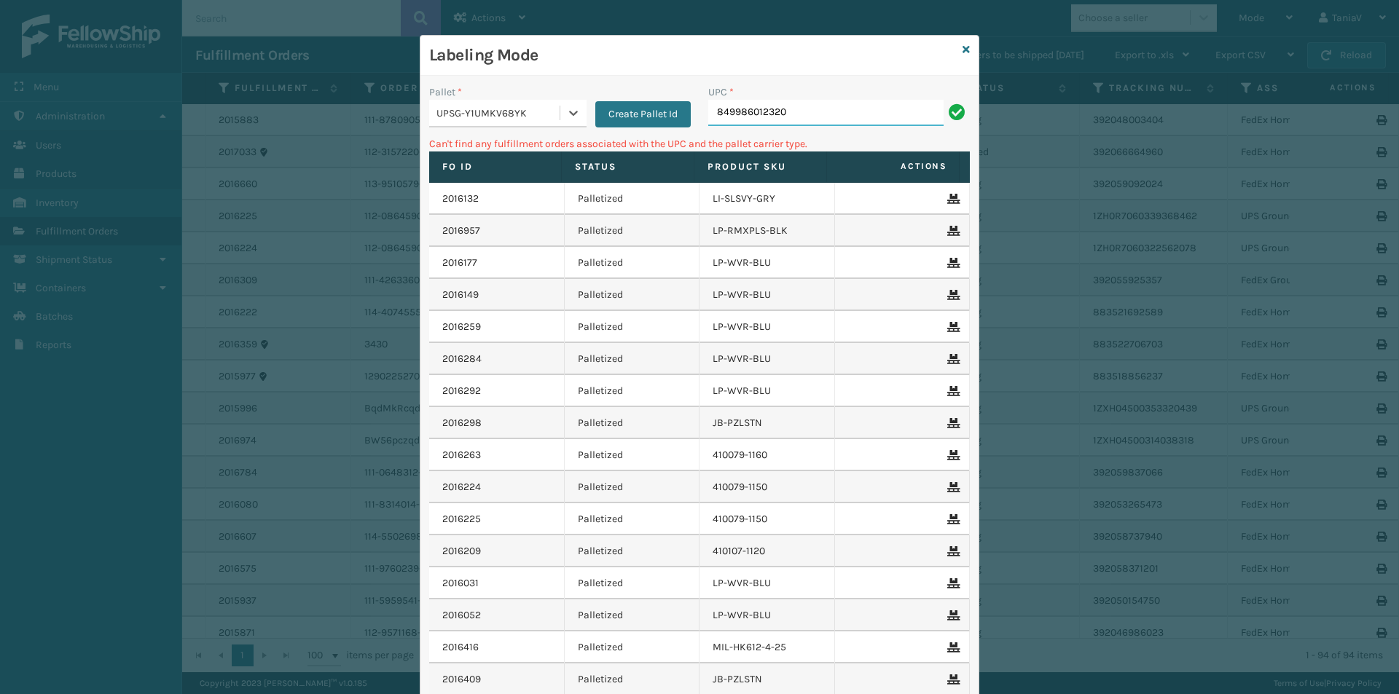
click at [809, 116] on input "849986012320" at bounding box center [825, 113] width 235 height 26
click at [570, 124] on div at bounding box center [573, 113] width 26 height 26
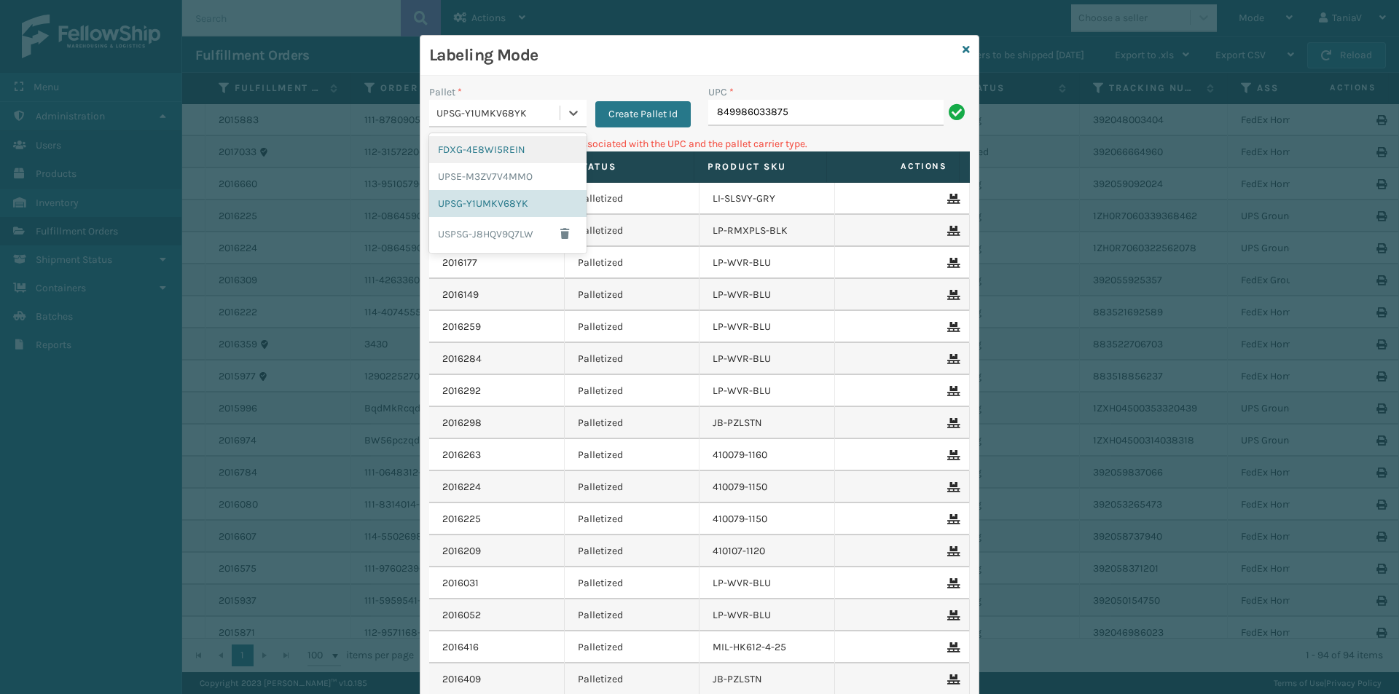
click at [498, 156] on div "FDXG-4E8WI5REIN" at bounding box center [507, 149] width 157 height 27
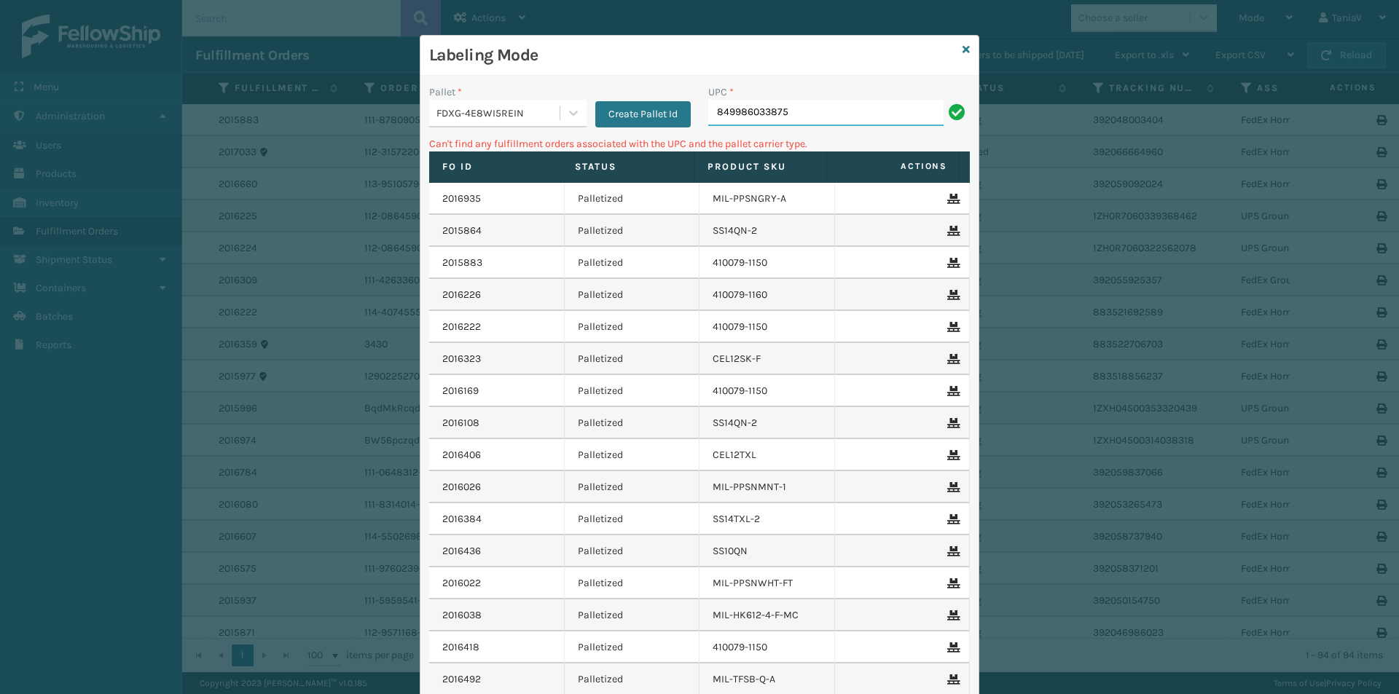
drag, startPoint x: 806, startPoint y: 110, endPoint x: 816, endPoint y: 101, distance: 13.4
click at [807, 110] on input "849986033875" at bounding box center [825, 113] width 235 height 26
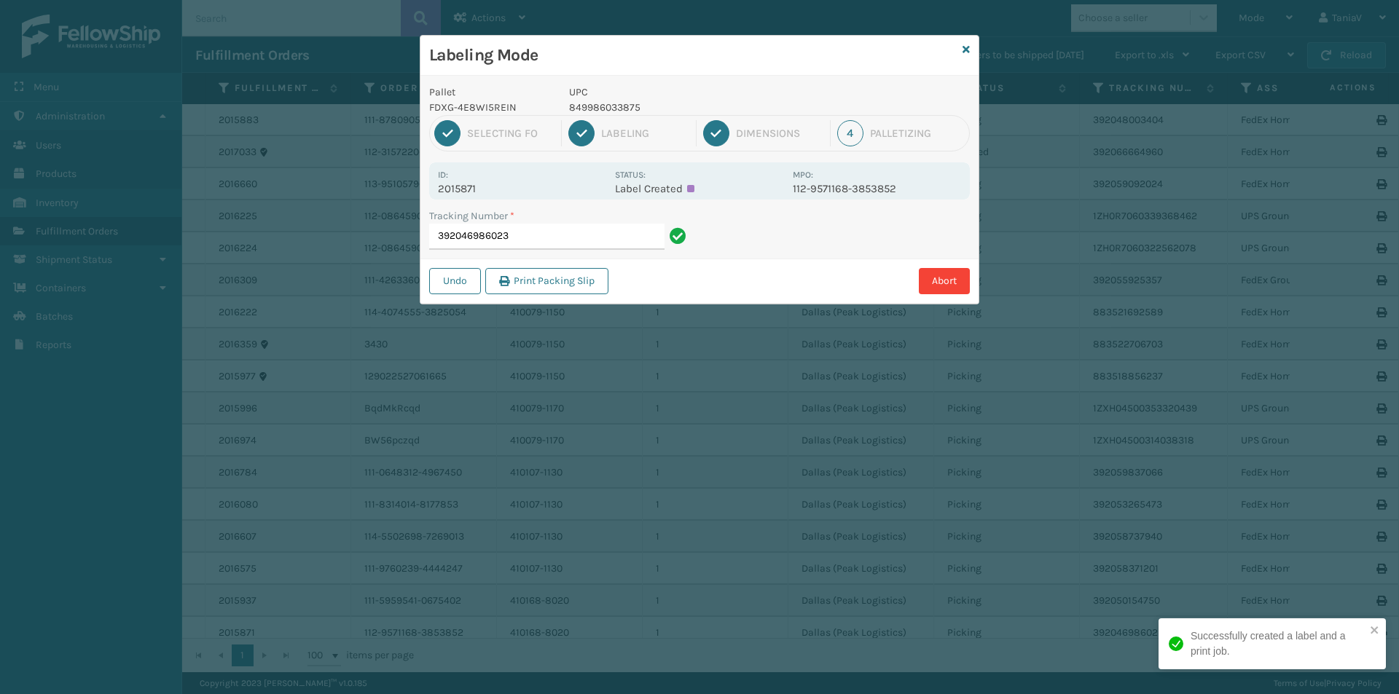
click at [611, 108] on p "849986033875" at bounding box center [676, 107] width 215 height 15
copy p "849986033875"
click at [629, 241] on input "392046986023" at bounding box center [546, 237] width 235 height 26
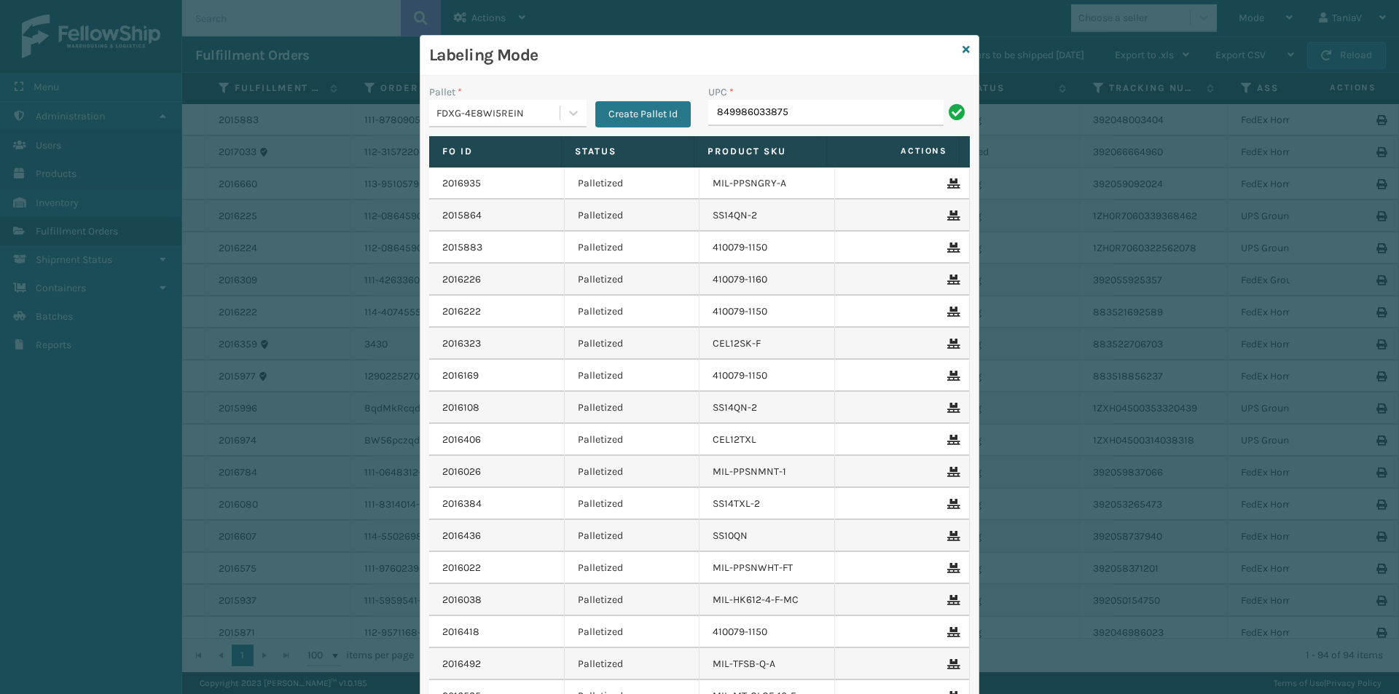
type input "849986033875"
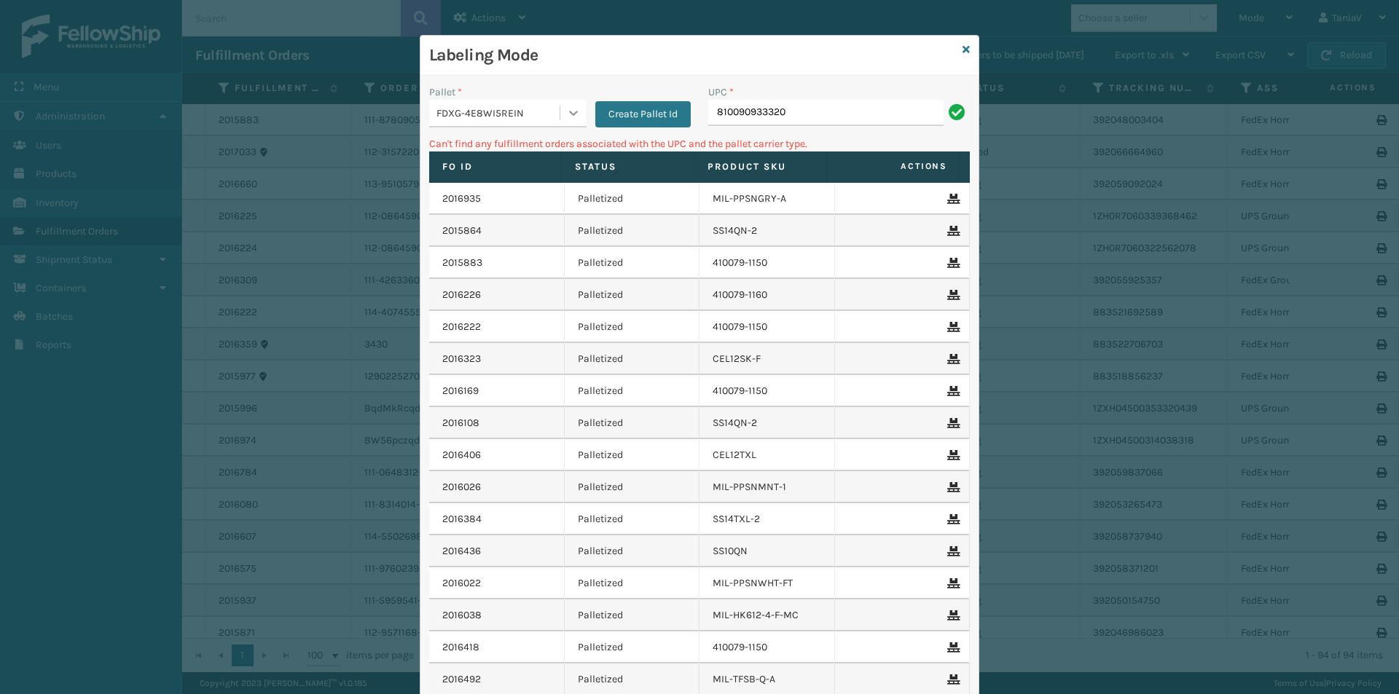
click at [562, 102] on div at bounding box center [573, 113] width 26 height 26
click at [504, 208] on div "UPSG-Y1UMKV68YK" at bounding box center [507, 203] width 157 height 27
click at [851, 119] on input "810090933320" at bounding box center [825, 113] width 235 height 26
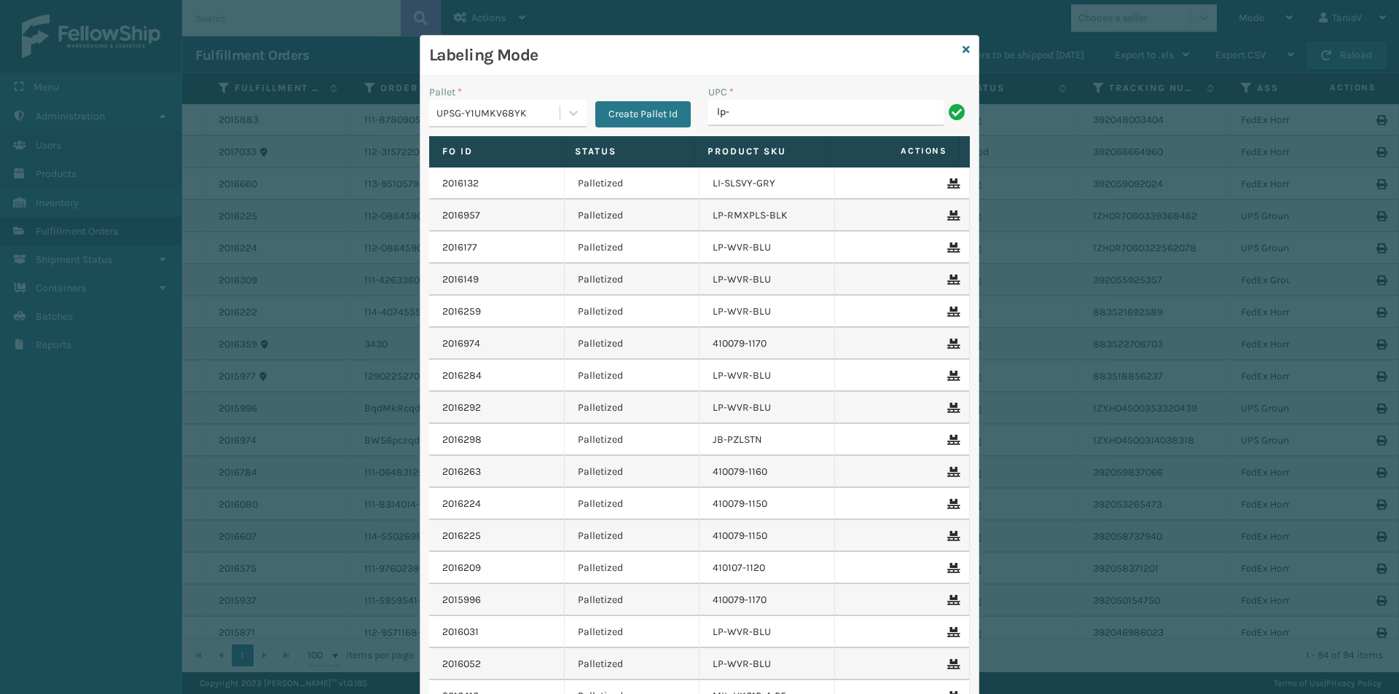
type input "LP-WVR-RED"
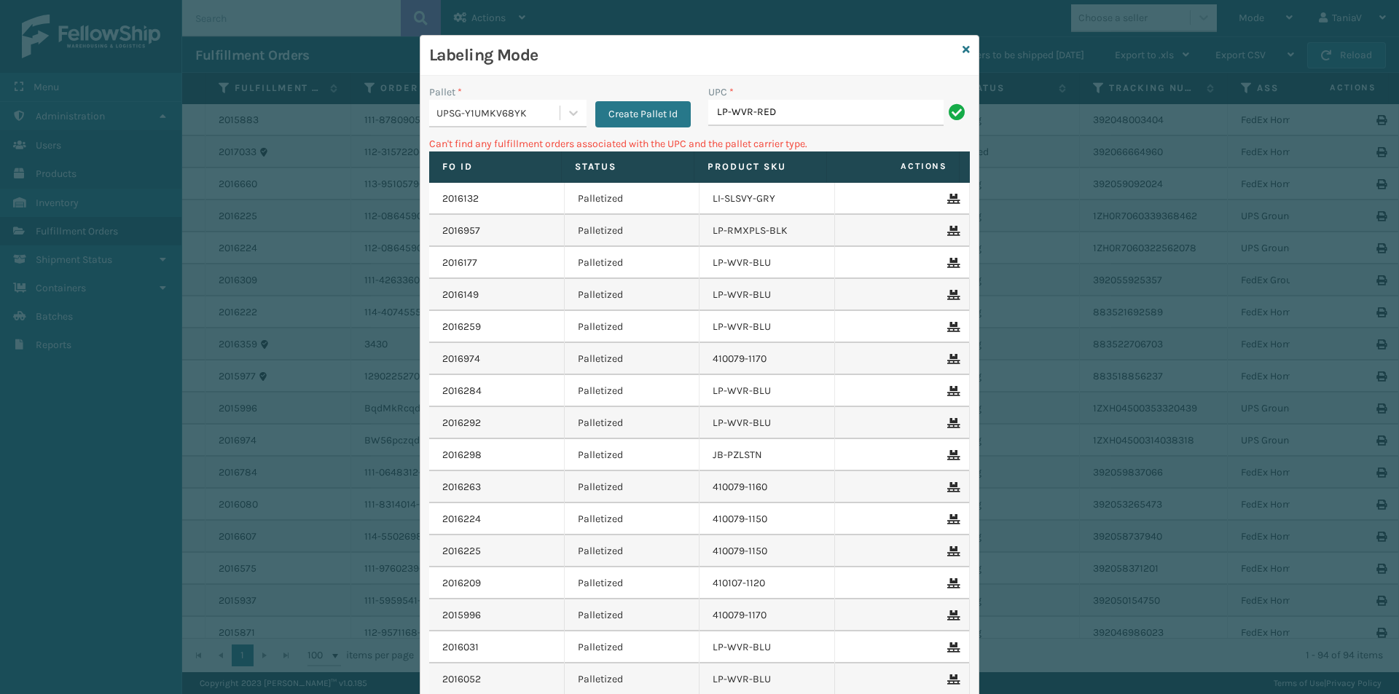
click at [586, 112] on div "Create Pallet Id" at bounding box center [638, 106] width 104 height 43
click at [566, 109] on icon at bounding box center [573, 113] width 15 height 15
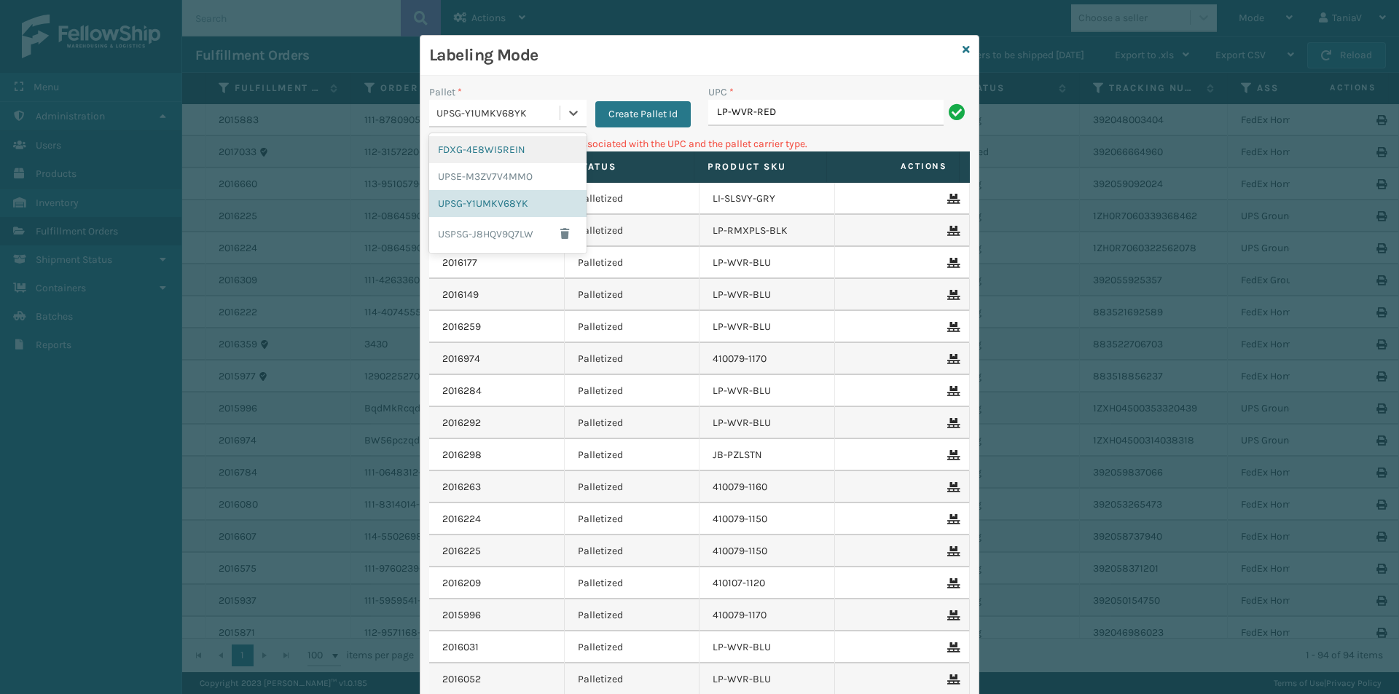
click at [524, 151] on div "FDXG-4E8WI5REIN" at bounding box center [507, 149] width 157 height 27
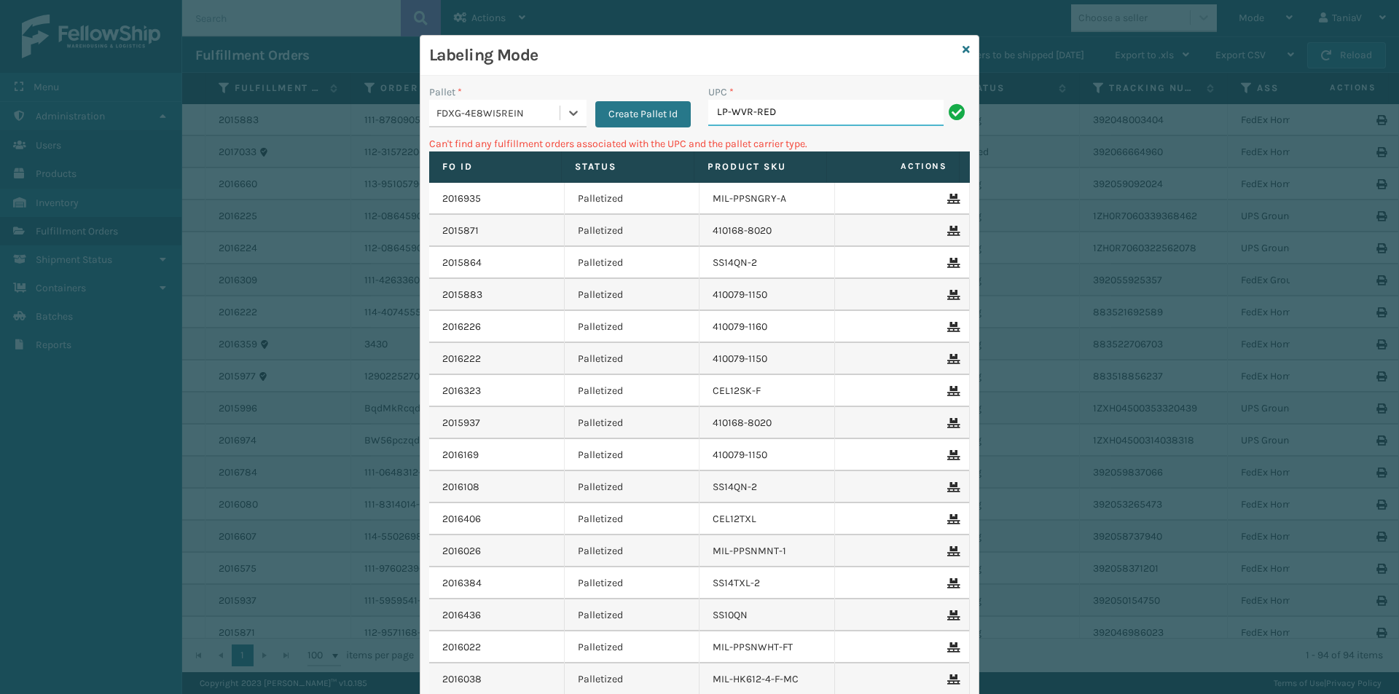
click at [816, 103] on input "LP-WVR-RED" at bounding box center [825, 113] width 235 height 26
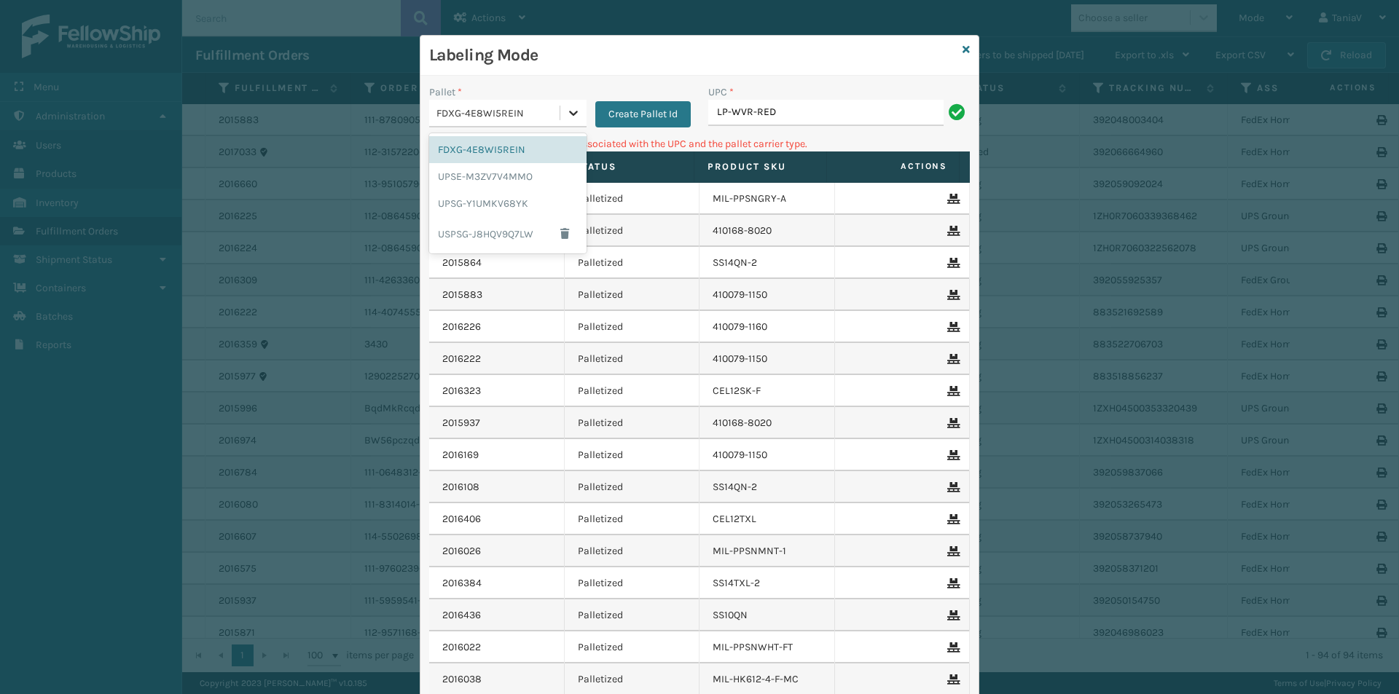
click at [562, 120] on div at bounding box center [573, 113] width 26 height 26
click at [513, 181] on div "UPSE-M3ZV7V4MMO" at bounding box center [507, 176] width 157 height 27
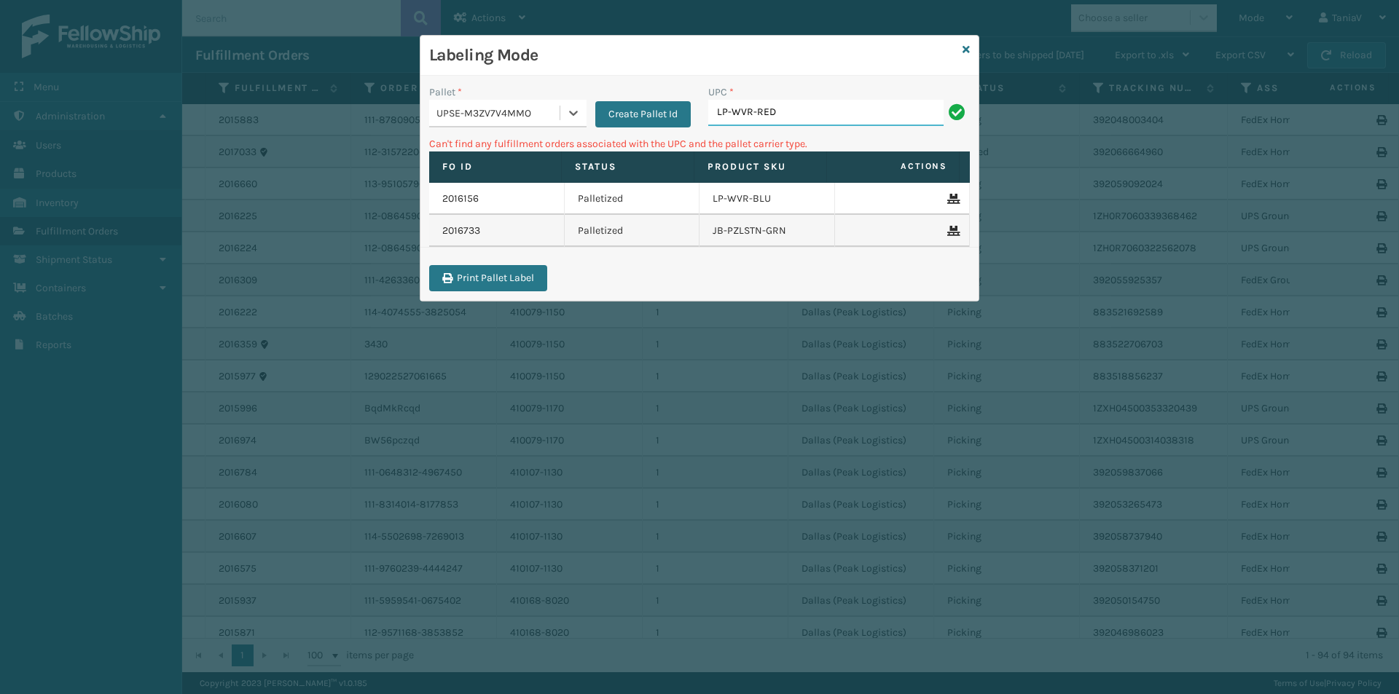
click at [825, 124] on input "LP-WVR-RED" at bounding box center [825, 113] width 235 height 26
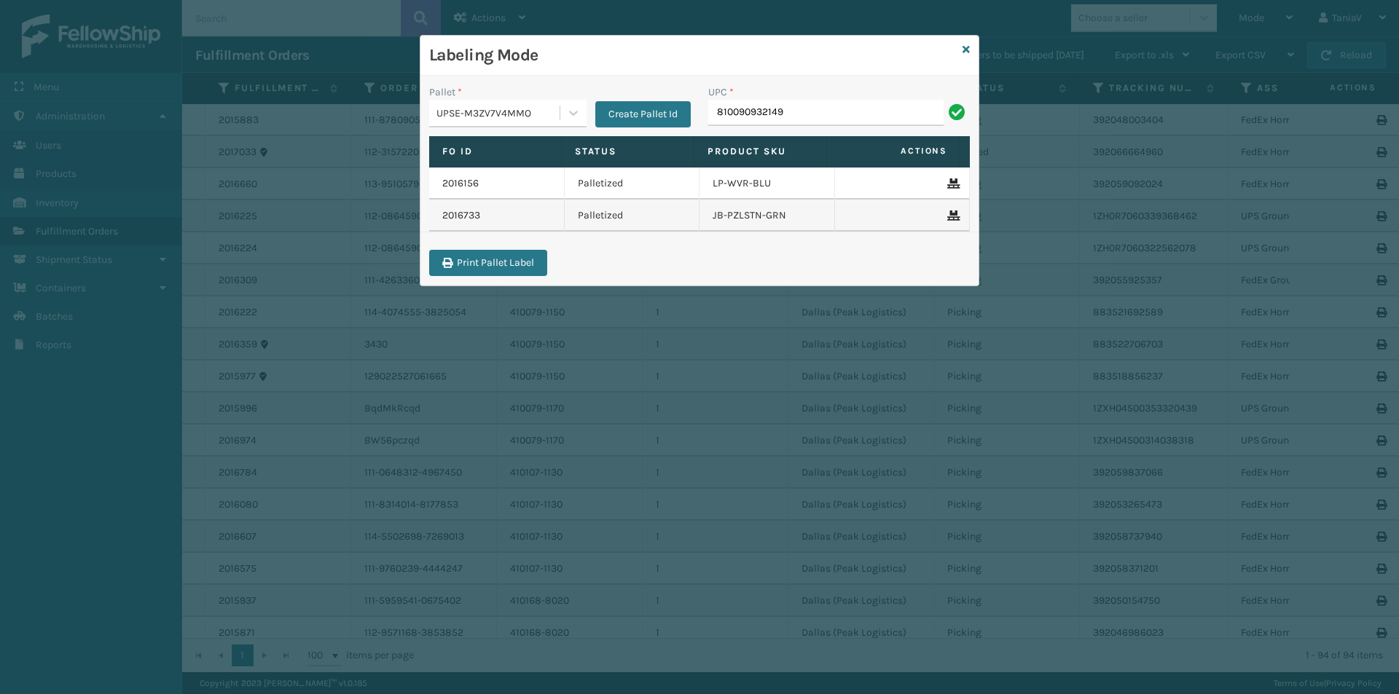
type input "810090932149"
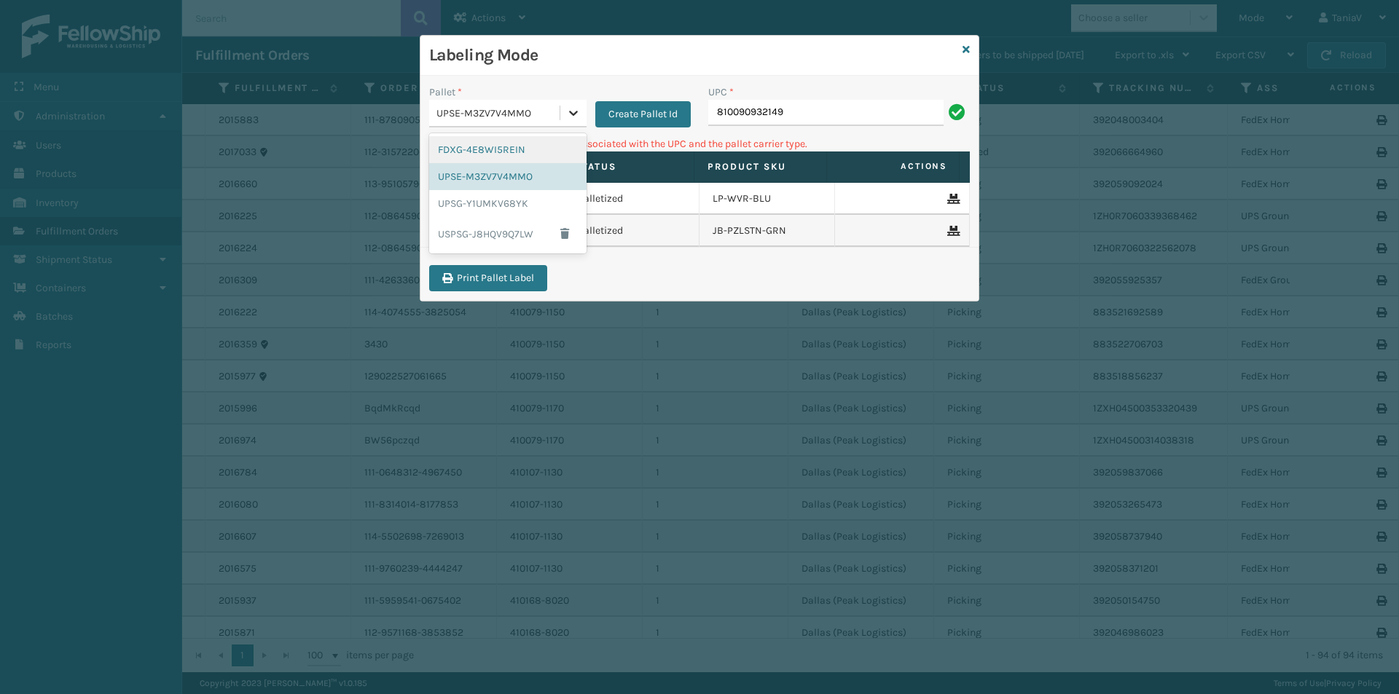
click at [573, 119] on icon at bounding box center [573, 113] width 15 height 15
click at [493, 200] on div "UPSG-Y1UMKV68YK" at bounding box center [507, 203] width 157 height 27
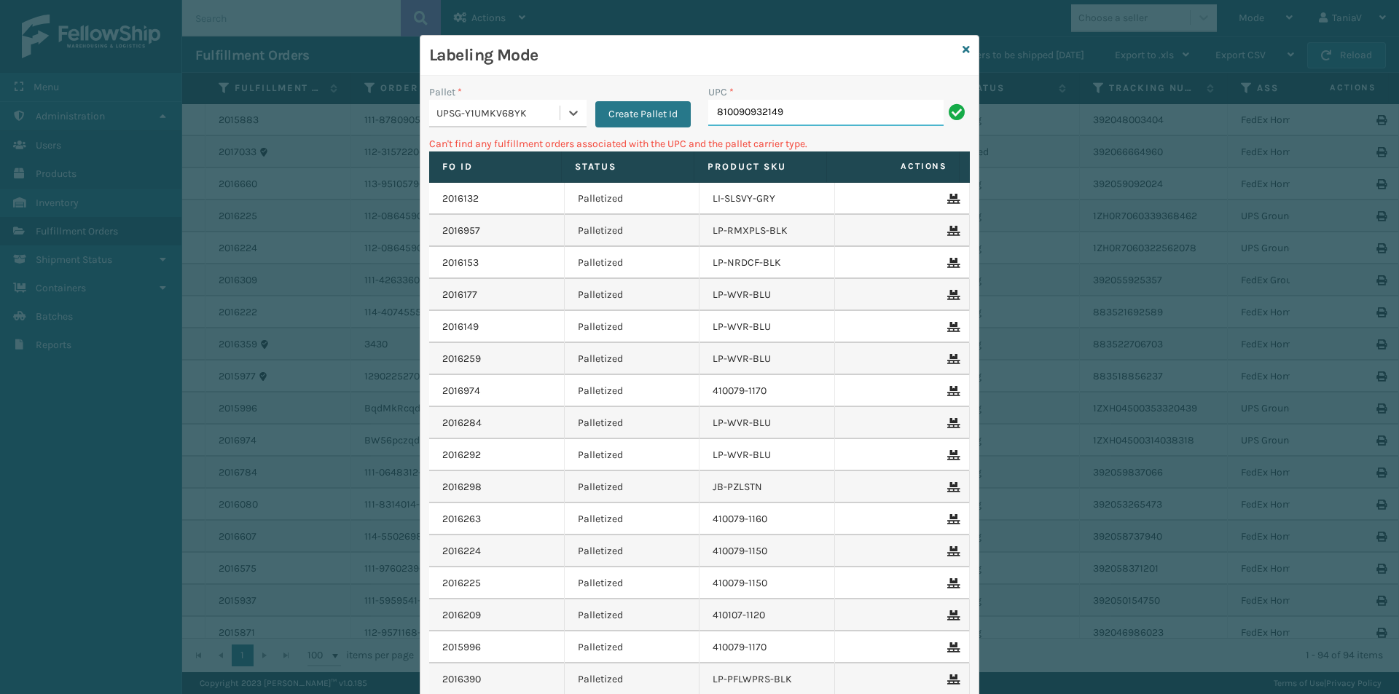
click at [825, 121] on input "810090932149" at bounding box center [825, 113] width 235 height 26
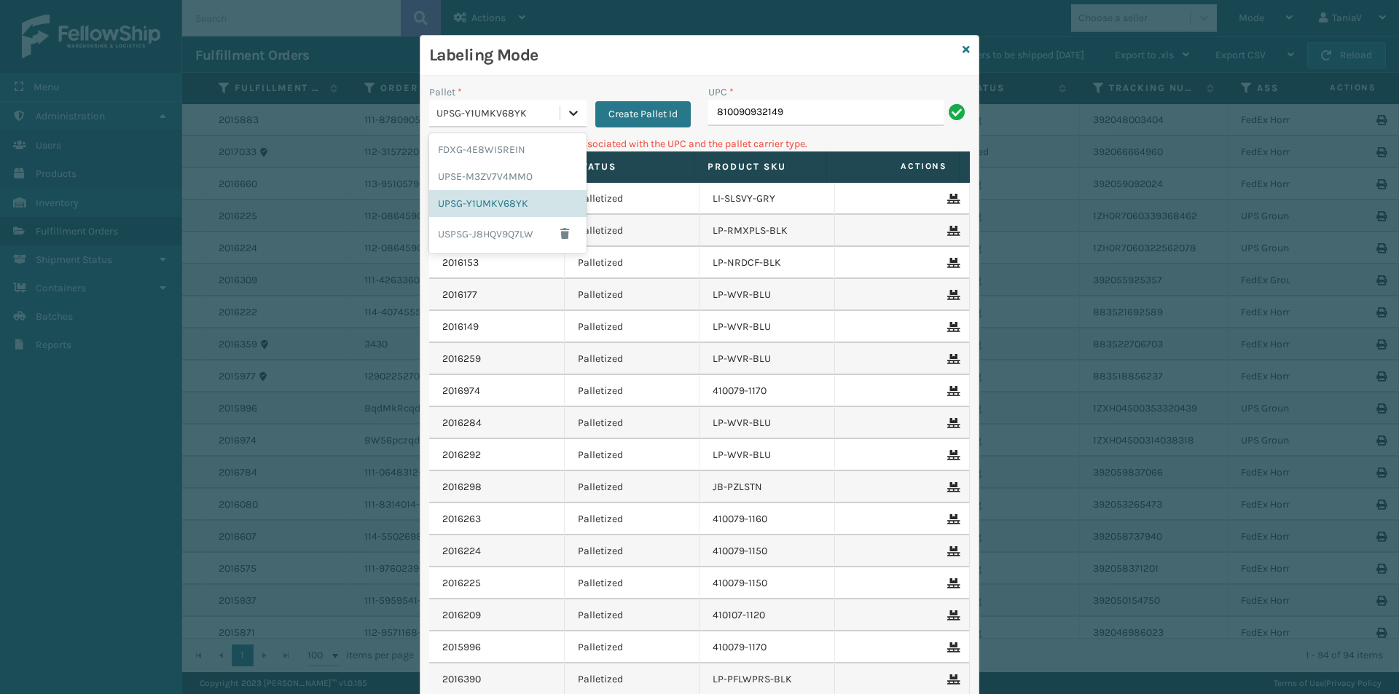
click at [570, 122] on div at bounding box center [573, 113] width 26 height 26
click at [518, 154] on div "FDXG-4E8WI5REIN" at bounding box center [507, 149] width 157 height 27
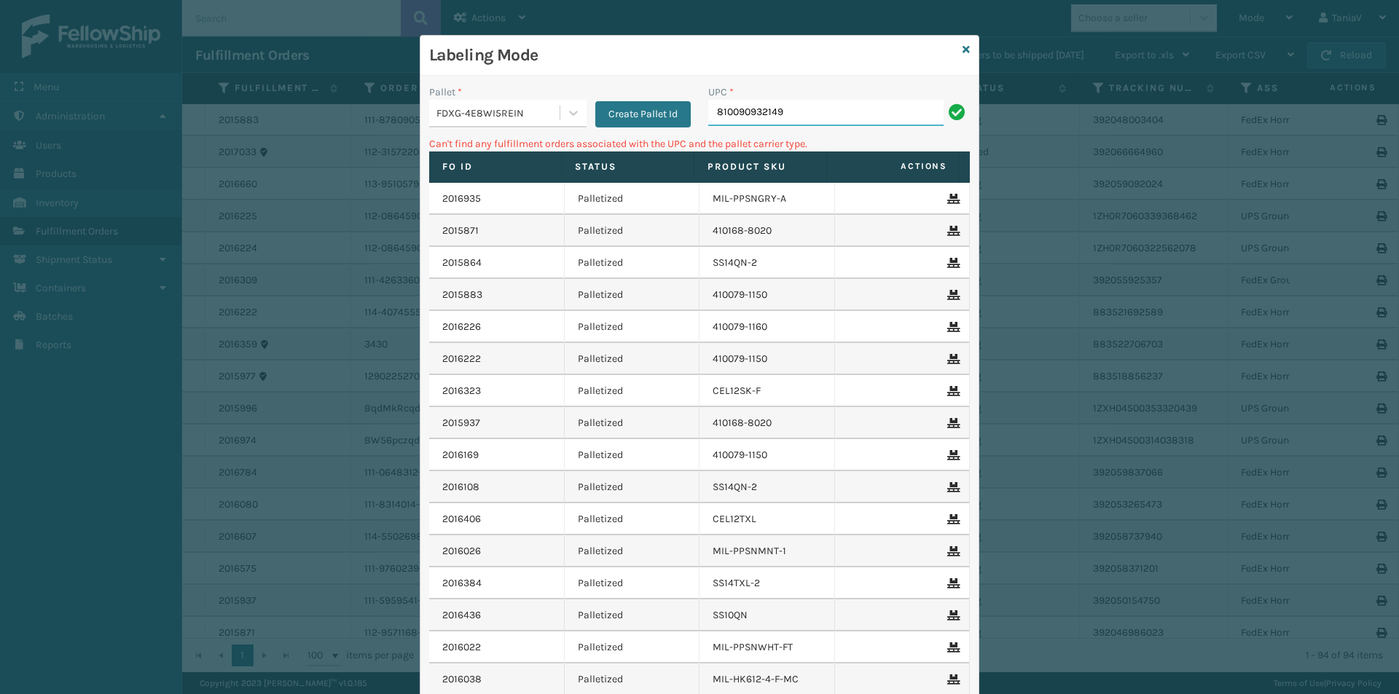
click at [790, 114] on input "810090932149" at bounding box center [825, 113] width 235 height 26
click at [962, 52] on icon at bounding box center [965, 49] width 7 height 10
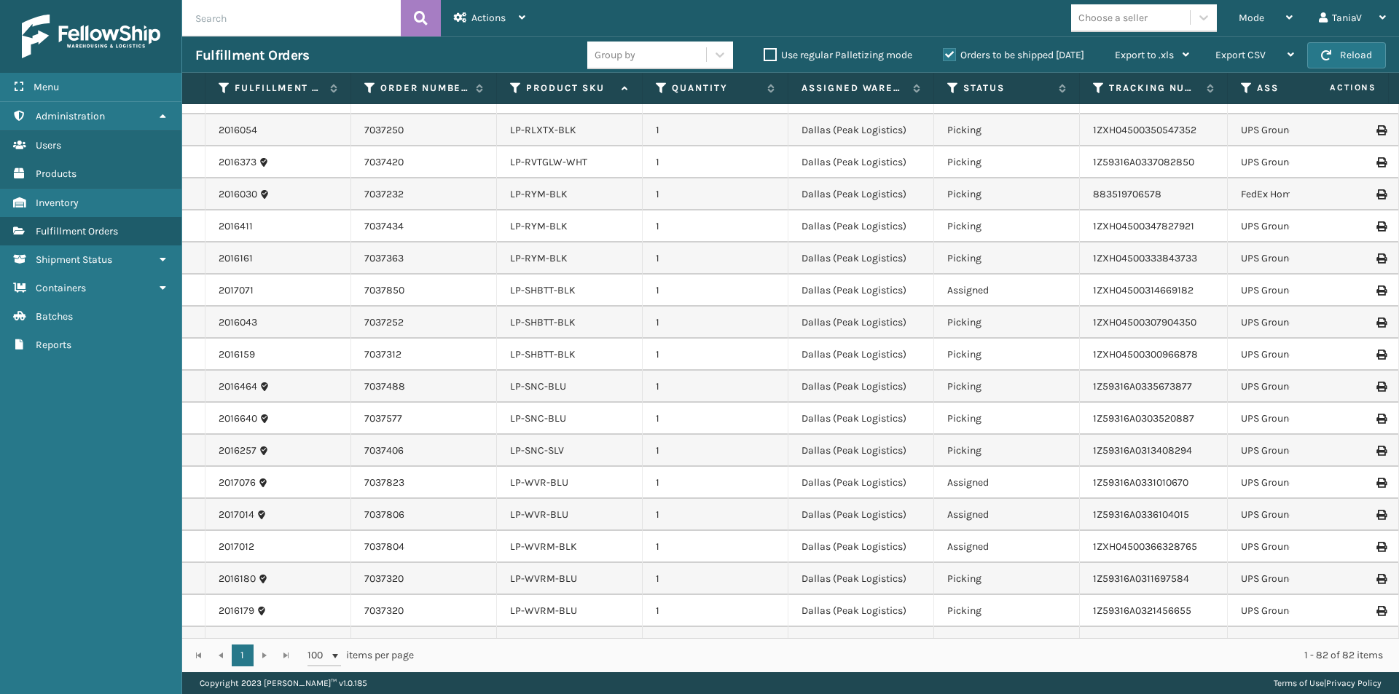
scroll to position [1457, 0]
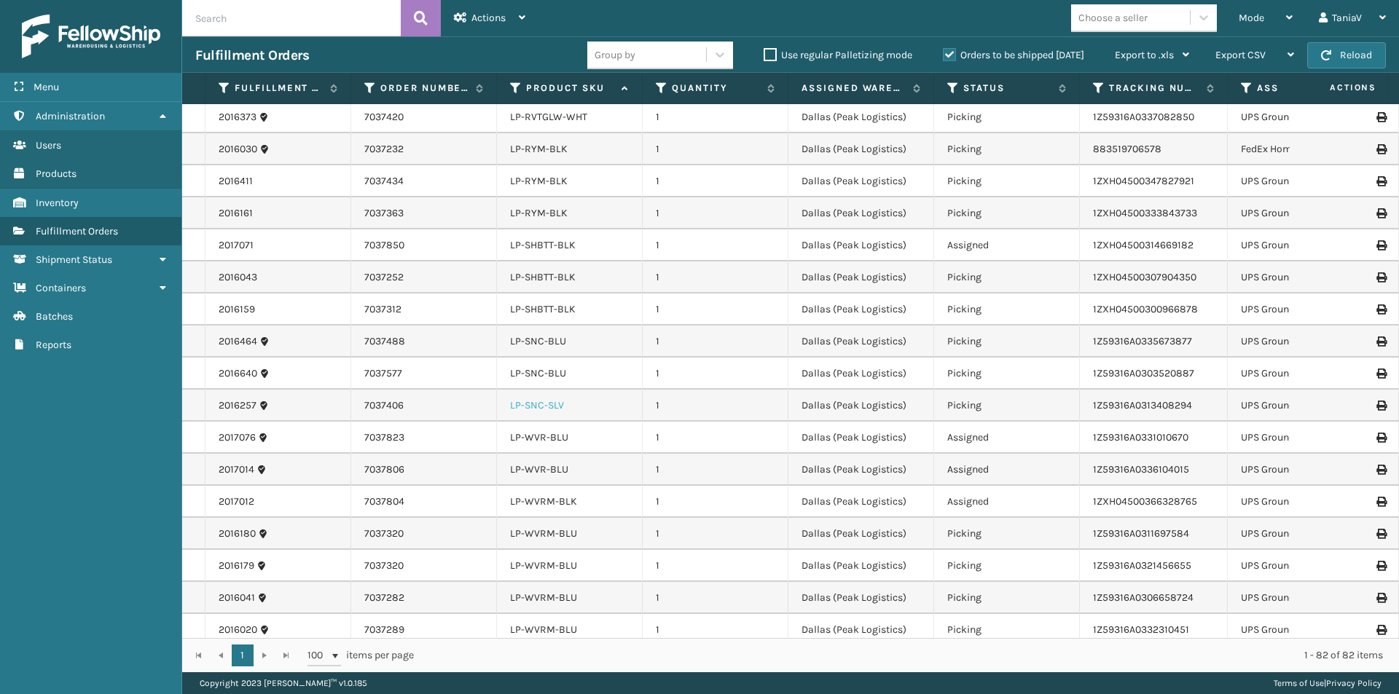
click at [546, 399] on link "LP-SNC-SLV" at bounding box center [537, 405] width 54 height 12
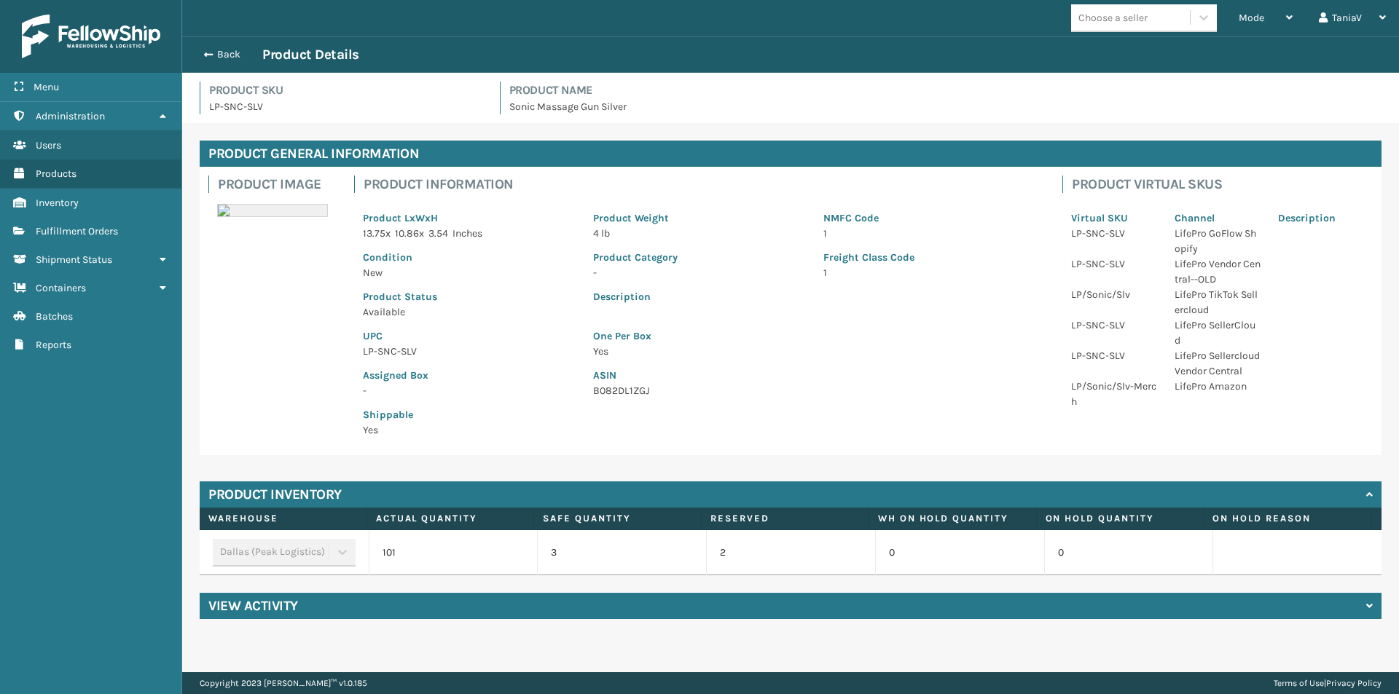
click at [377, 355] on p "LP-SNC-SLV" at bounding box center [469, 351] width 213 height 15
copy p "LP-SNC-SLV"
click at [106, 228] on span "Fulfillment Orders" at bounding box center [77, 231] width 82 height 12
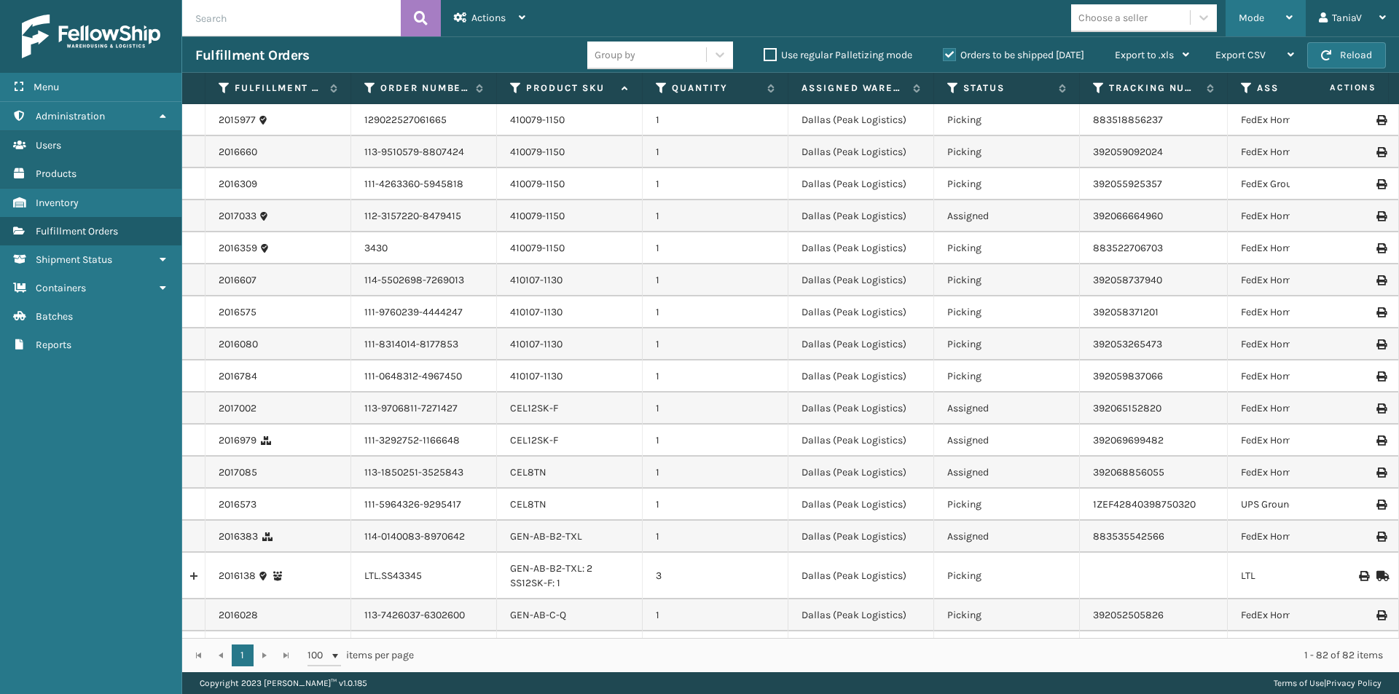
click at [1295, 16] on div "Mode Regular Mode Picking Mode Labeling Mode Exit Scan Mode" at bounding box center [1265, 18] width 80 height 36
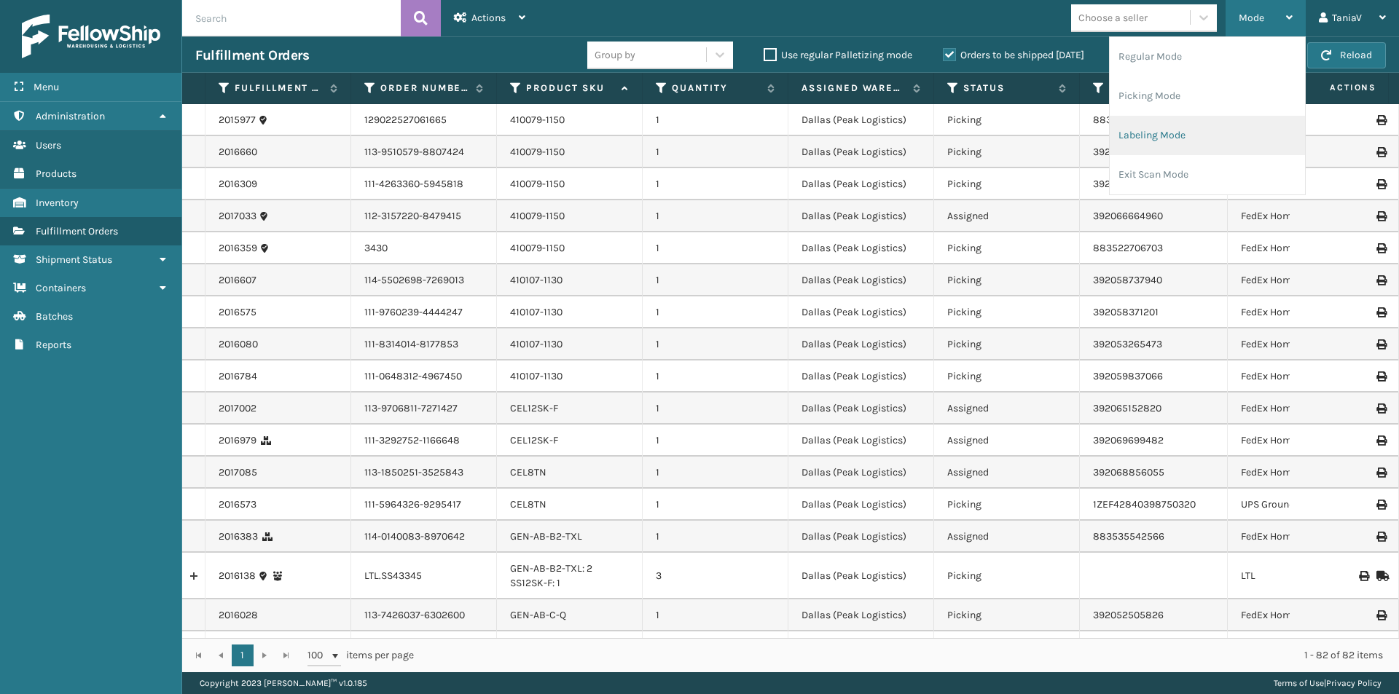
click at [1157, 129] on li "Labeling Mode" at bounding box center [1207, 135] width 195 height 39
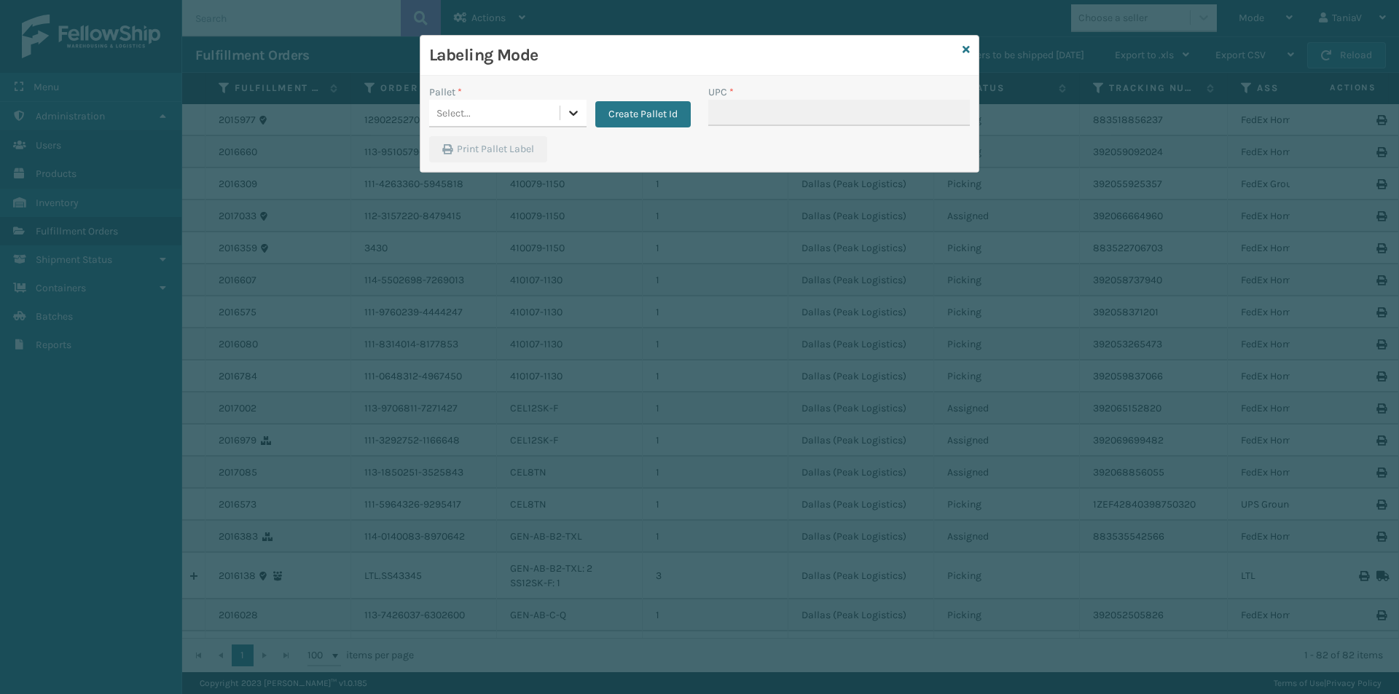
click at [577, 111] on icon at bounding box center [573, 113] width 9 height 5
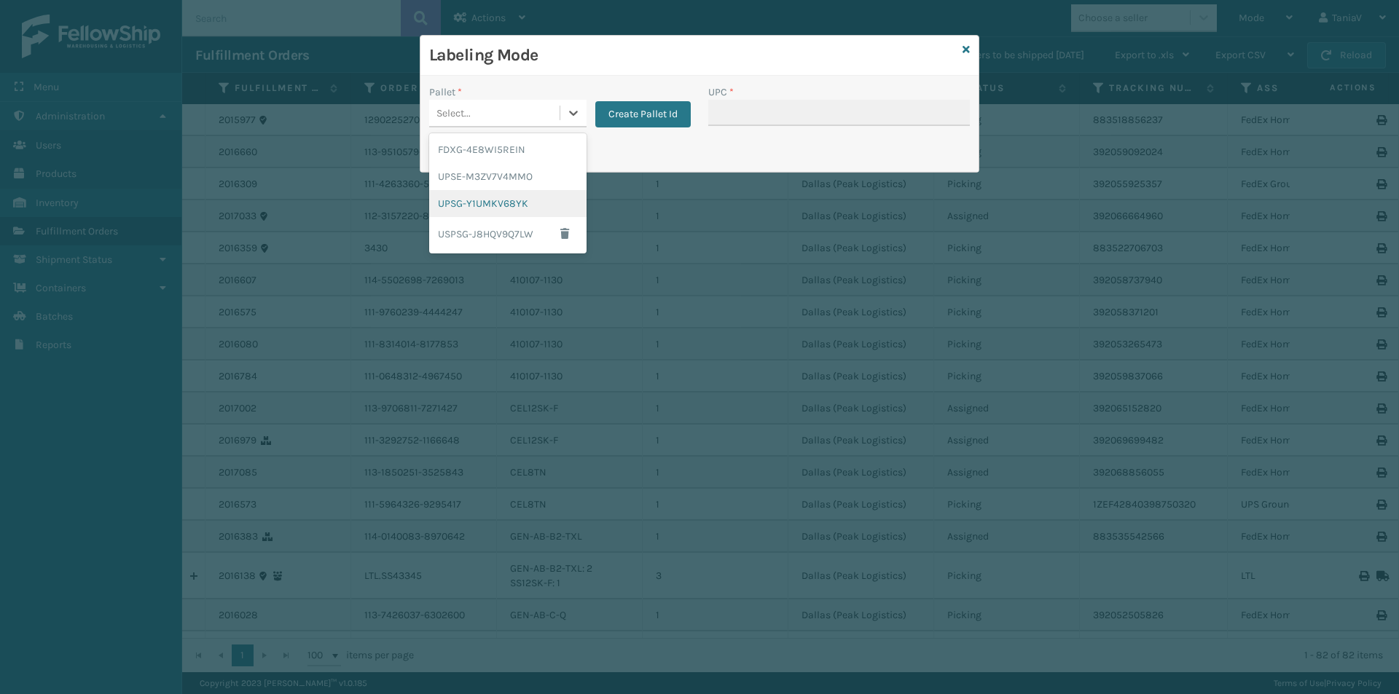
click at [488, 204] on div "UPSG-Y1UMKV68YK" at bounding box center [507, 203] width 157 height 27
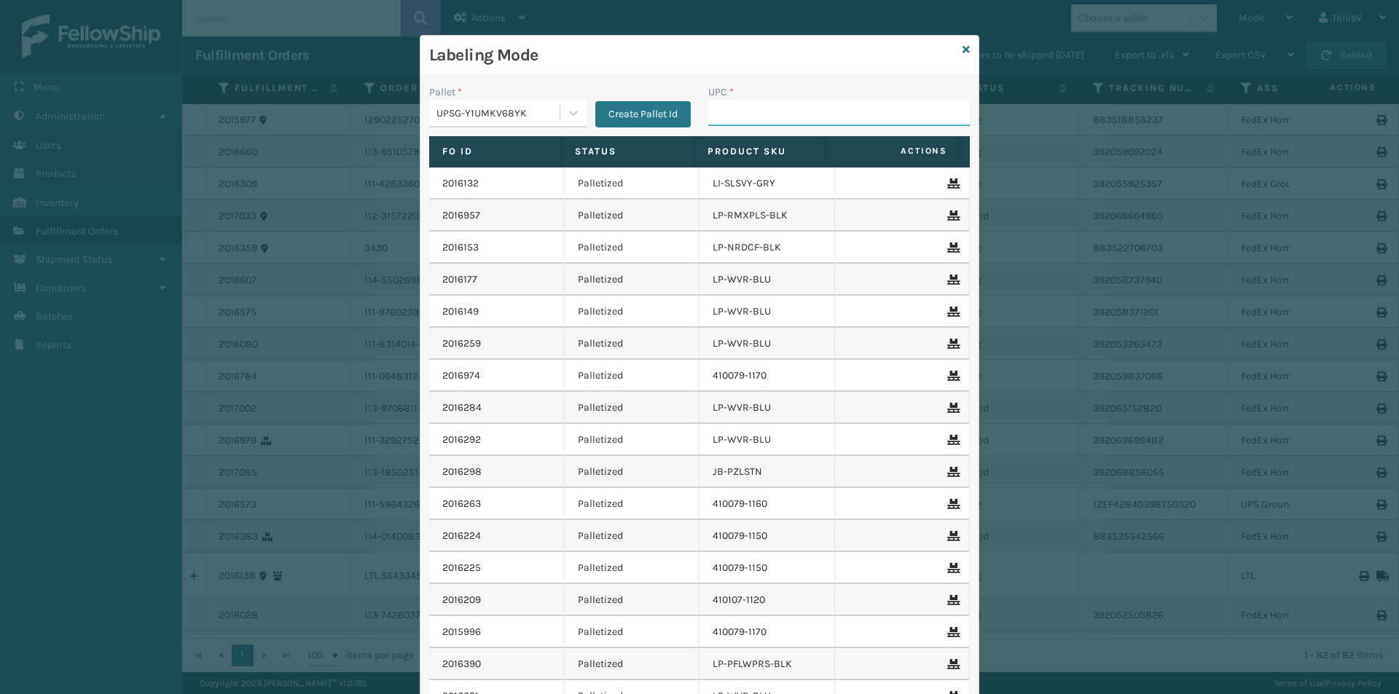
click at [731, 103] on input "UPC *" at bounding box center [839, 113] width 262 height 26
paste input "LP-SNC-SLV"
type input "LP-SNC-SLV"
type input "810090932149"
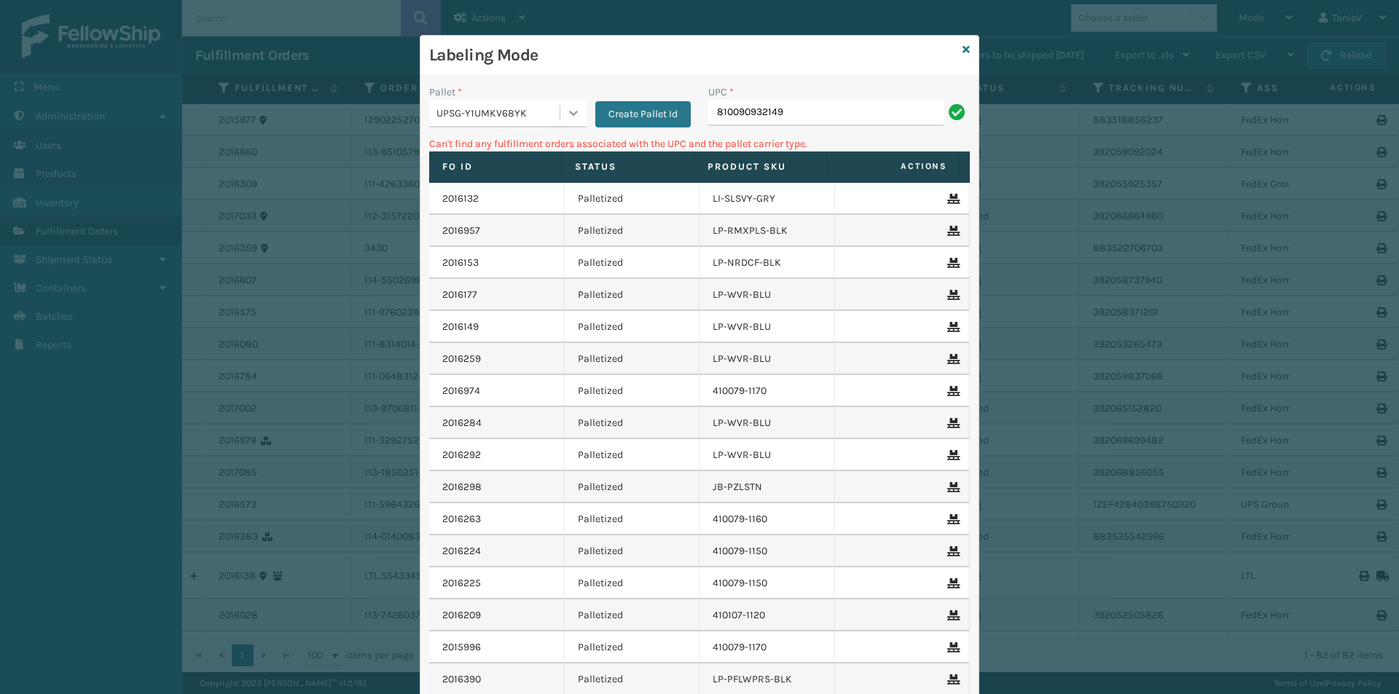
click at [573, 107] on icon at bounding box center [573, 113] width 15 height 15
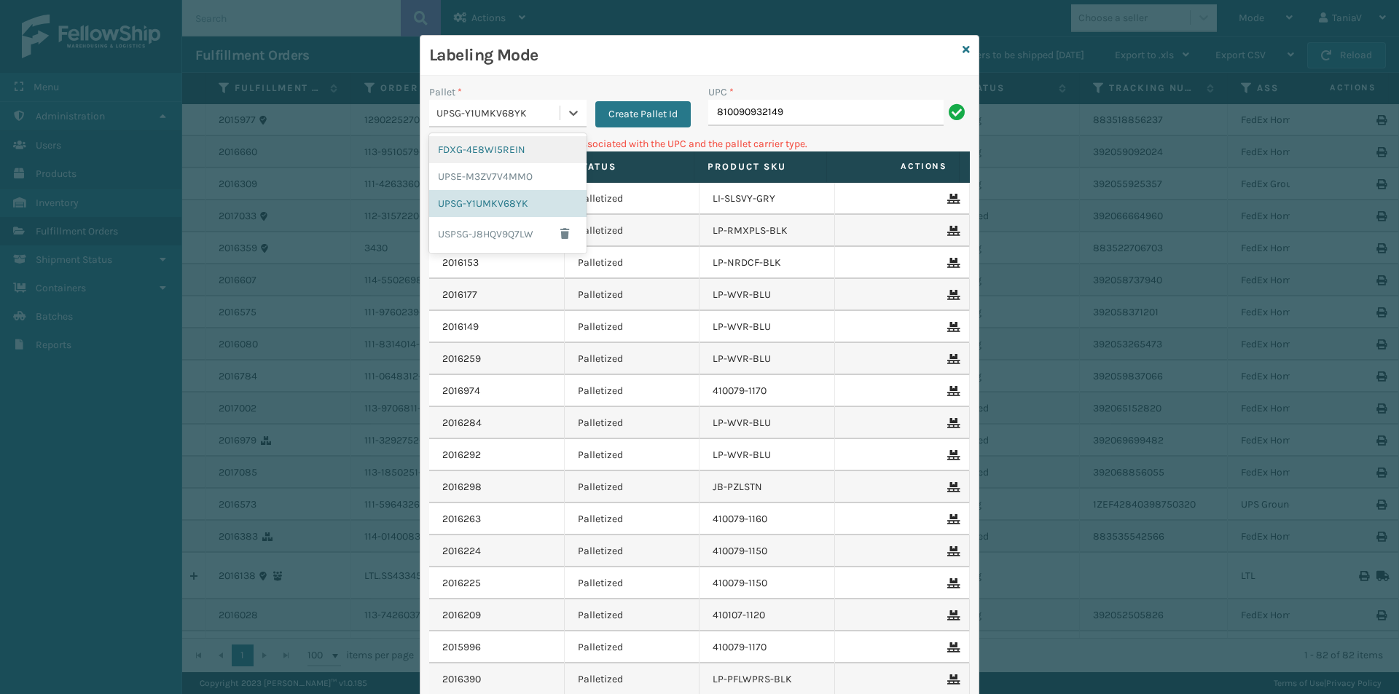
click at [548, 152] on div "FDXG-4E8WI5REIN" at bounding box center [507, 149] width 157 height 27
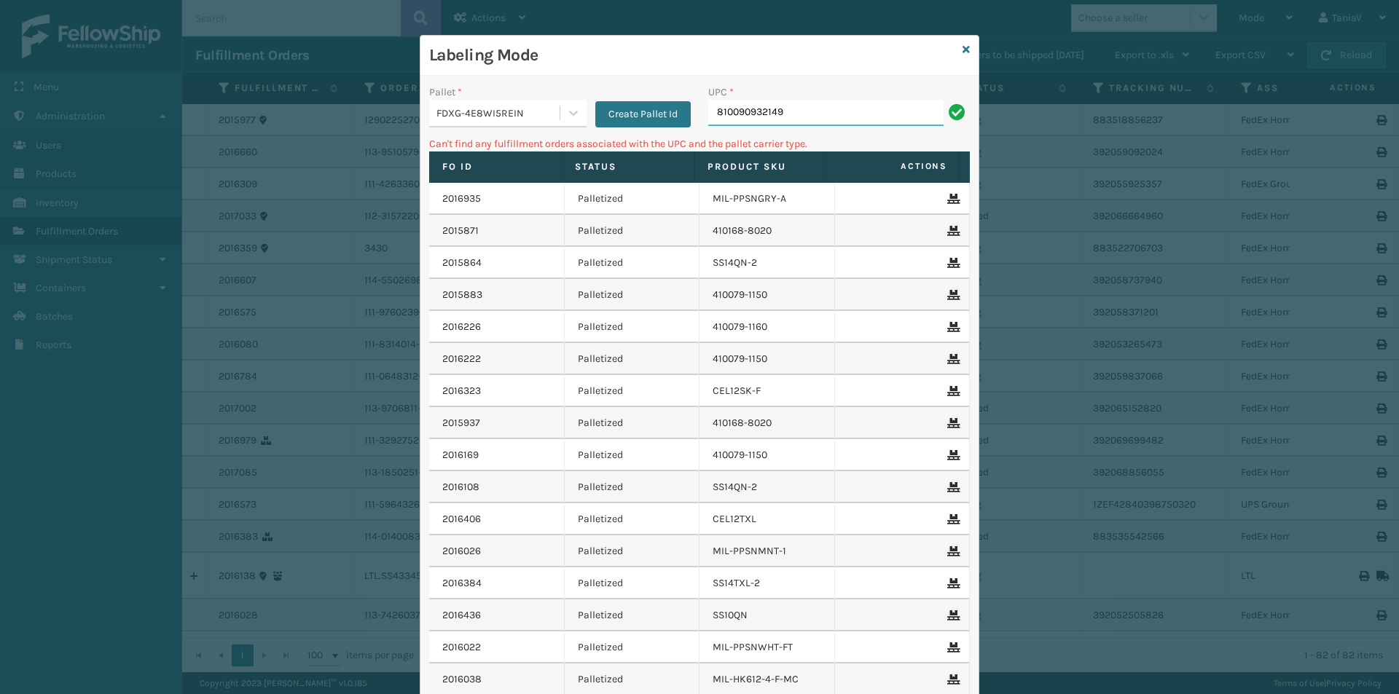
click at [810, 114] on input "810090932149" at bounding box center [825, 113] width 235 height 26
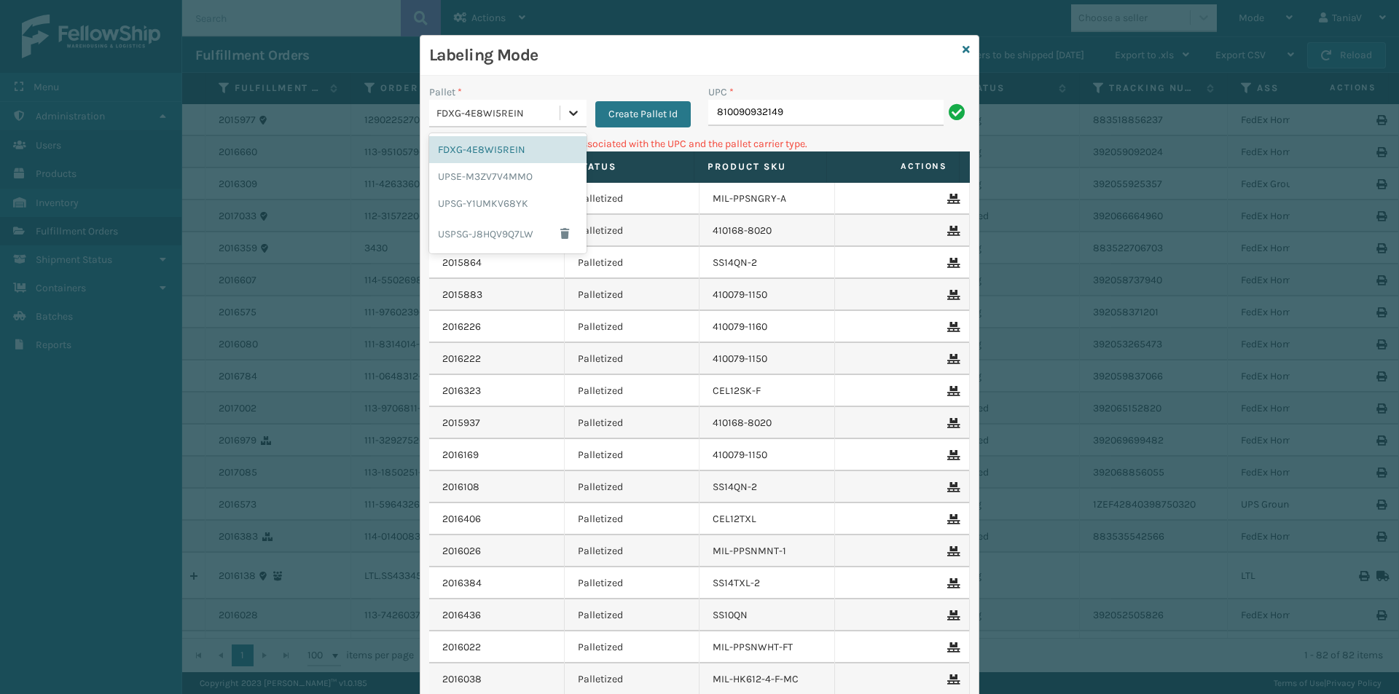
click at [566, 117] on icon at bounding box center [573, 113] width 15 height 15
click at [500, 181] on div "UPSE-M3ZV7V4MMO" at bounding box center [507, 176] width 157 height 27
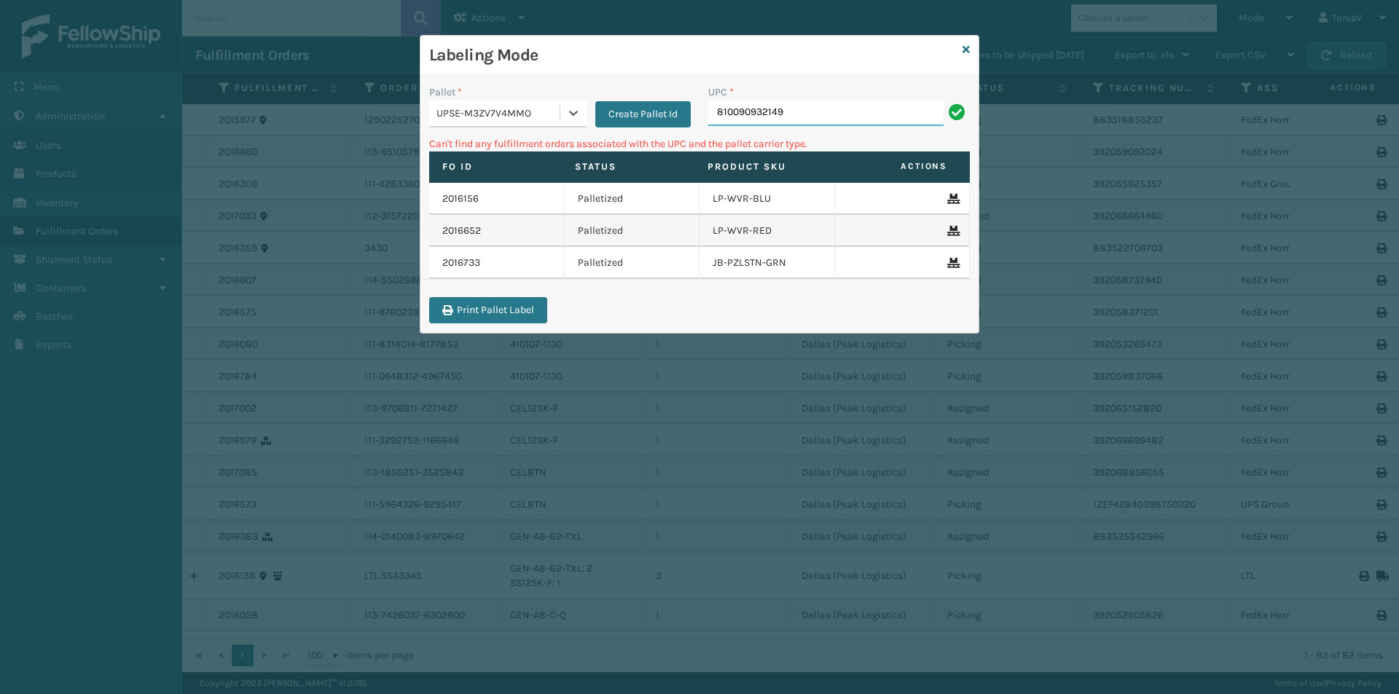
click at [822, 114] on input "810090932149" at bounding box center [825, 113] width 235 height 26
click at [967, 52] on icon at bounding box center [965, 49] width 7 height 10
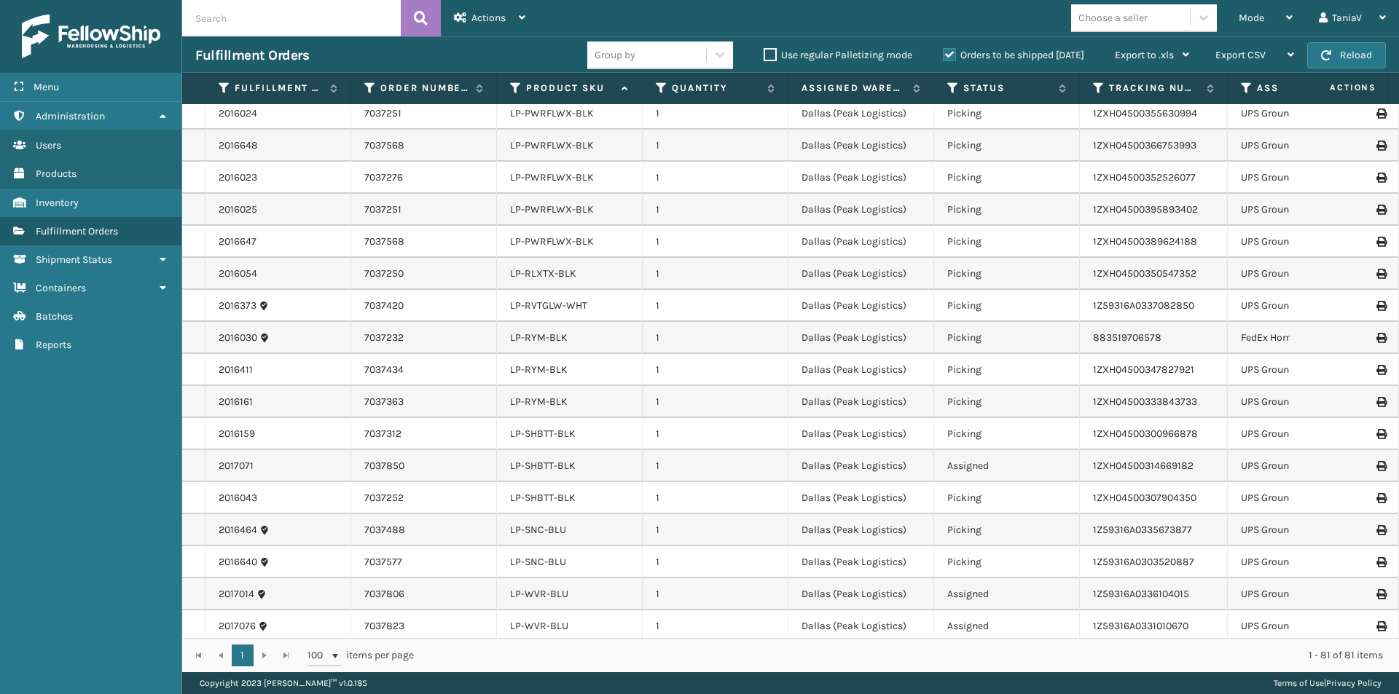
scroll to position [1311, 0]
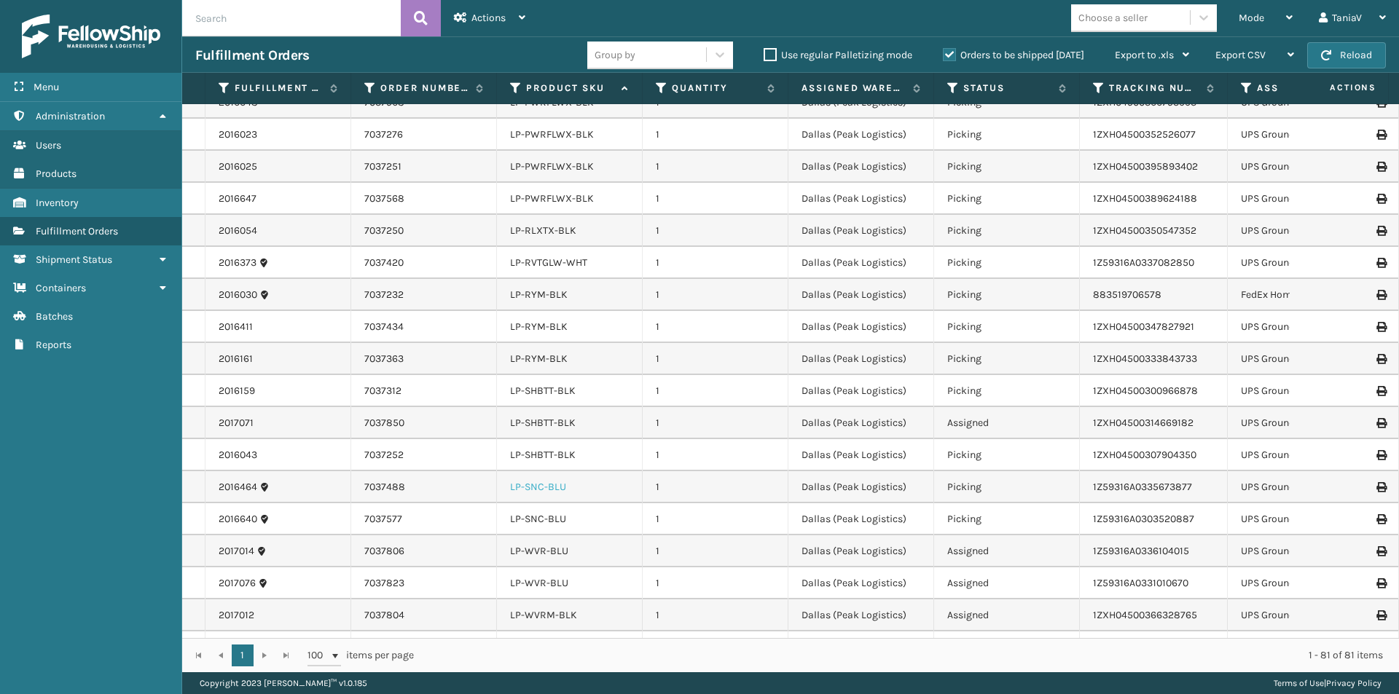
click at [546, 481] on link "LP-SNC-BLU" at bounding box center [538, 487] width 56 height 12
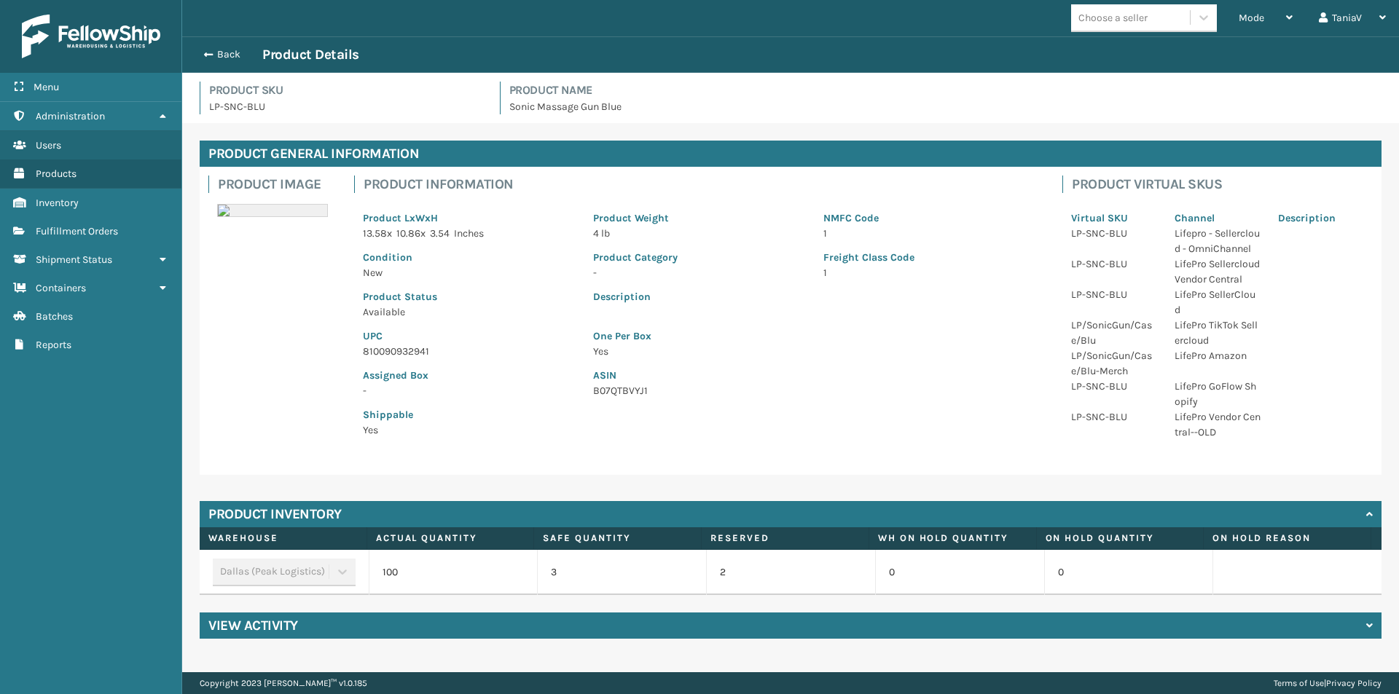
click at [400, 350] on p "810090932941" at bounding box center [469, 351] width 213 height 15
copy p "810090932941"
click at [91, 222] on link "Fulfillment Orders" at bounding box center [90, 231] width 181 height 28
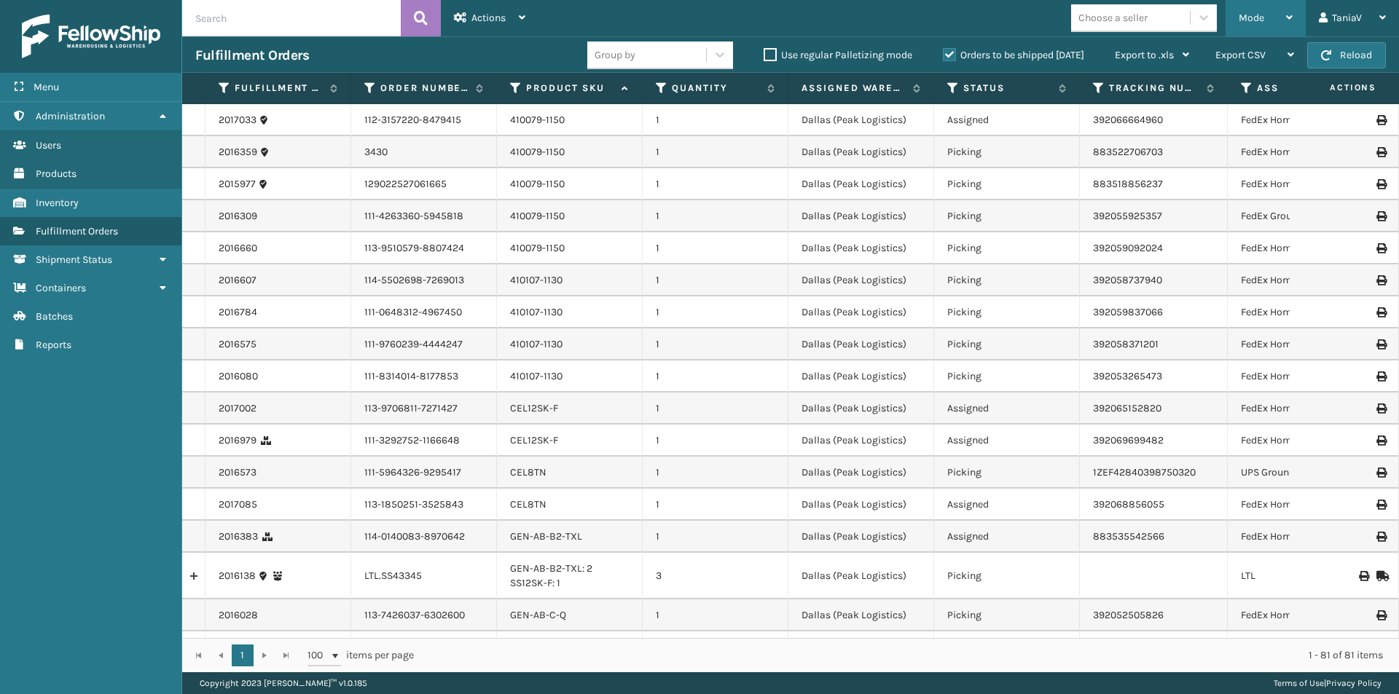
click at [1294, 13] on div "Mode Regular Mode Picking Mode Labeling Mode Exit Scan Mode" at bounding box center [1265, 18] width 80 height 36
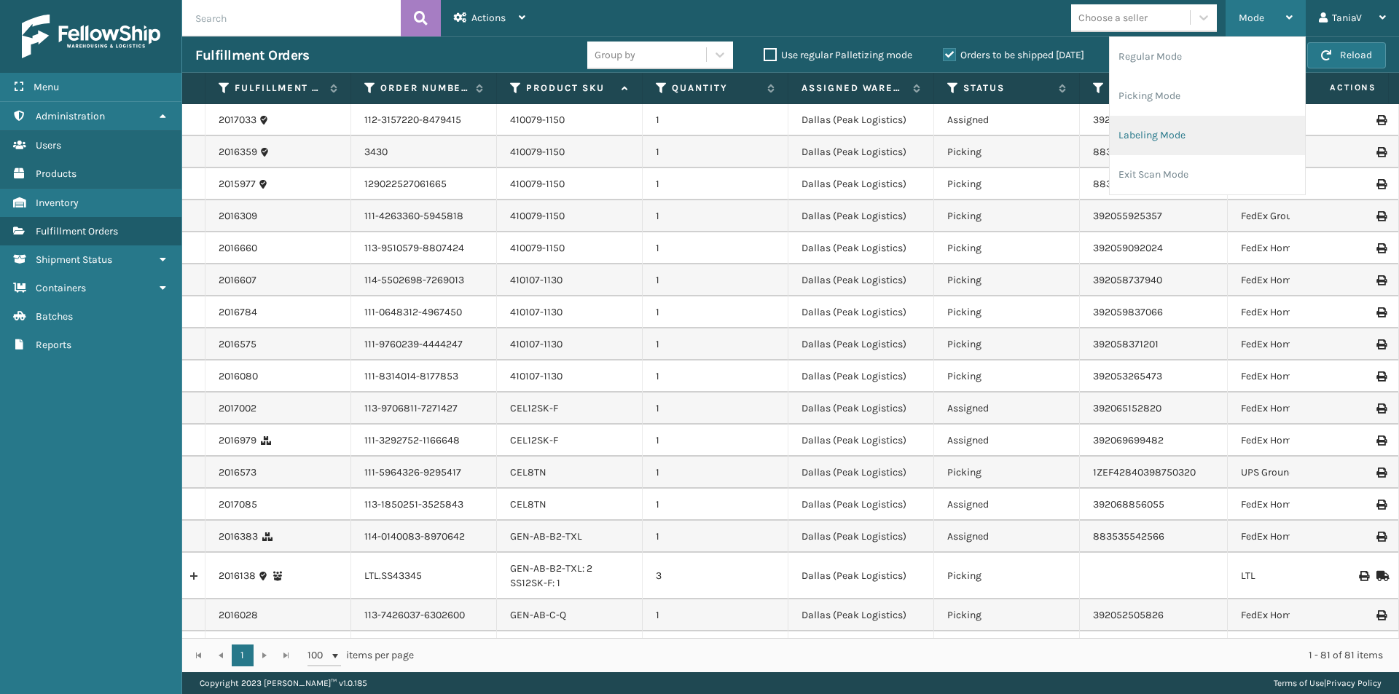
click at [1163, 138] on li "Labeling Mode" at bounding box center [1207, 135] width 195 height 39
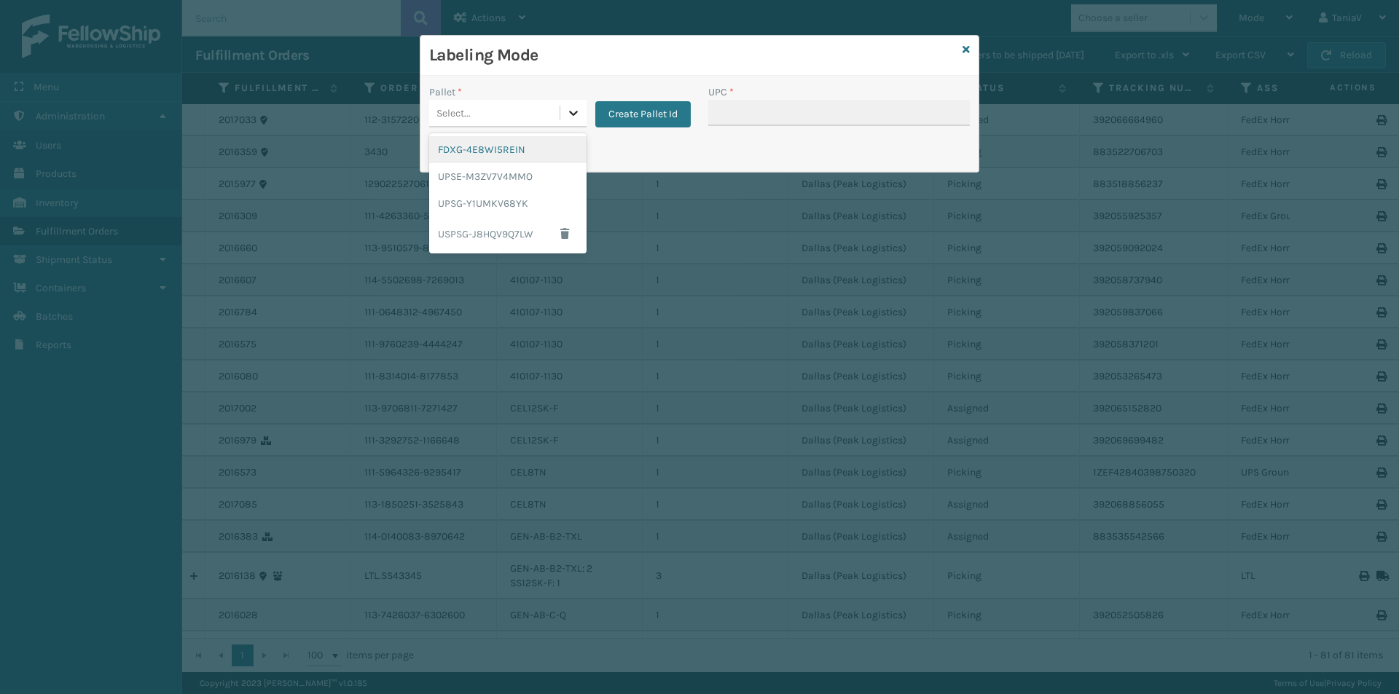
click at [577, 114] on icon at bounding box center [573, 113] width 15 height 15
click at [517, 207] on div "UPSG-Y1UMKV68YK" at bounding box center [507, 203] width 157 height 27
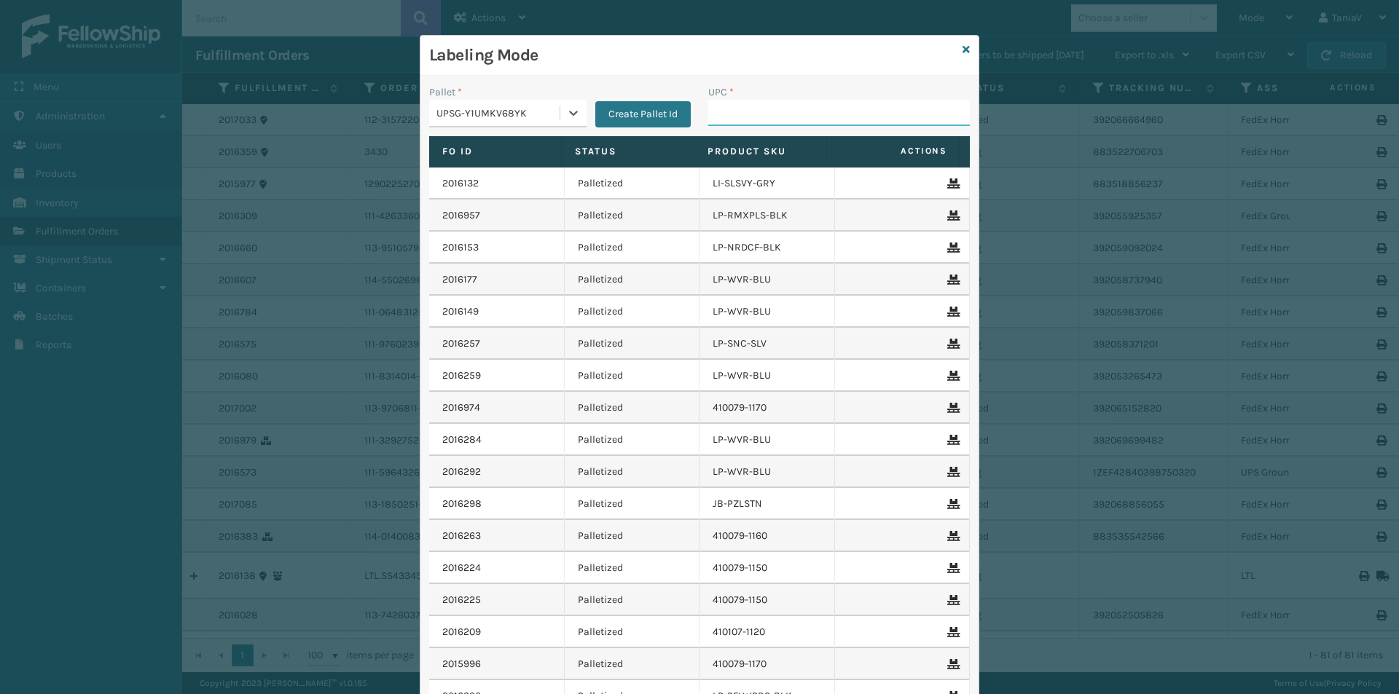
click at [710, 111] on input "UPC *" at bounding box center [839, 113] width 262 height 26
paste input "810090932941"
type input "810090932941"
type input "810090932149"
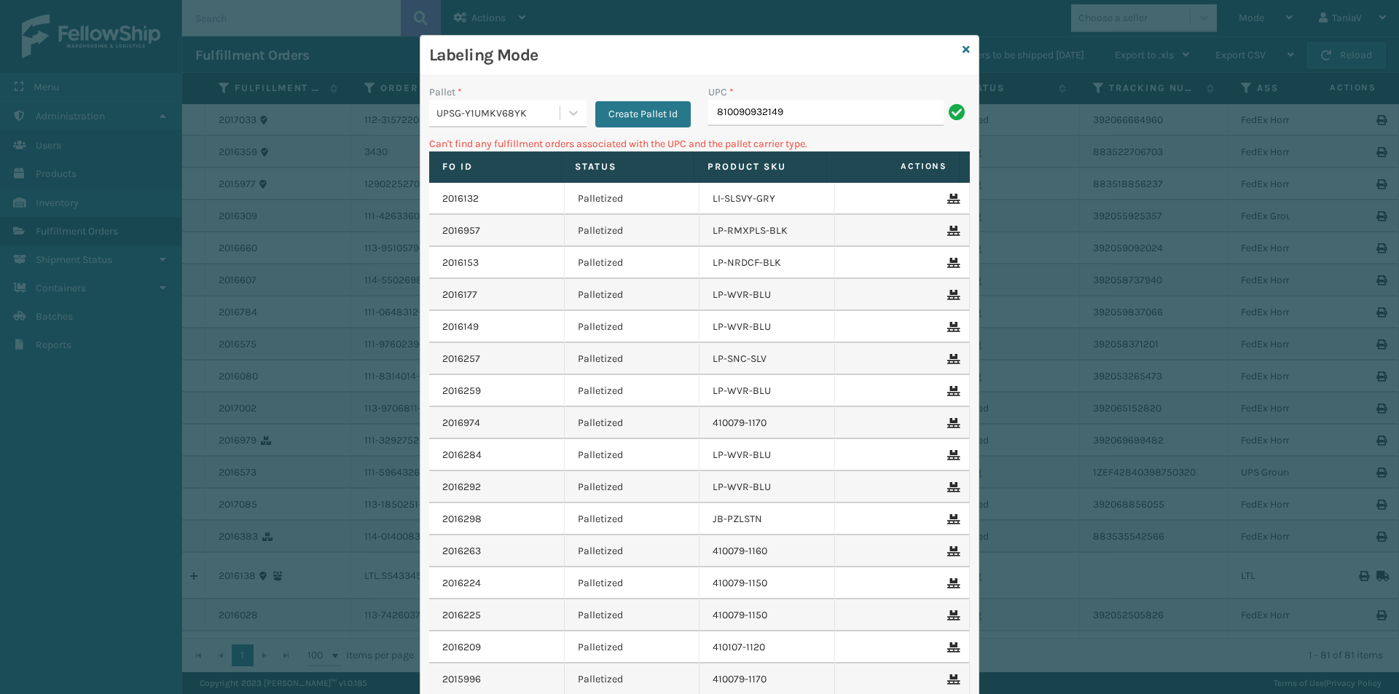
drag, startPoint x: 799, startPoint y: 111, endPoint x: 605, endPoint y: 141, distance: 196.8
click at [607, 142] on div "Pallet * UPSG-Y1UMKV68YK Create Pallet Id UPC * 810090932149 Can't find any ful…" at bounding box center [699, 440] width 558 height 729
type input "810090932941"
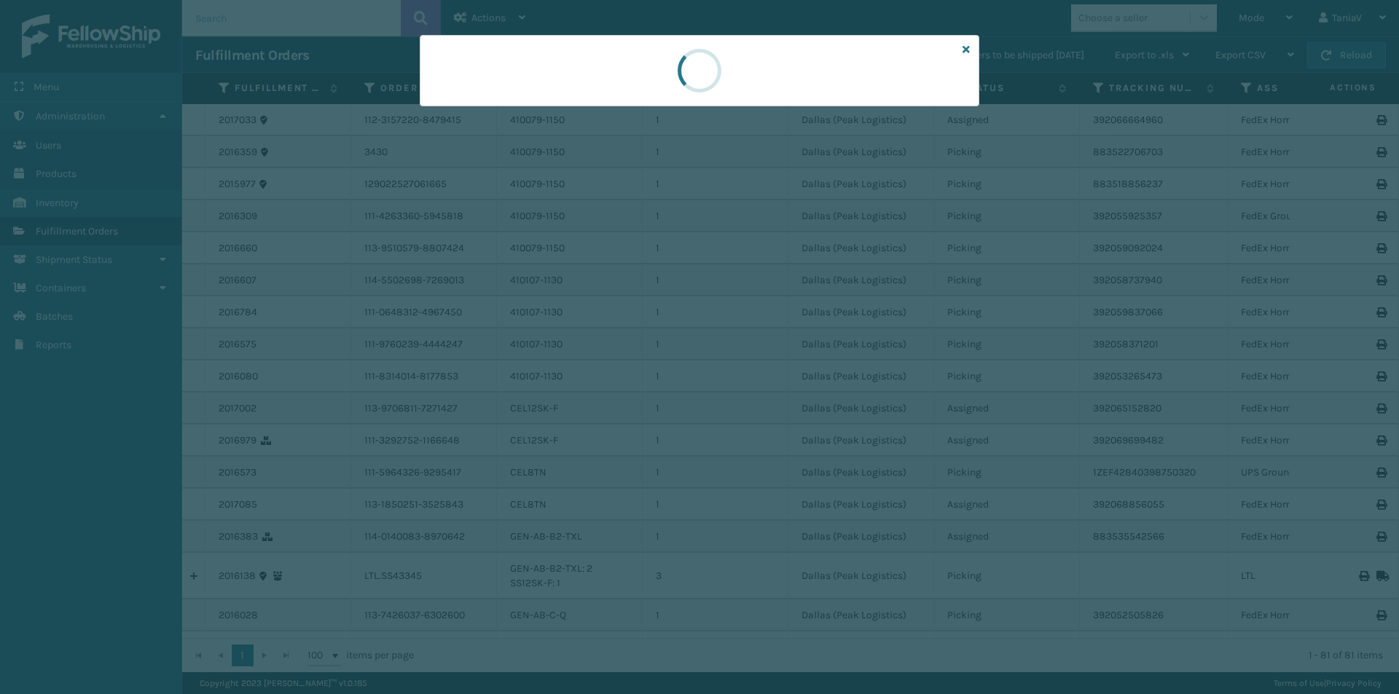
drag, startPoint x: 743, startPoint y: 134, endPoint x: 777, endPoint y: 55, distance: 85.8
click at [748, 123] on div at bounding box center [699, 347] width 1399 height 694
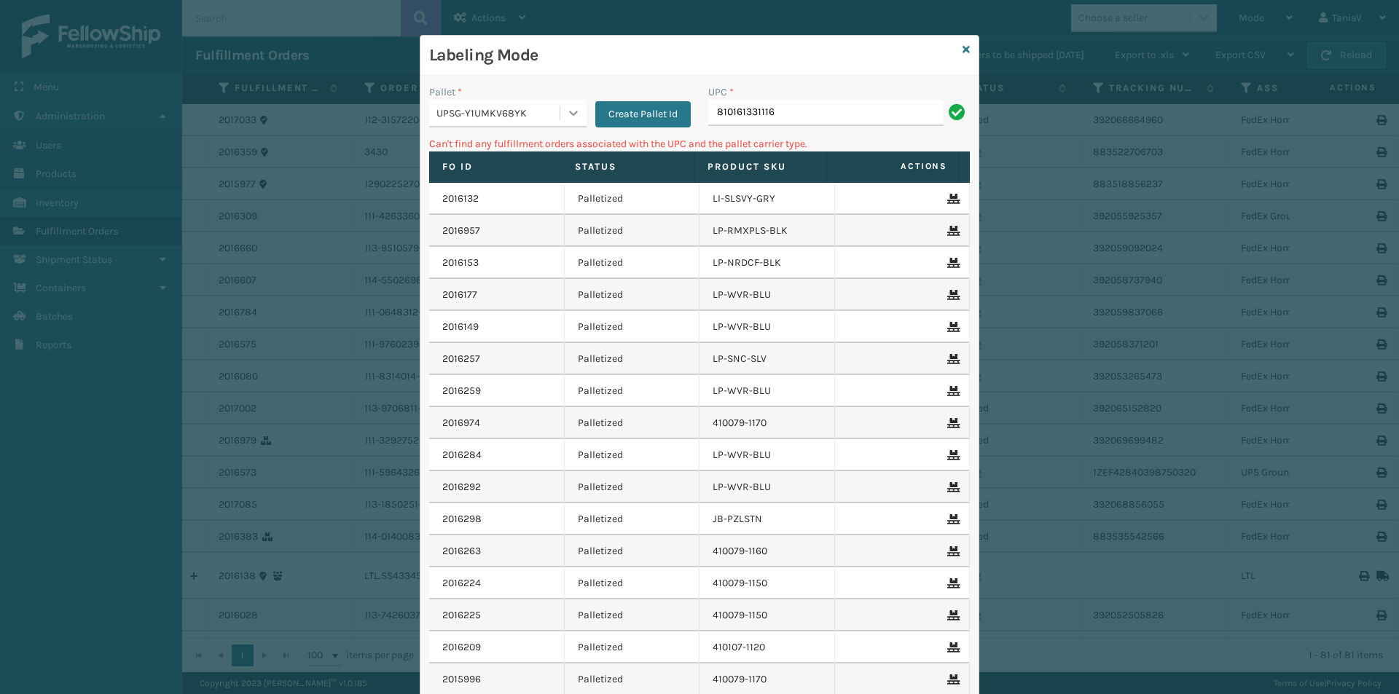
click at [566, 109] on icon at bounding box center [573, 113] width 15 height 15
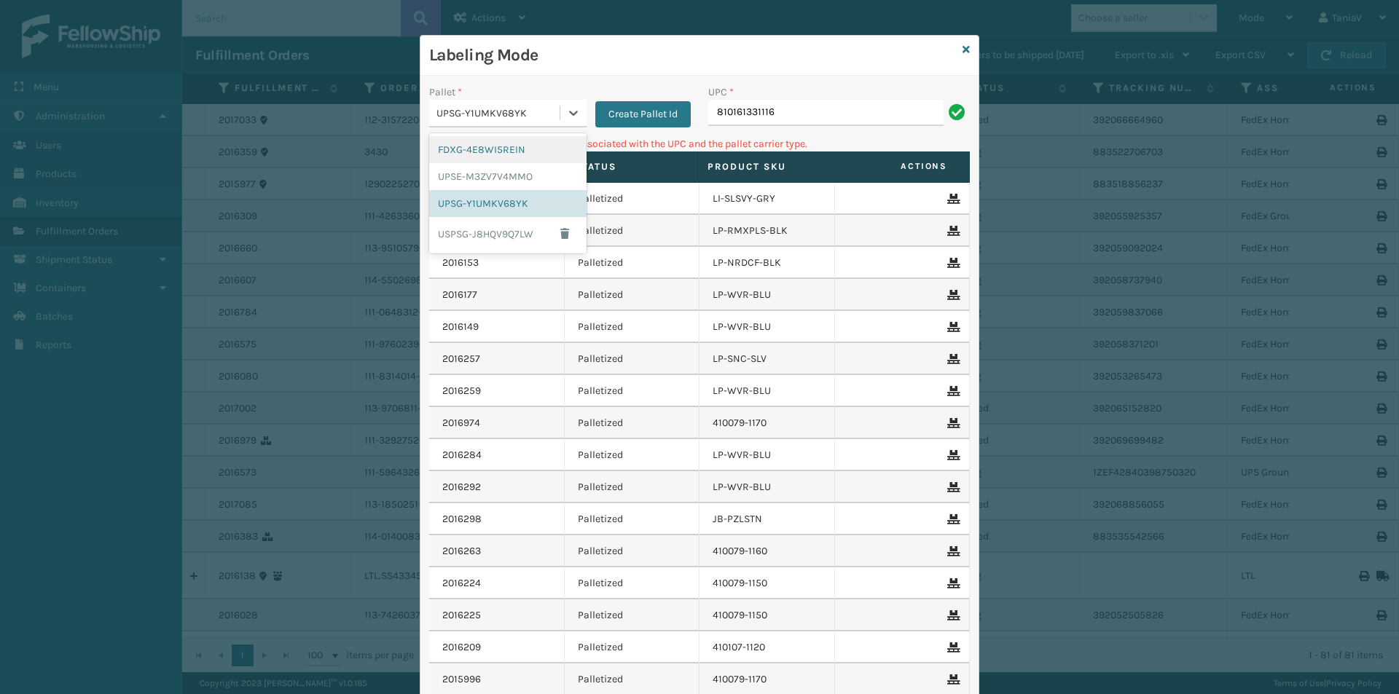
click at [527, 152] on div "FDXG-4E8WI5REIN" at bounding box center [507, 149] width 157 height 27
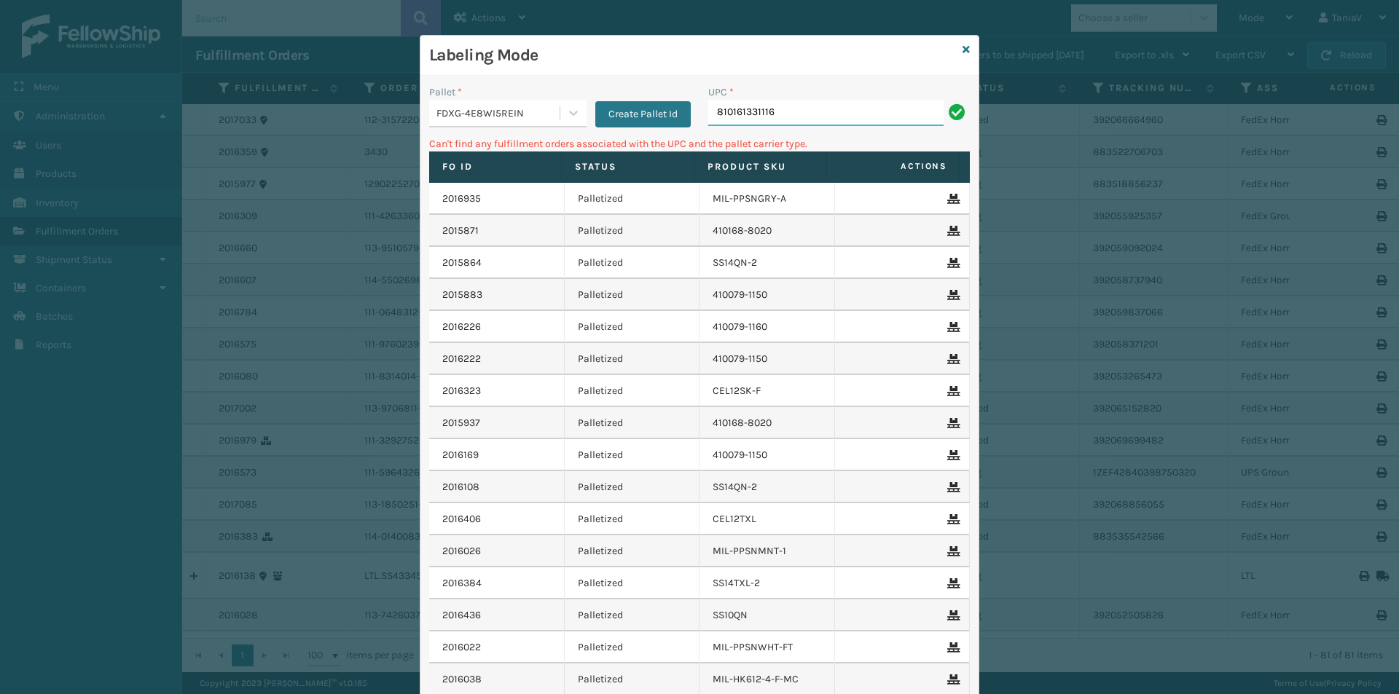
click at [832, 106] on input "810161331116" at bounding box center [825, 113] width 235 height 26
drag, startPoint x: 803, startPoint y: 119, endPoint x: 439, endPoint y: 195, distance: 372.2
click at [420, 207] on div "Pallet * FDXG-4E8WI5REIN Create Pallet Id UPC * 810161331116 Can't find any ful…" at bounding box center [699, 440] width 558 height 729
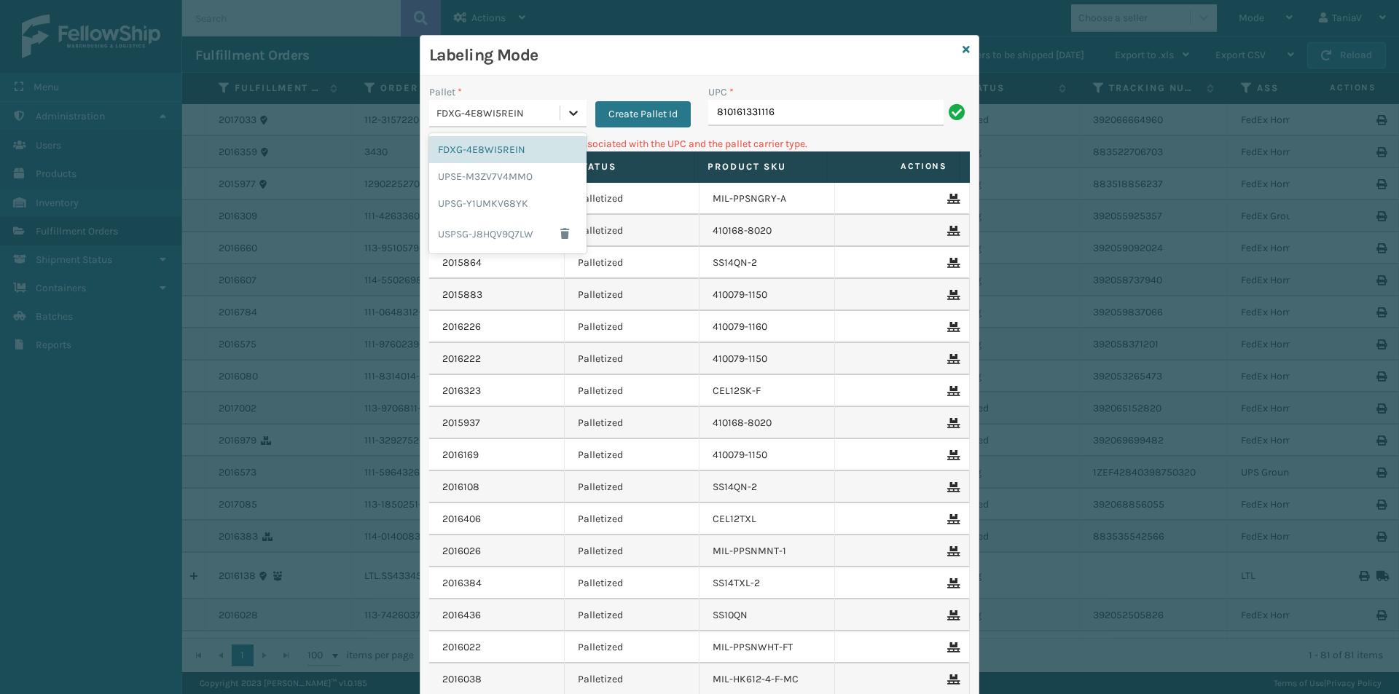
click at [578, 119] on div at bounding box center [573, 113] width 26 height 26
click at [487, 211] on div "UPSG-Y1UMKV68YK" at bounding box center [507, 203] width 157 height 27
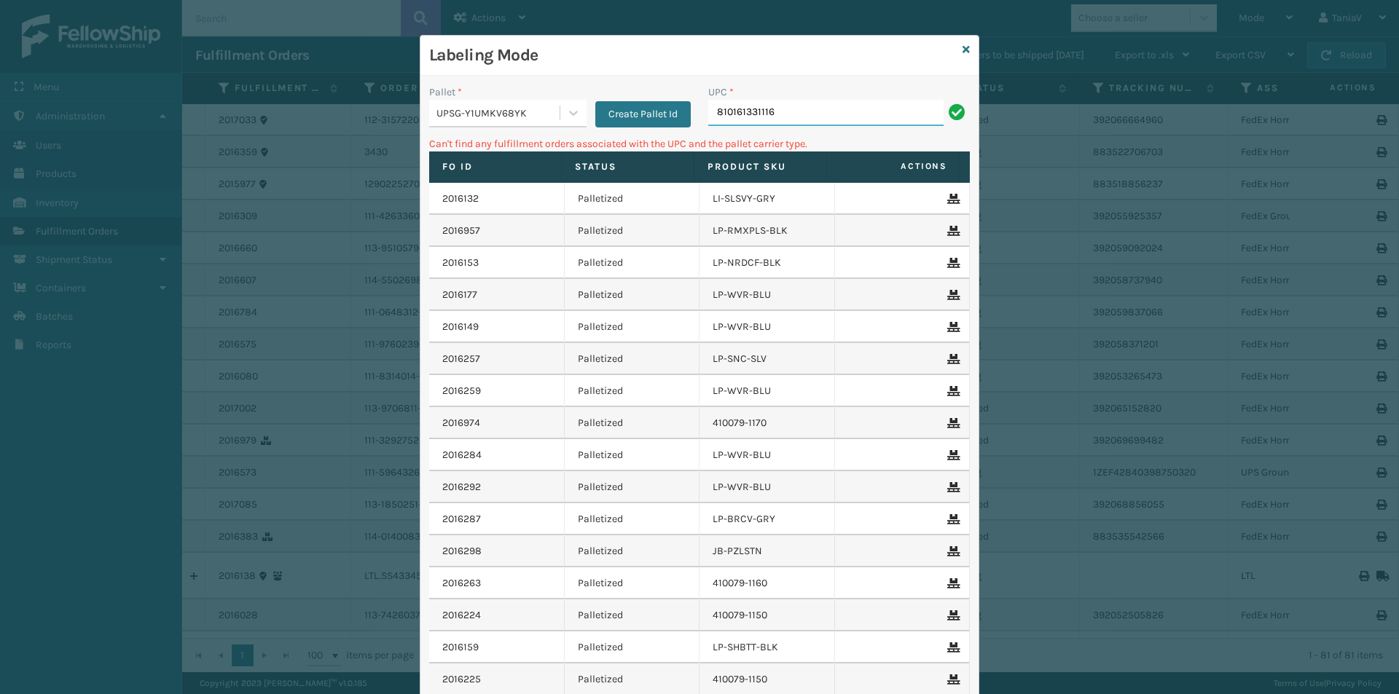
click at [774, 111] on input "810161331116" at bounding box center [825, 113] width 235 height 26
type input "LP-BRCVP-SLV"
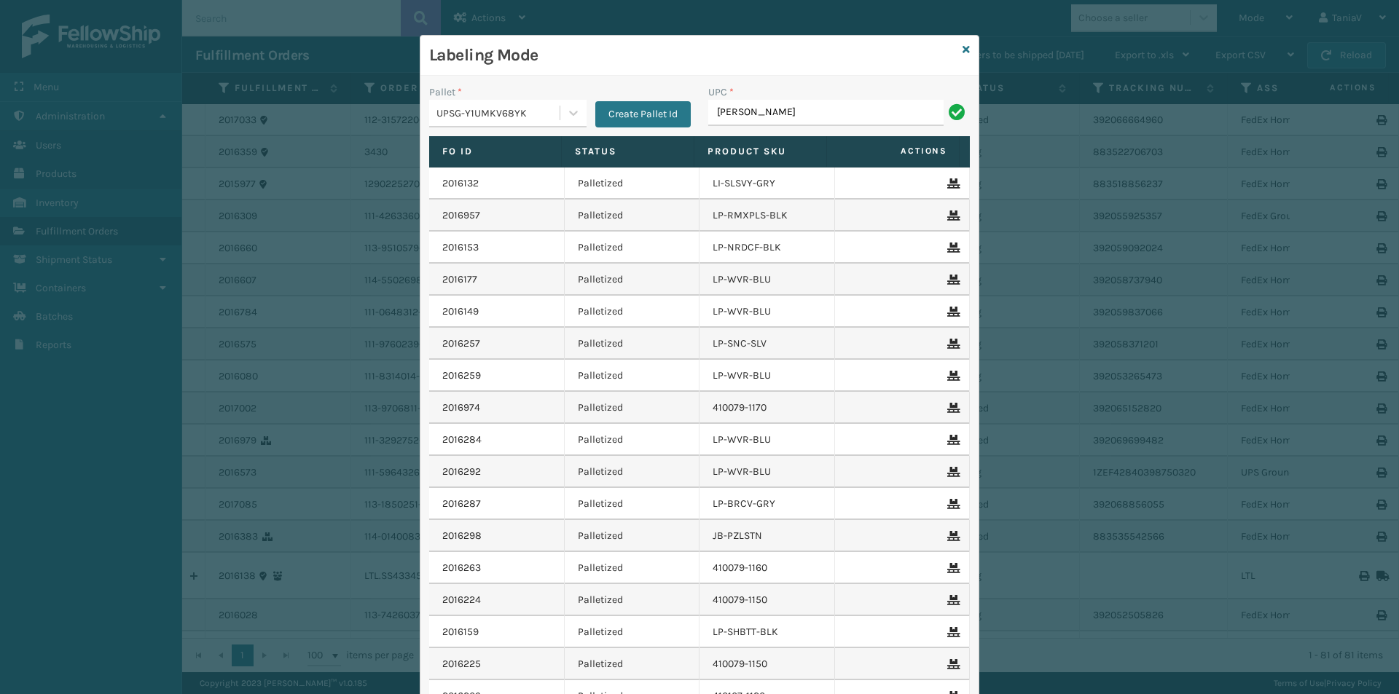
type input "LP-RLXTX-BLK"
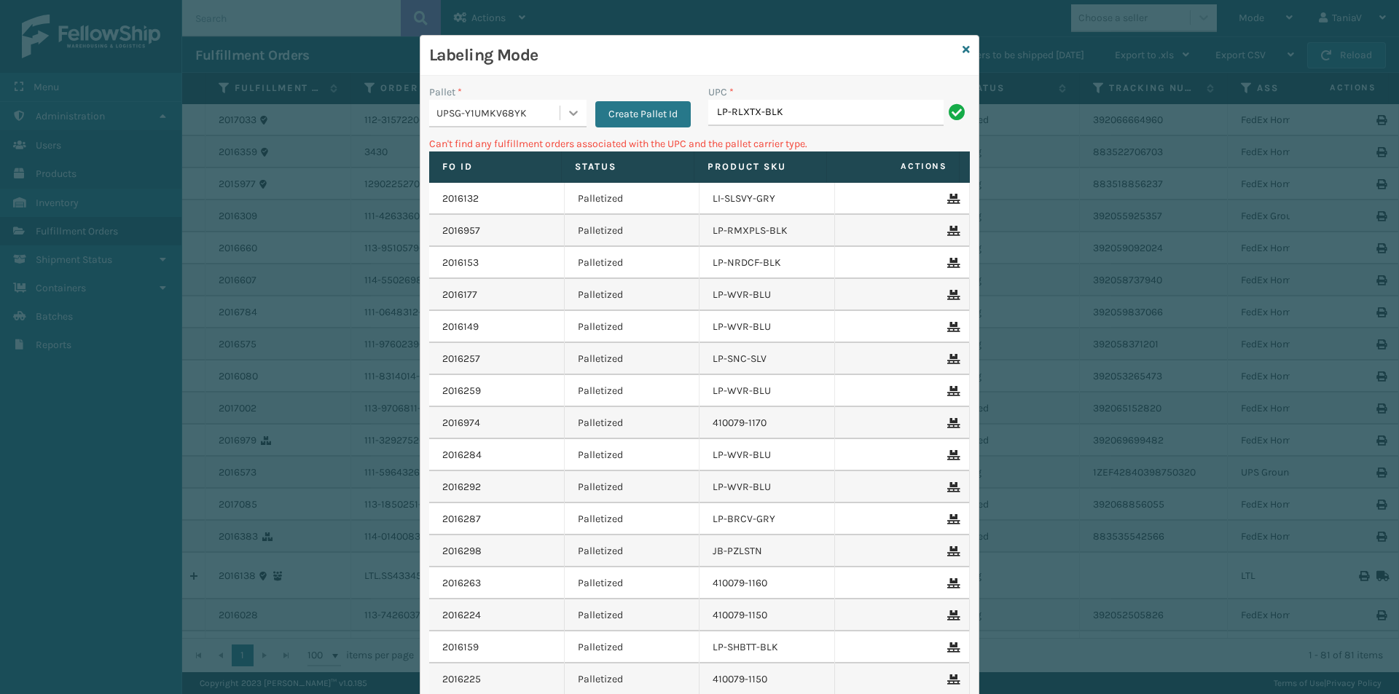
click at [573, 117] on icon at bounding box center [573, 113] width 15 height 15
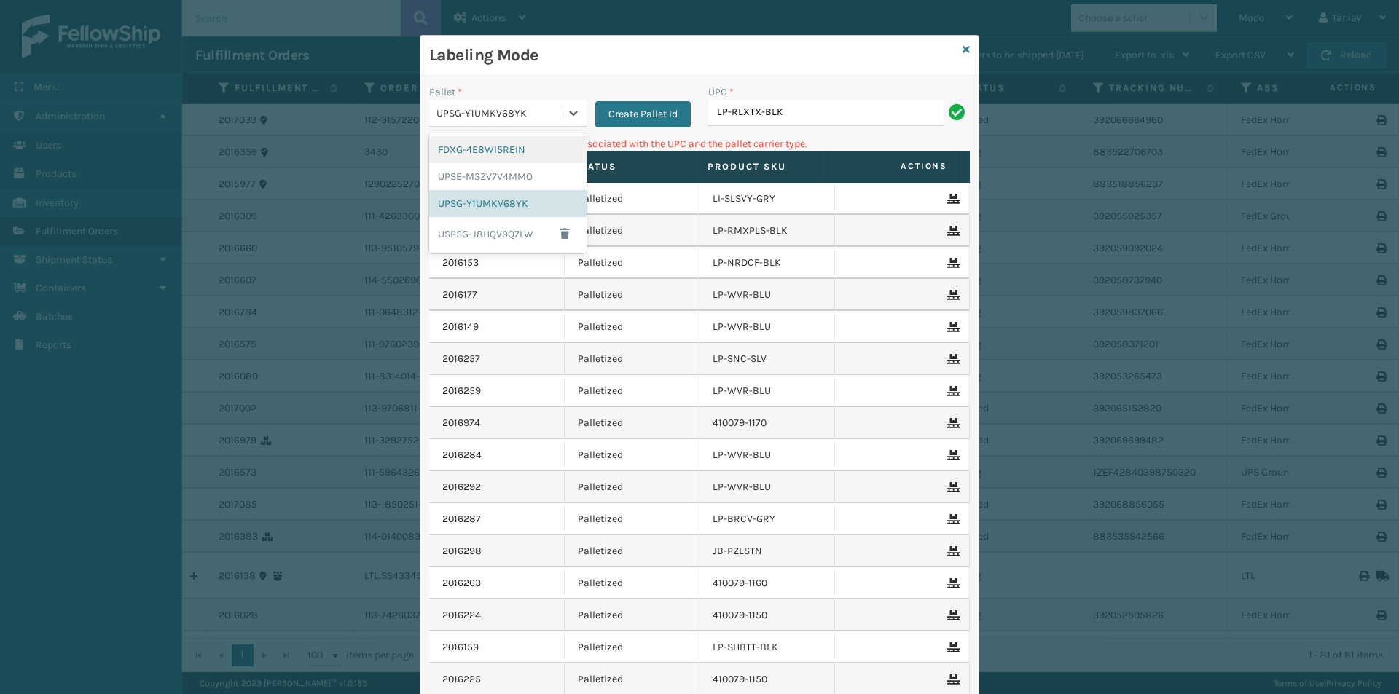
click at [534, 153] on div "FDXG-4E8WI5REIN" at bounding box center [507, 149] width 157 height 27
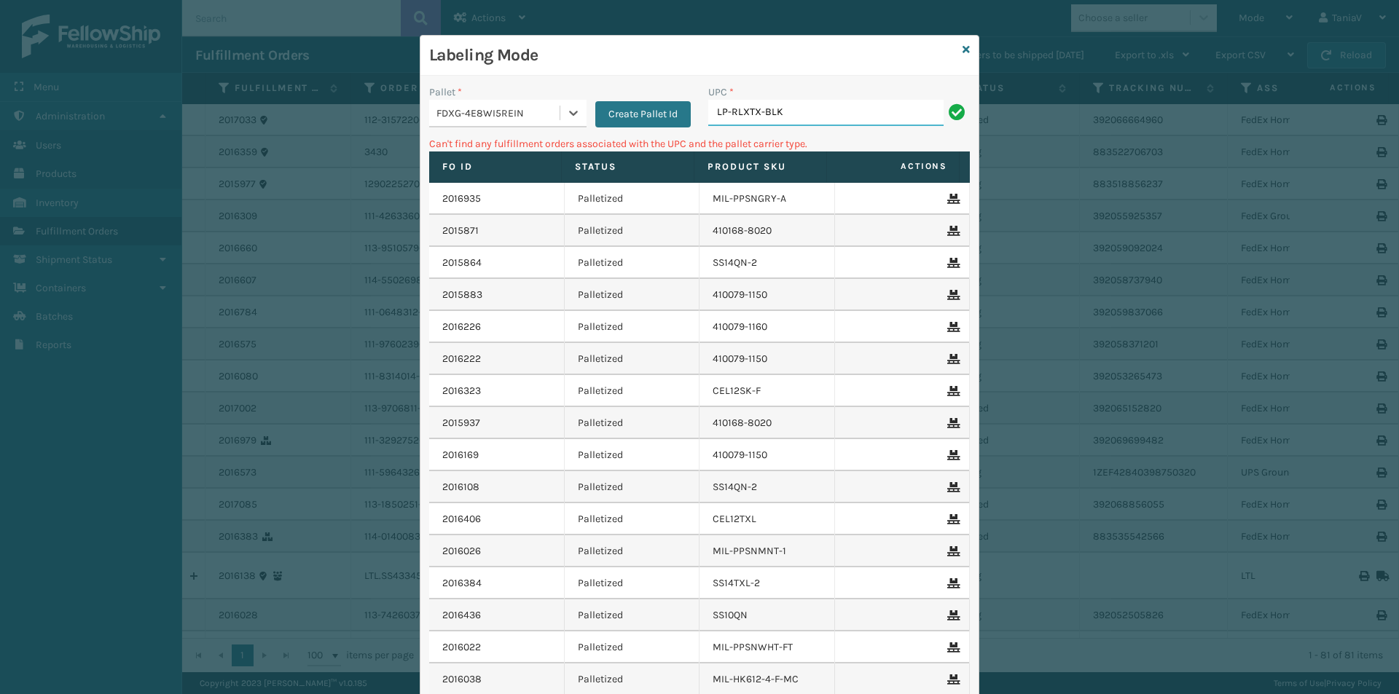
click at [825, 110] on input "LP-RLXTX-BLK" at bounding box center [825, 113] width 235 height 26
click at [575, 121] on div at bounding box center [573, 113] width 26 height 26
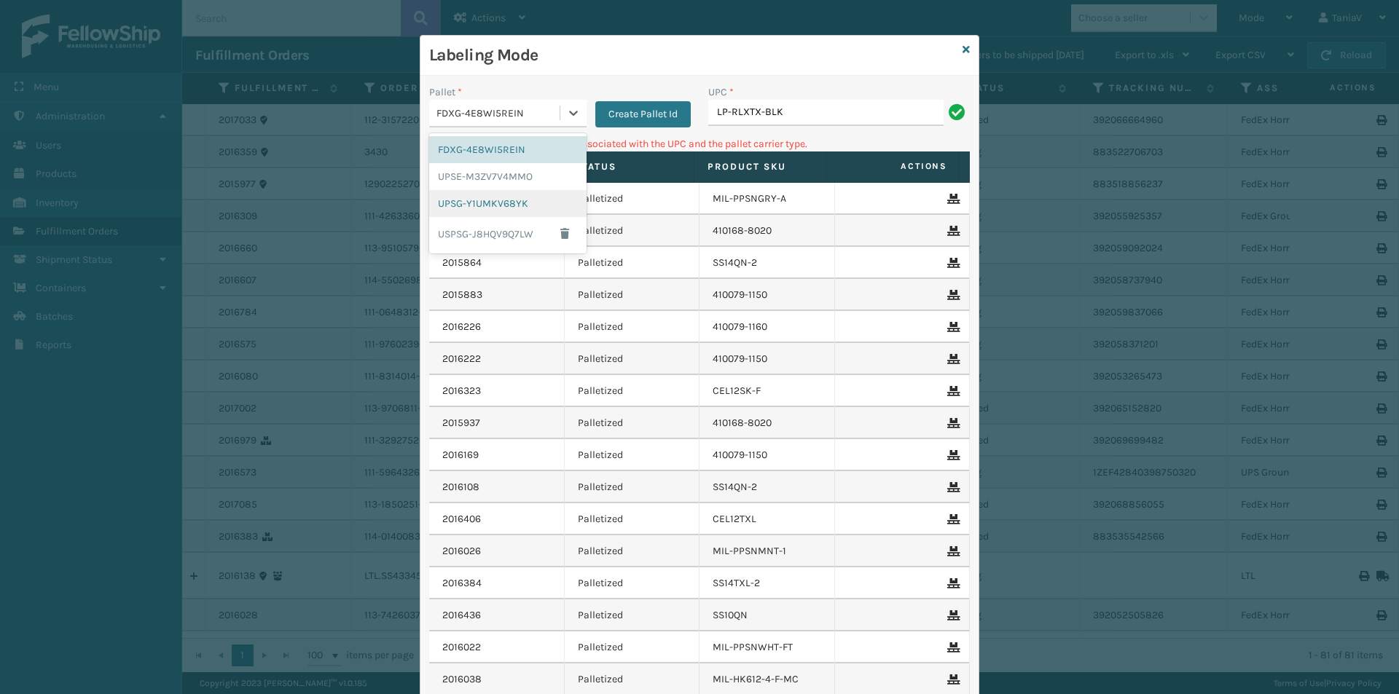
click at [511, 200] on div "UPSG-Y1UMKV68YK" at bounding box center [507, 203] width 157 height 27
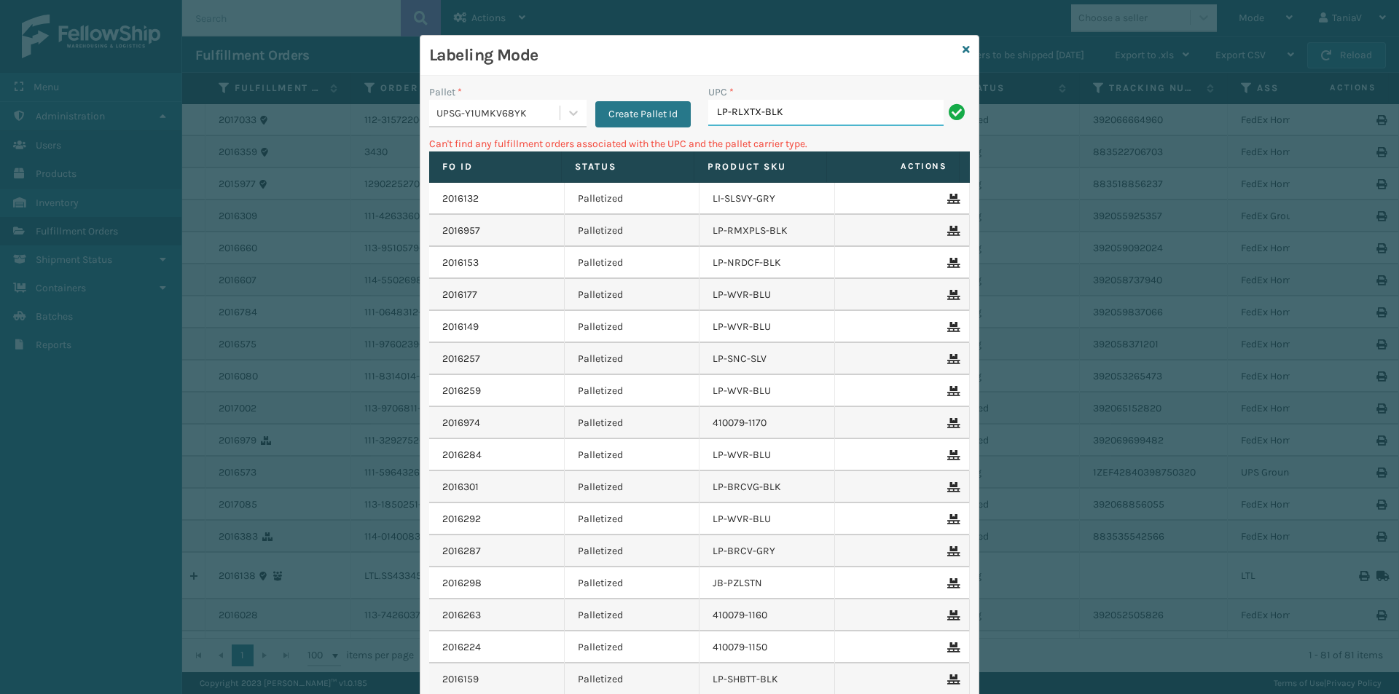
click at [834, 100] on input "LP-RLXTX-BLK" at bounding box center [825, 113] width 235 height 26
type input "L"
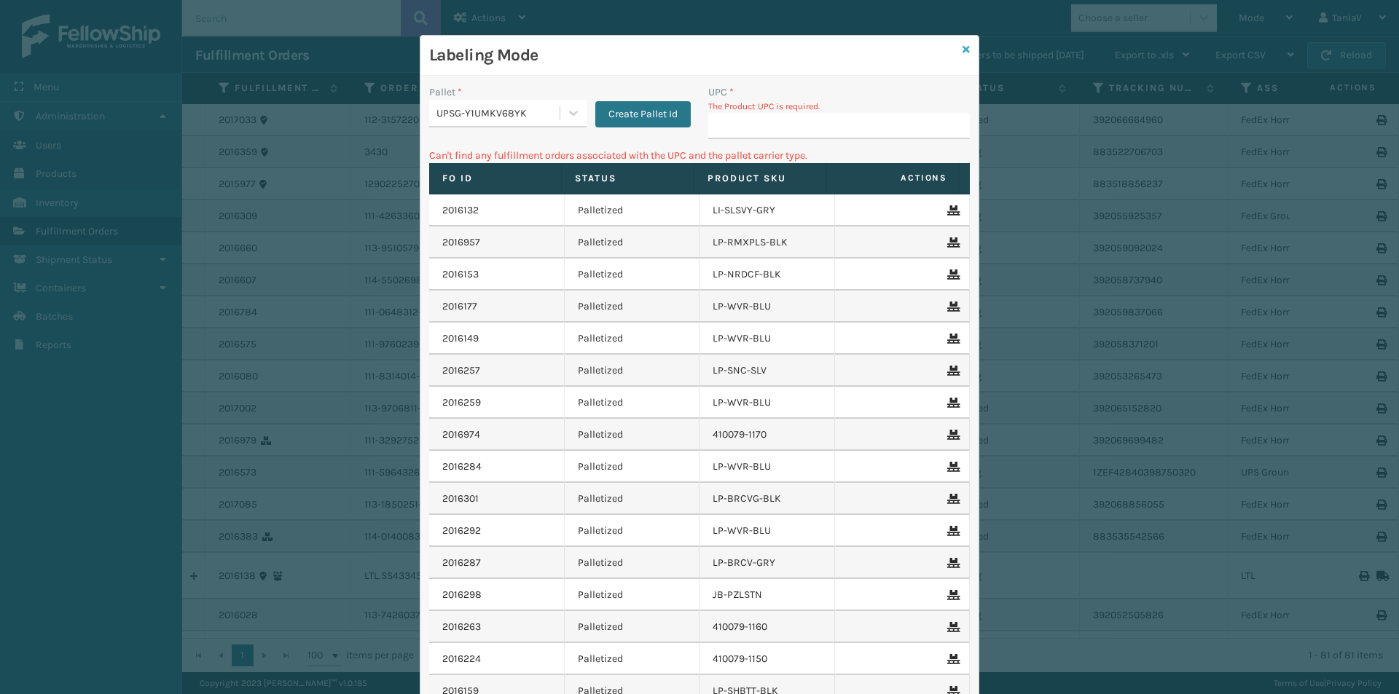
click at [962, 47] on icon at bounding box center [965, 49] width 7 height 10
